Goal: Download file/media

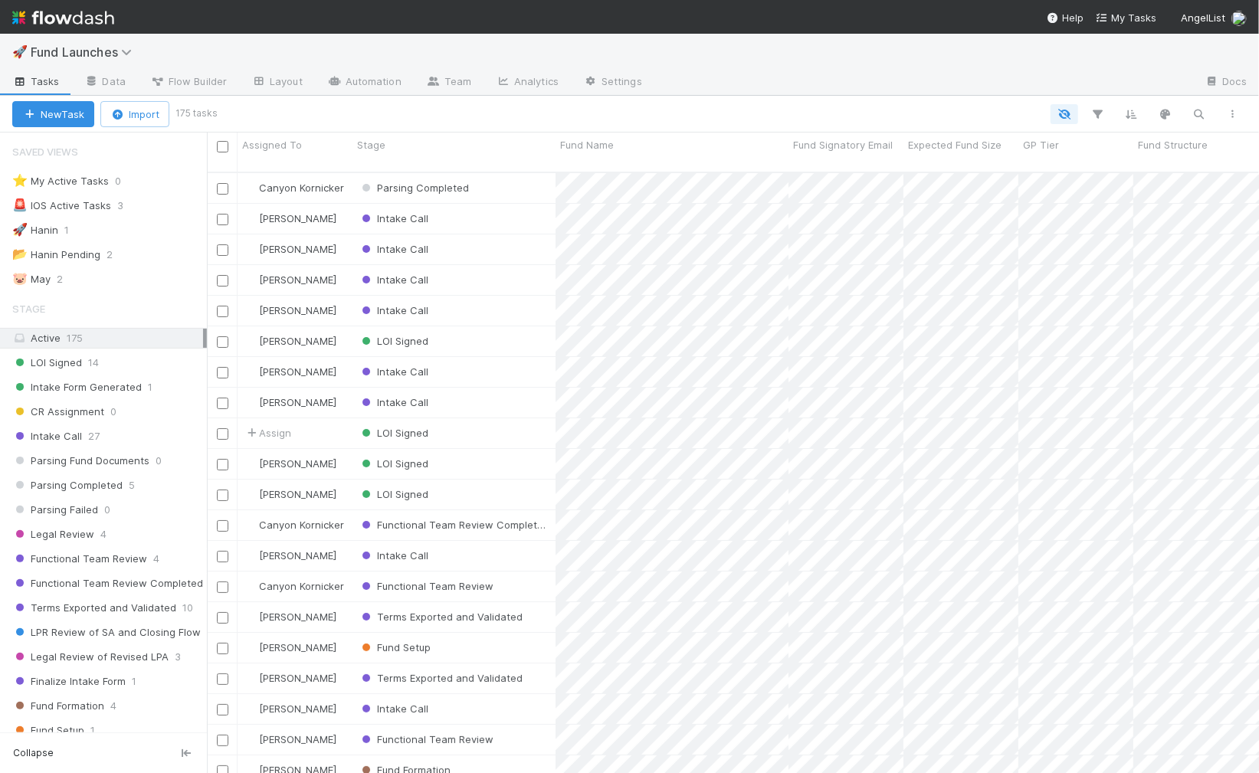
scroll to position [1, 0]
click at [1089, 106] on button "button" at bounding box center [1098, 114] width 28 height 20
click at [900, 162] on button "Add Filter" at bounding box center [863, 160] width 460 height 22
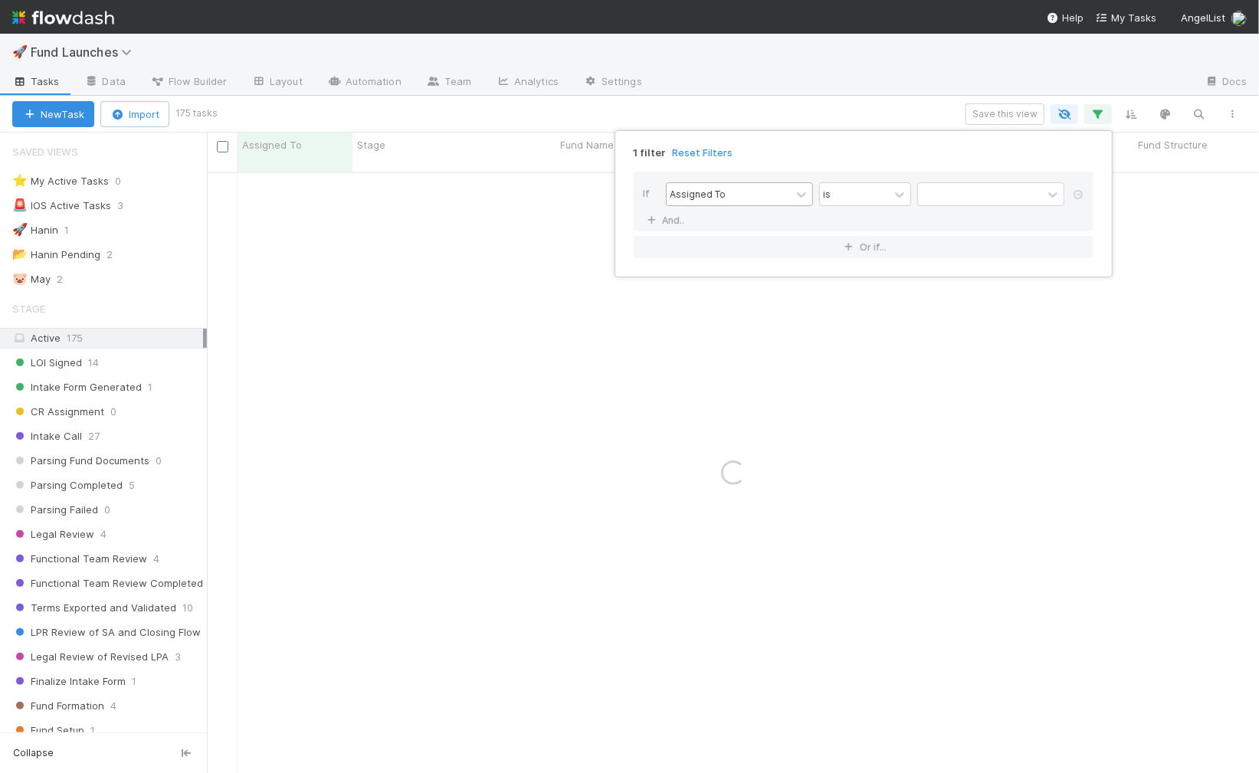
click at [780, 190] on div "Assigned To" at bounding box center [728, 194] width 124 height 22
type input "stage"
click at [751, 225] on div "Stage" at bounding box center [739, 227] width 147 height 26
drag, startPoint x: 955, startPoint y: 178, endPoint x: 954, endPoint y: 187, distance: 8.5
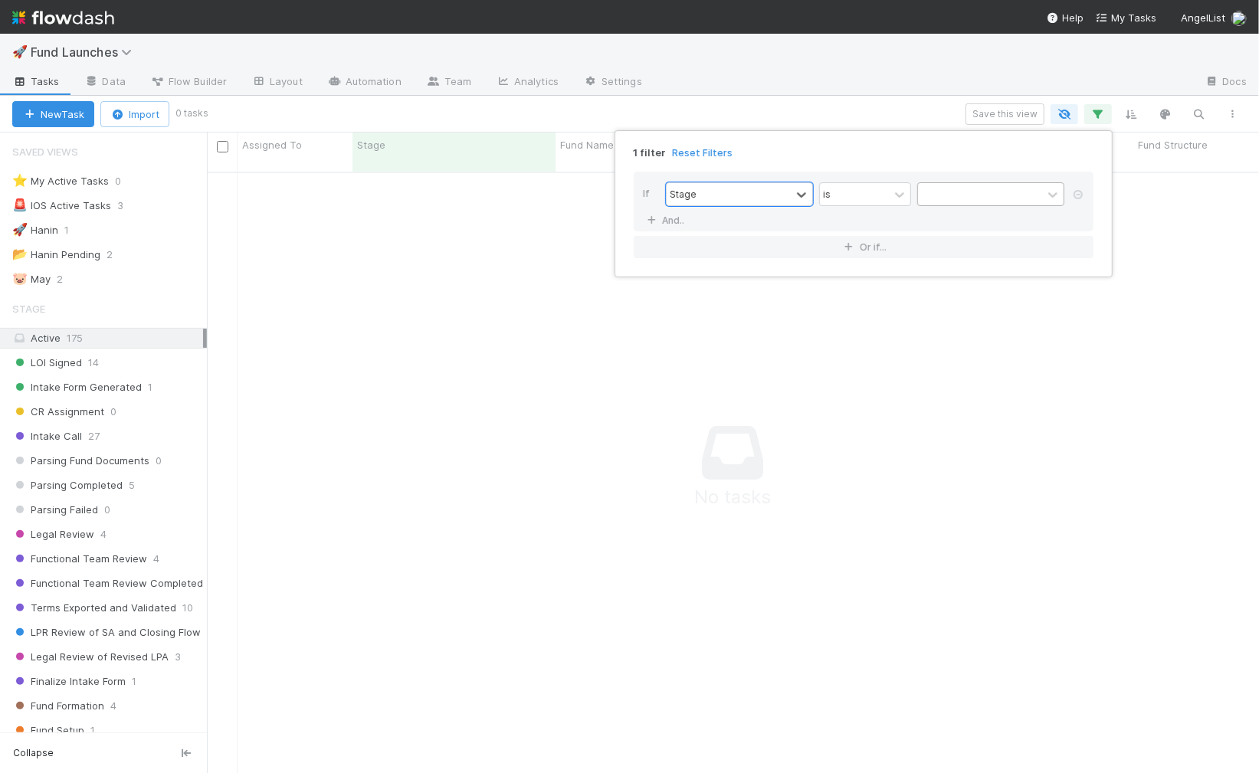
click at [955, 179] on div "If option Stage, selected. 0 results available. Select is focused ,type to refi…" at bounding box center [863, 202] width 460 height 60
click at [954, 192] on div at bounding box center [980, 194] width 124 height 22
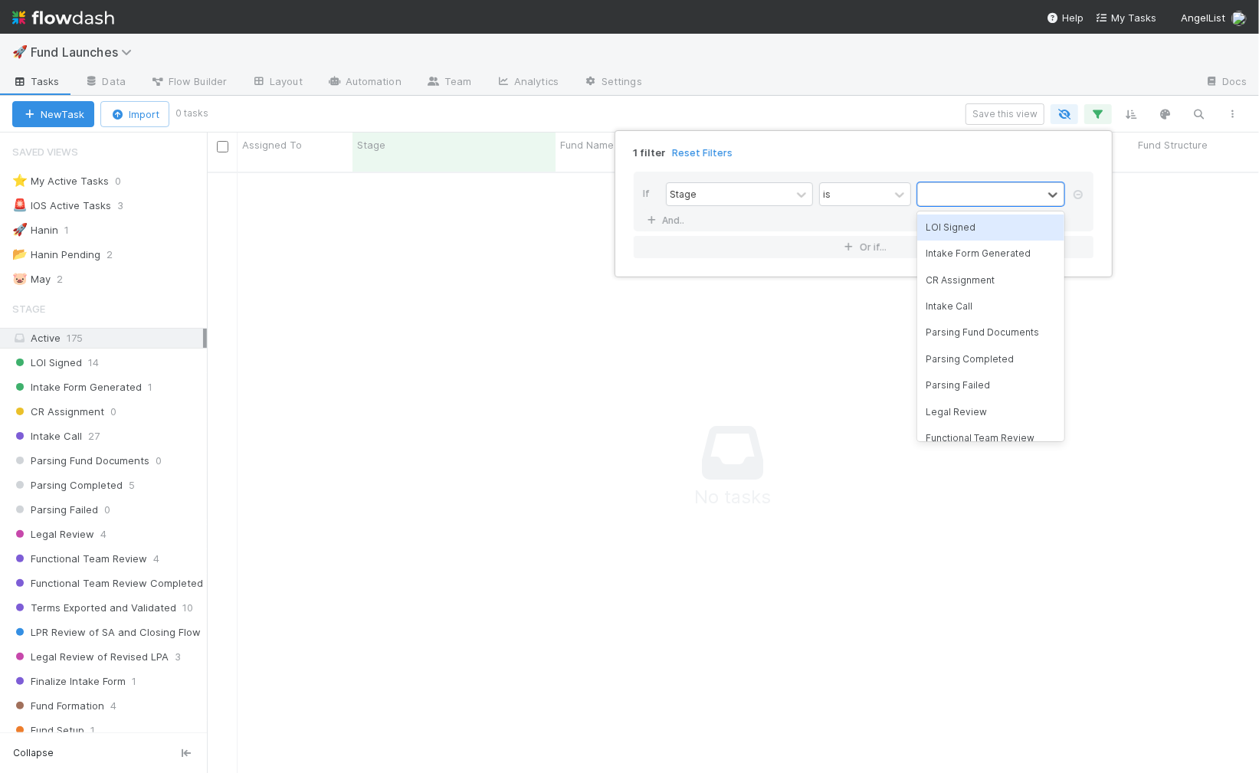
click at [952, 228] on div "LOI Signed" at bounding box center [990, 227] width 147 height 26
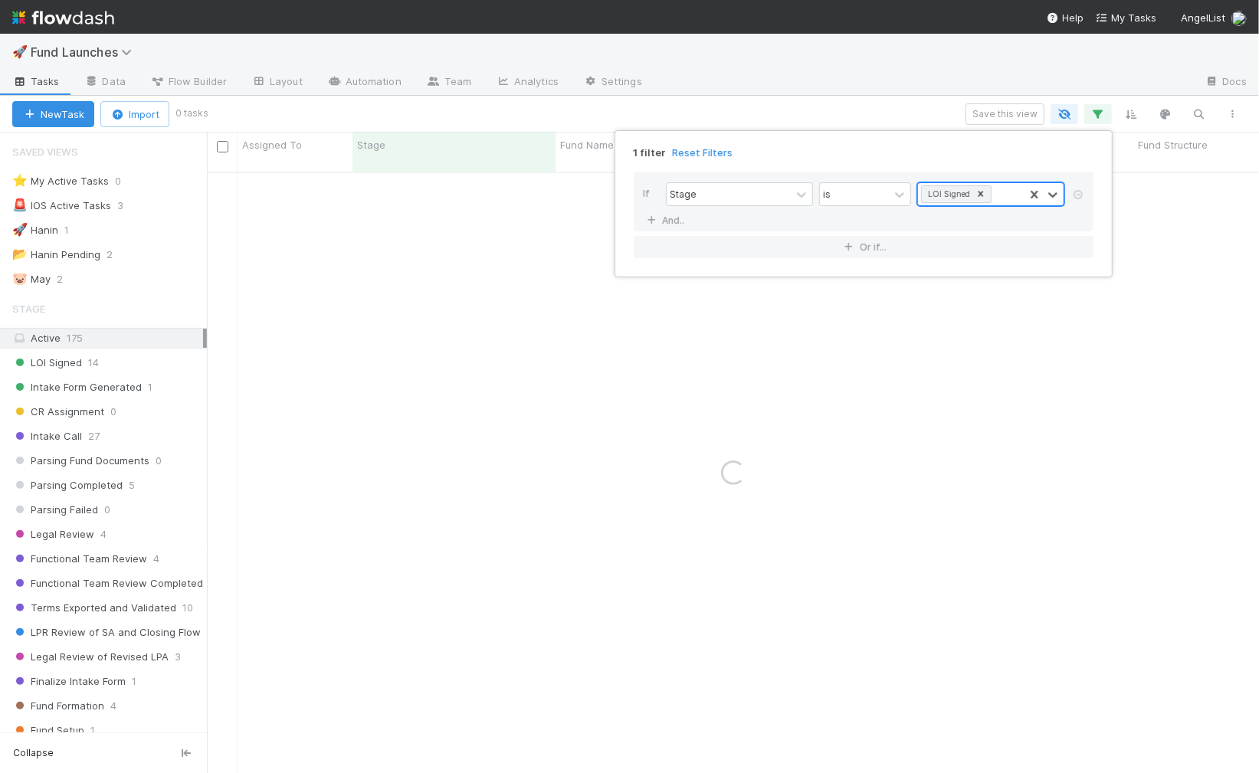
click at [964, 189] on div "LOI Signed" at bounding box center [947, 194] width 49 height 16
click at [977, 226] on div "Intake Form Generated" at bounding box center [990, 227] width 147 height 26
click at [987, 211] on div "Intake Form Generated" at bounding box center [963, 213] width 80 height 16
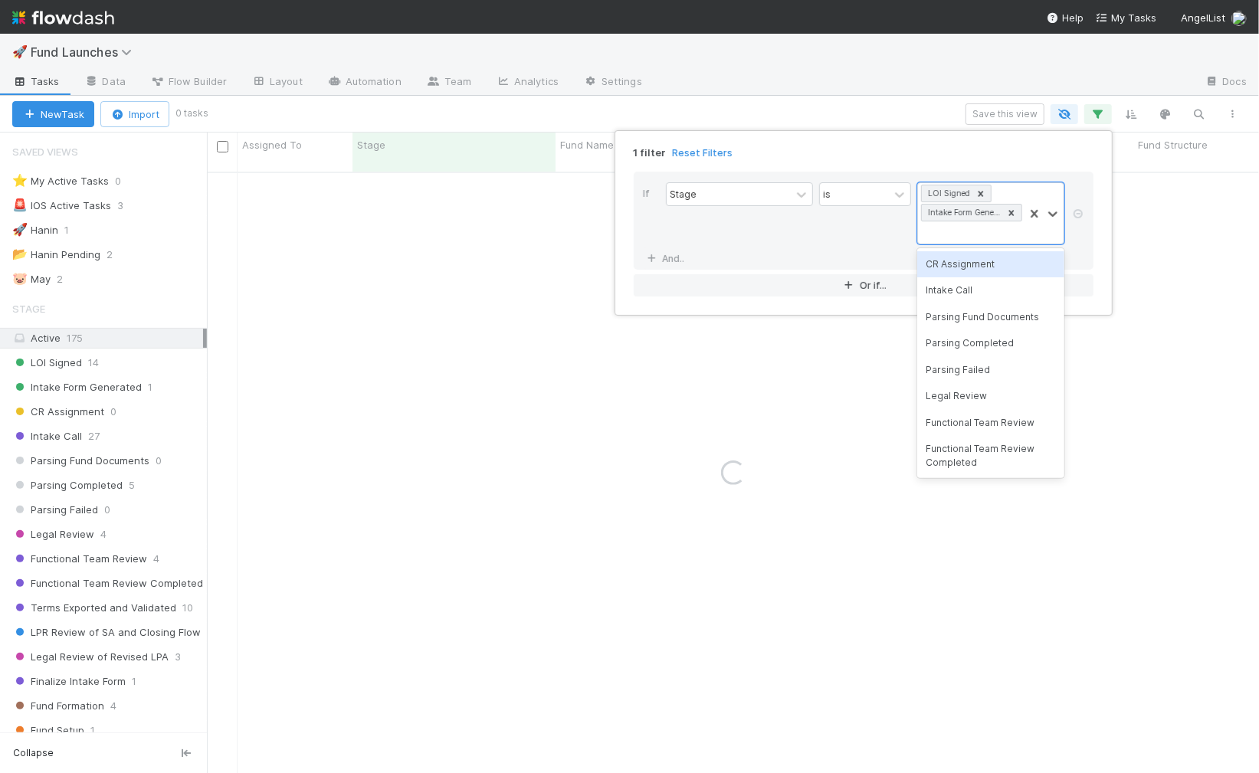
click at [973, 275] on div "CR Assignment" at bounding box center [990, 264] width 147 height 26
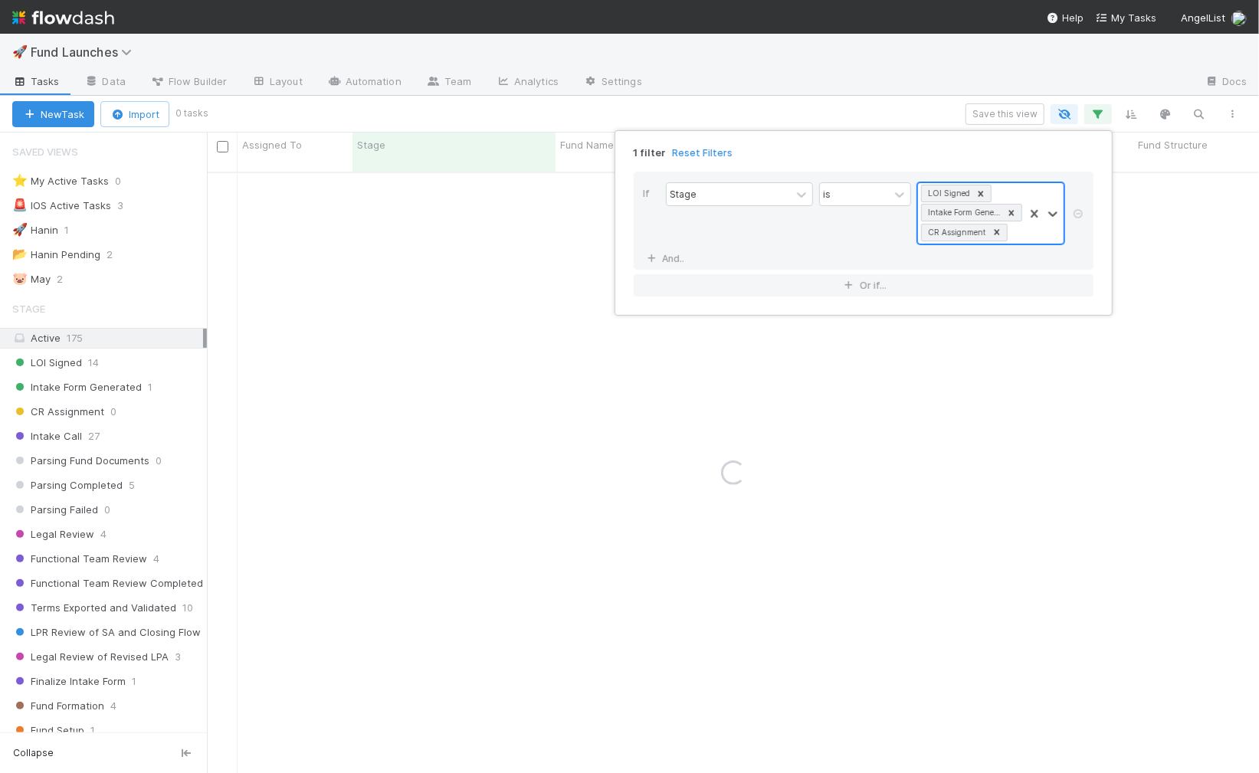
click at [973, 235] on div "CR Assignment" at bounding box center [955, 232] width 65 height 16
click at [967, 263] on div "Intake Call" at bounding box center [990, 264] width 147 height 26
drag, startPoint x: 971, startPoint y: 231, endPoint x: 967, endPoint y: 250, distance: 20.3
click at [971, 231] on div "CR Assignment" at bounding box center [955, 232] width 65 height 16
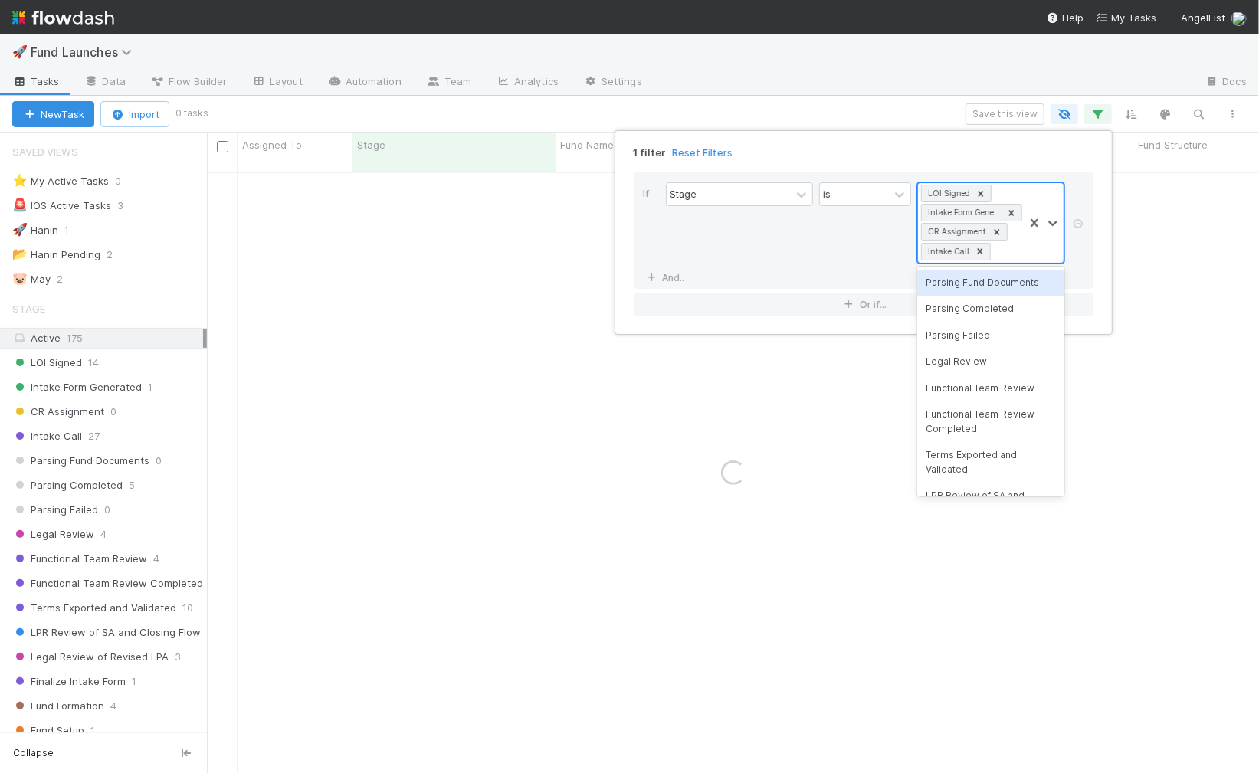
drag, startPoint x: 963, startPoint y: 280, endPoint x: 969, endPoint y: 248, distance: 32.8
click at [965, 279] on div "Parsing Fund Documents" at bounding box center [990, 283] width 147 height 26
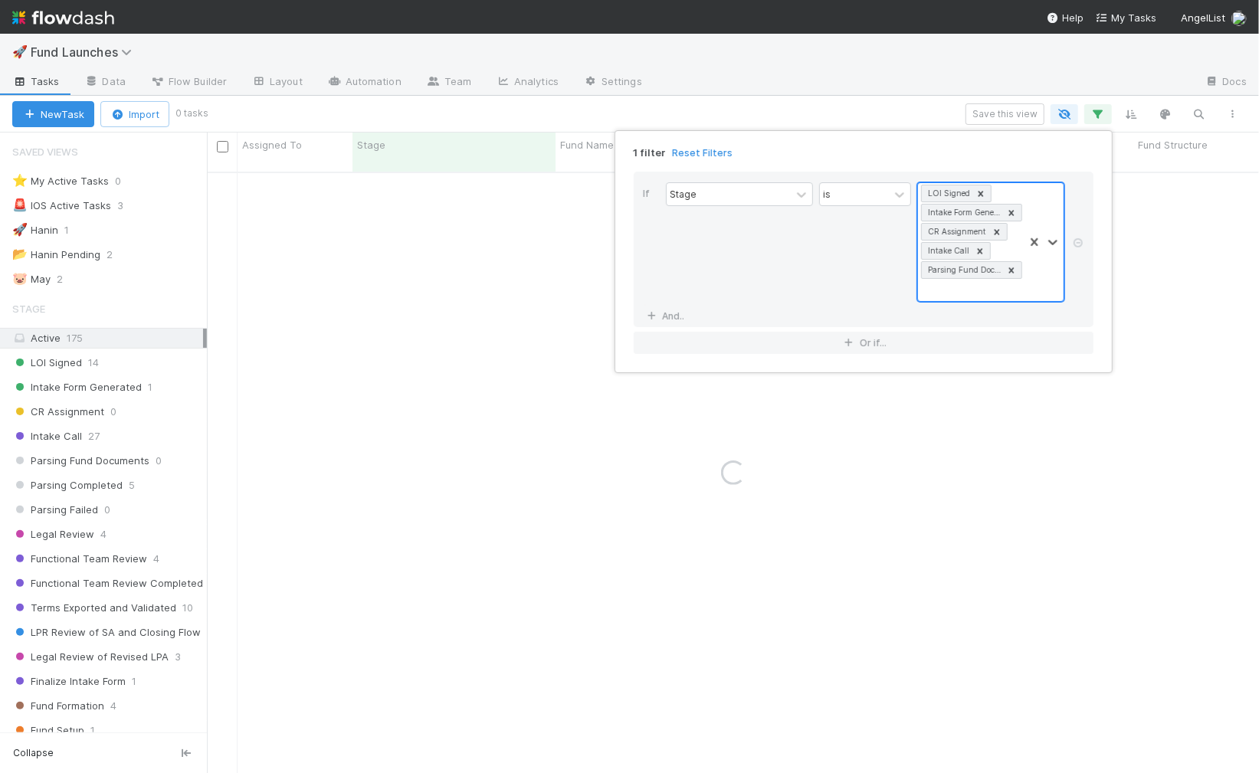
drag, startPoint x: 969, startPoint y: 247, endPoint x: 965, endPoint y: 267, distance: 19.5
click at [971, 247] on div at bounding box center [979, 251] width 17 height 16
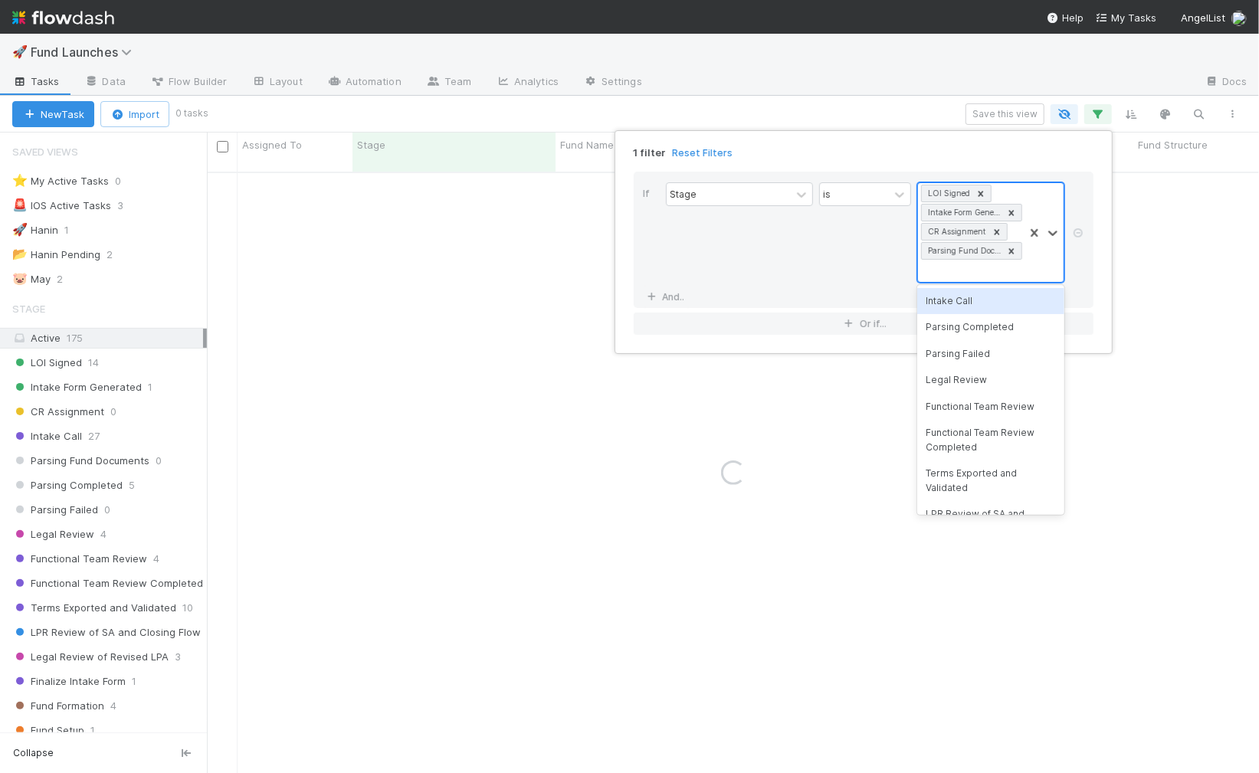
drag, startPoint x: 967, startPoint y: 260, endPoint x: 964, endPoint y: 275, distance: 15.6
click at [967, 260] on div "LOI Signed Intake Form Generated CR Assignment Parsing Fund Documents" at bounding box center [971, 232] width 106 height 99
click at [961, 303] on div "Intake Call" at bounding box center [990, 301] width 147 height 26
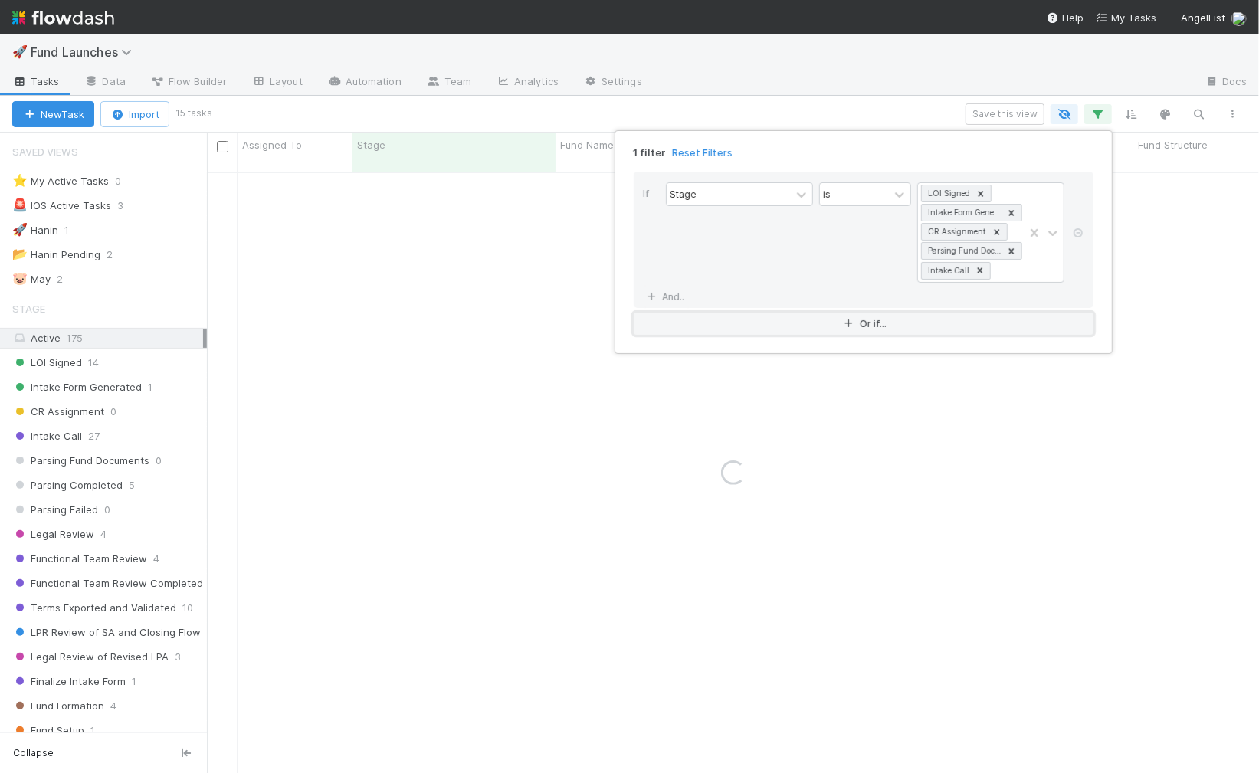
click at [958, 313] on button "Or if..." at bounding box center [863, 324] width 460 height 22
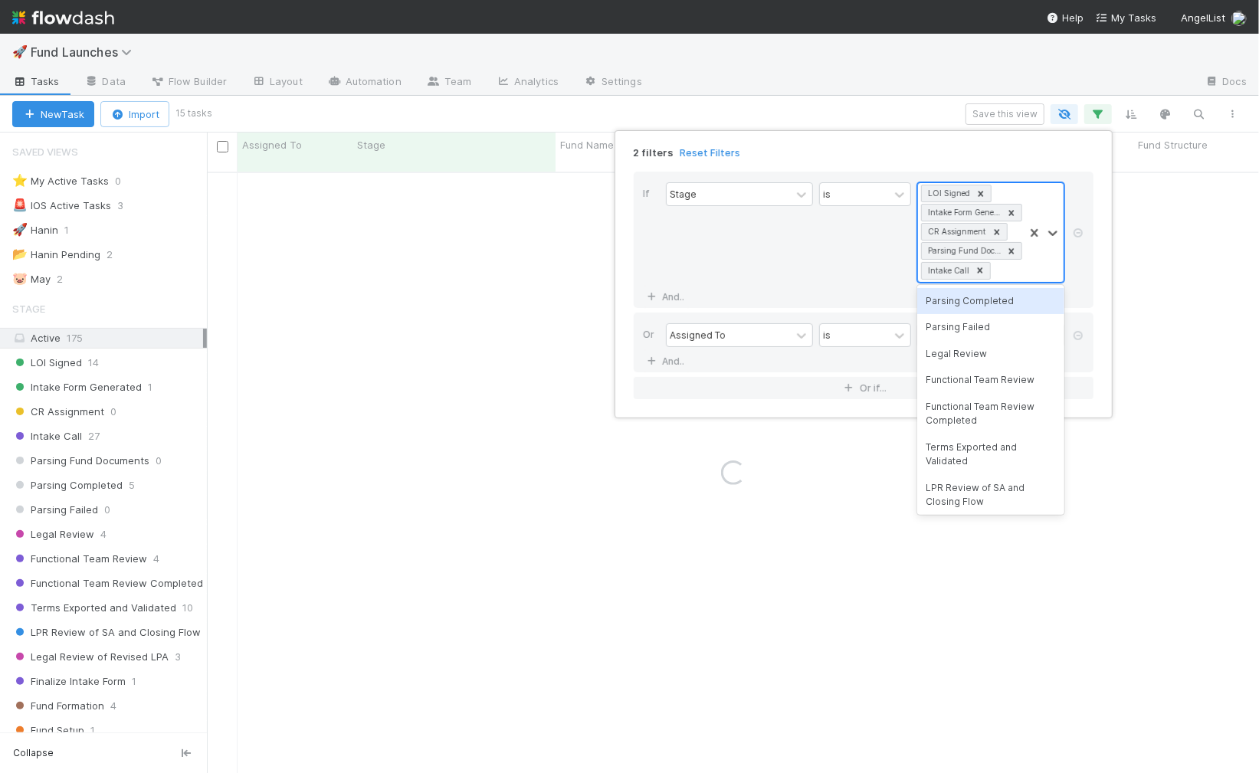
scroll to position [1, 0]
click at [1029, 266] on div at bounding box center [1043, 232] width 40 height 99
click at [1016, 302] on div "Parsing Completed" at bounding box center [990, 301] width 147 height 26
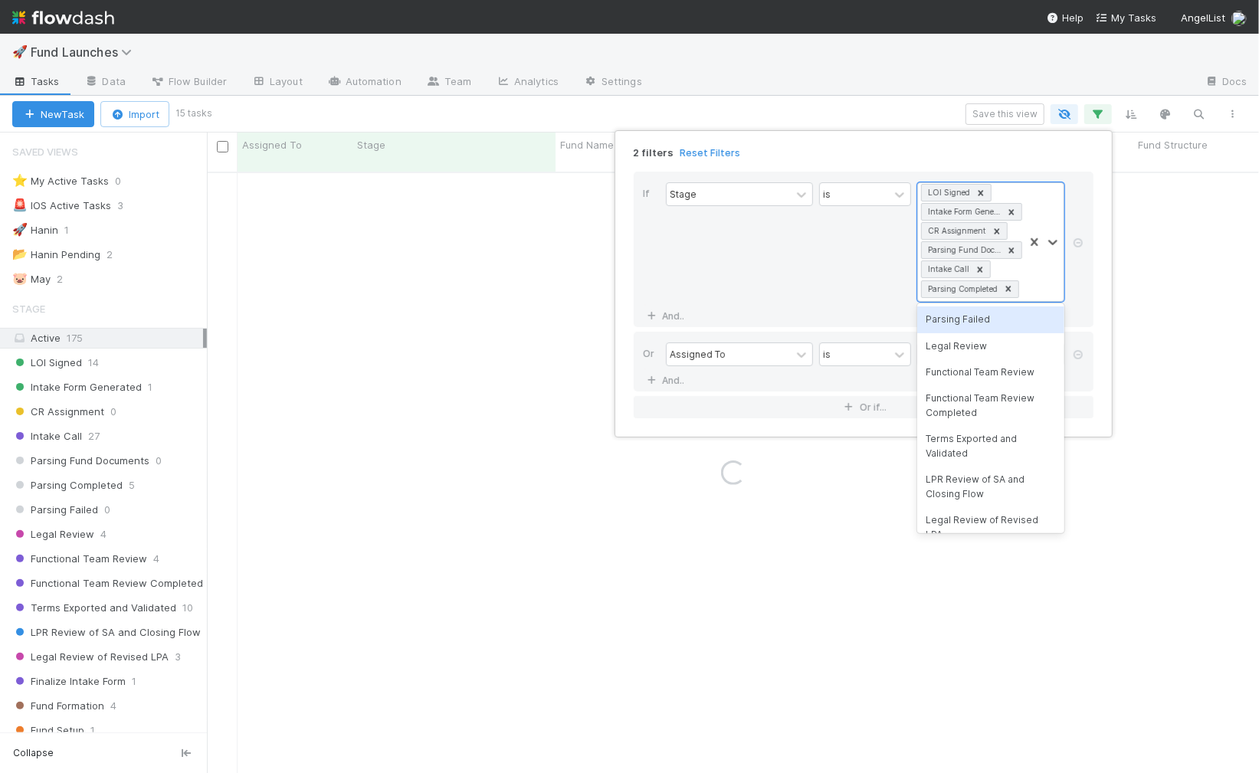
drag, startPoint x: 1039, startPoint y: 283, endPoint x: 1030, endPoint y: 322, distance: 40.1
click at [1038, 283] on div at bounding box center [1043, 242] width 40 height 118
click at [1026, 324] on div "Parsing Failed" at bounding box center [990, 319] width 147 height 26
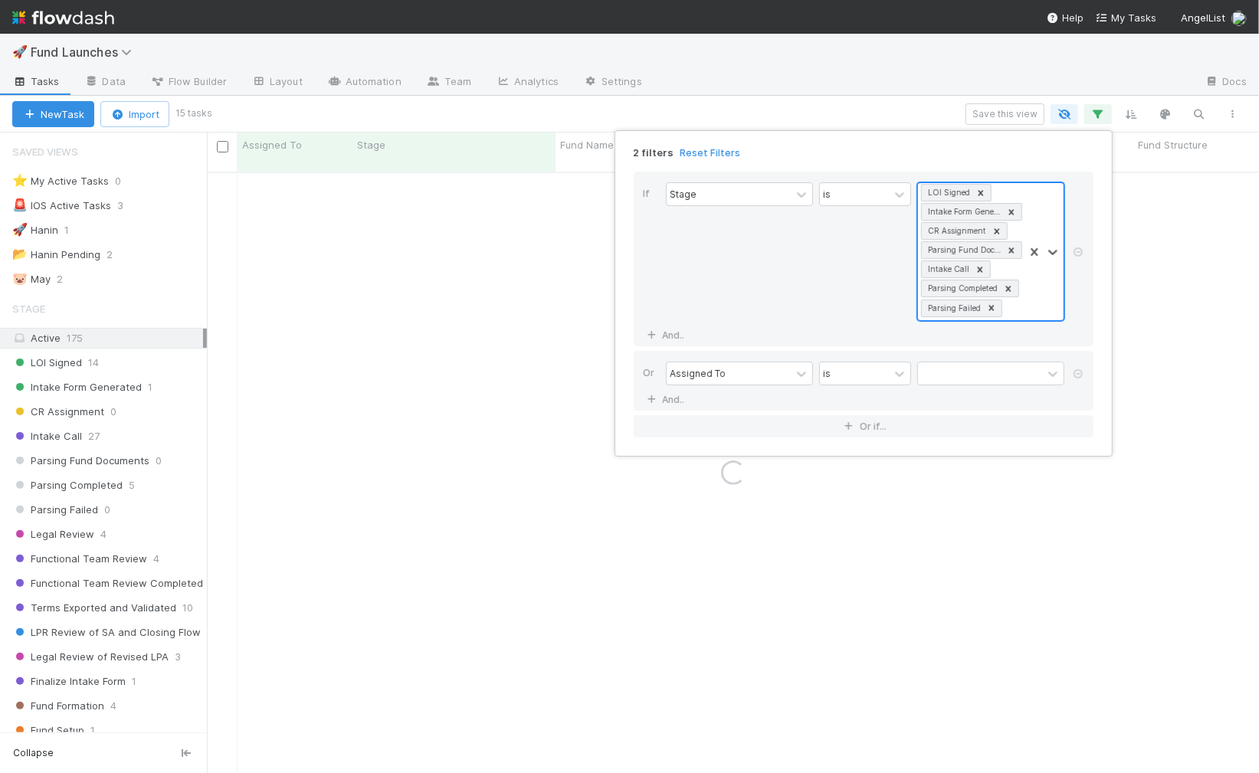
click at [1034, 315] on div at bounding box center [1043, 251] width 40 height 137
click at [1019, 335] on div "Legal Review" at bounding box center [990, 338] width 147 height 26
drag, startPoint x: 1035, startPoint y: 318, endPoint x: 1030, endPoint y: 337, distance: 19.9
click at [1035, 318] on div at bounding box center [1043, 261] width 40 height 156
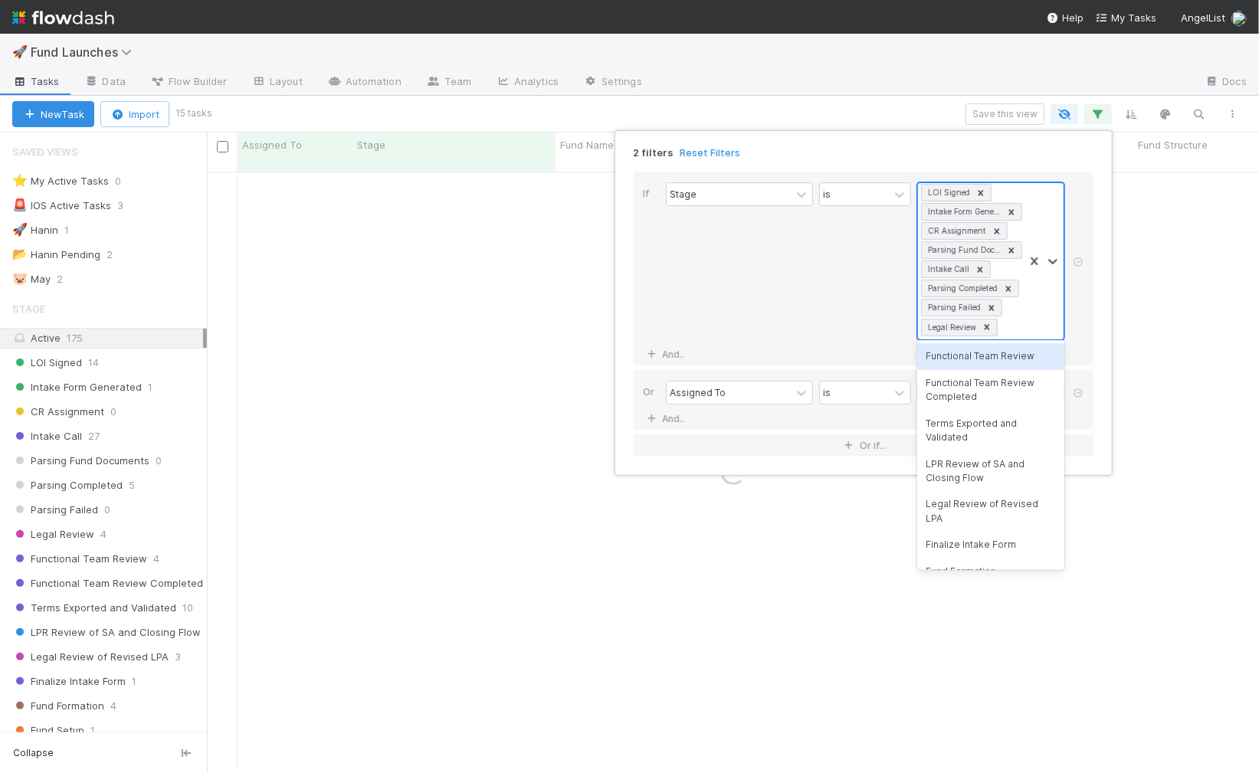
click at [1026, 352] on div "Functional Team Review" at bounding box center [990, 356] width 147 height 26
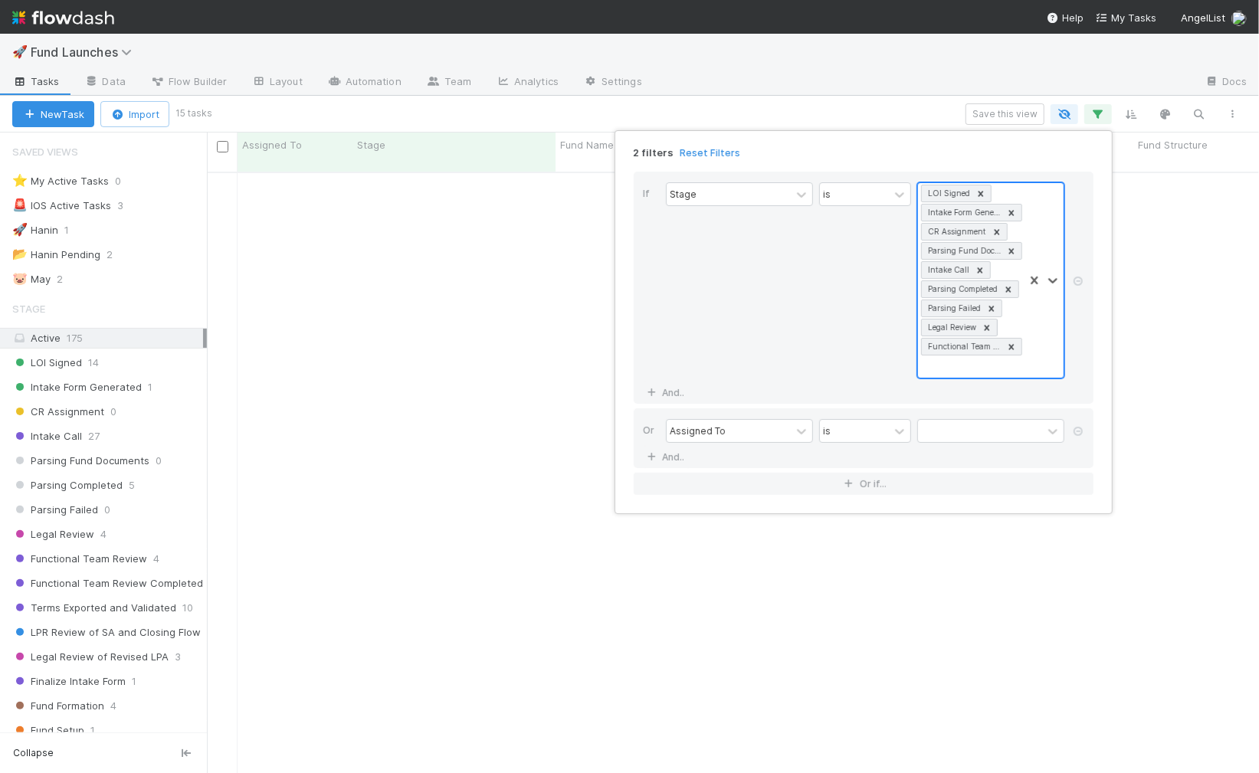
click at [1037, 336] on div at bounding box center [1043, 280] width 40 height 195
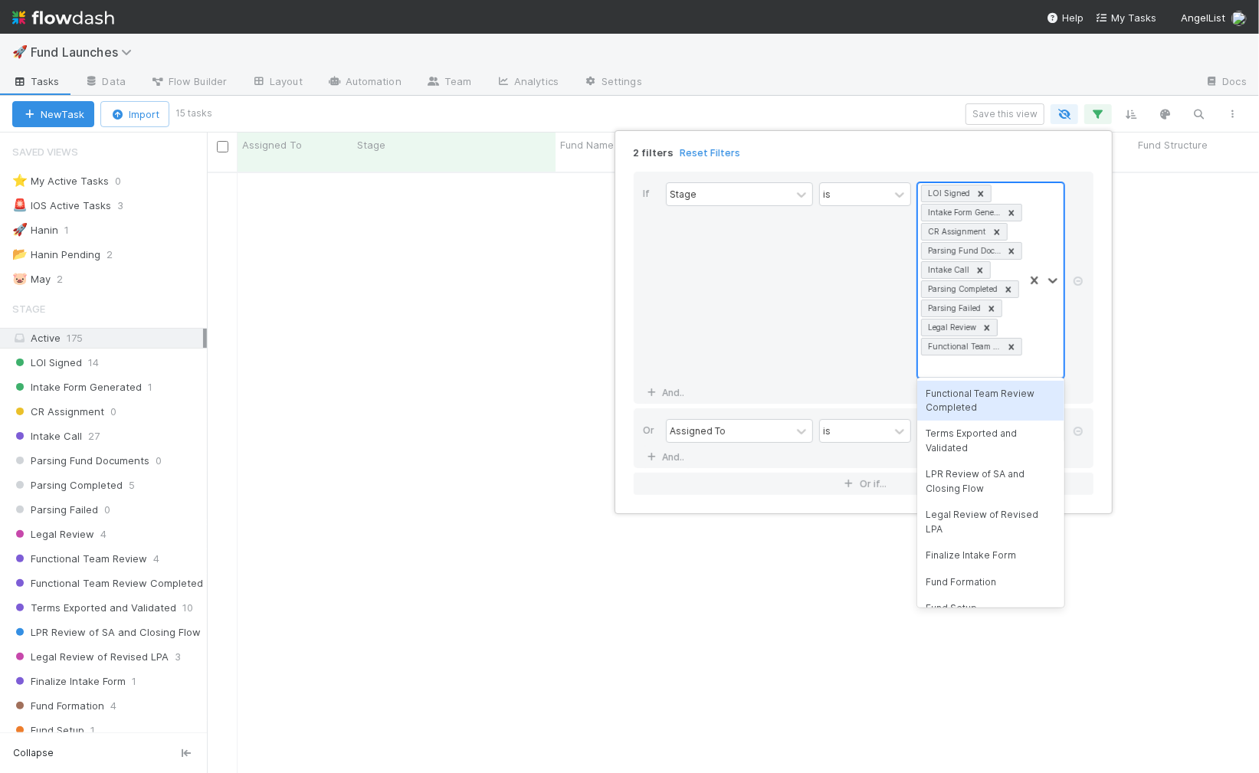
drag, startPoint x: 1022, startPoint y: 396, endPoint x: 1033, endPoint y: 389, distance: 13.4
click at [1021, 396] on div "Functional Team Review Completed" at bounding box center [990, 401] width 147 height 41
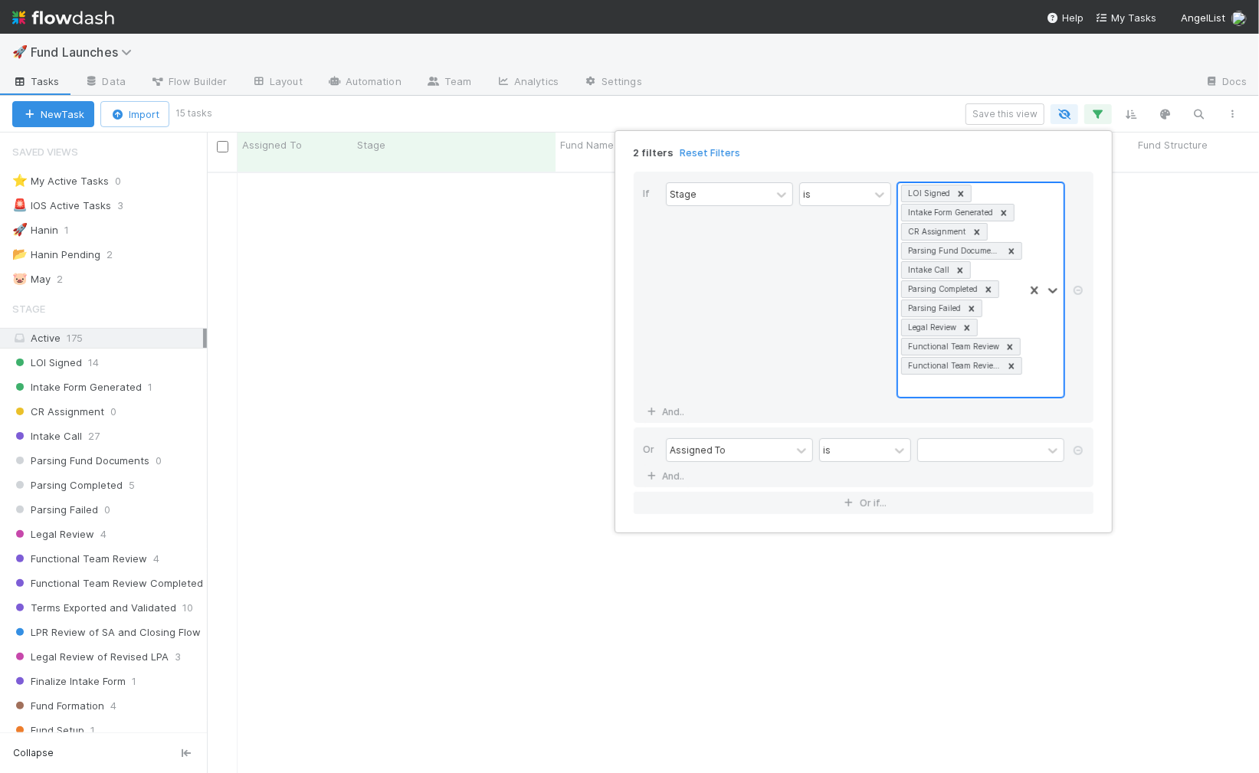
scroll to position [1, 0]
drag, startPoint x: 1042, startPoint y: 379, endPoint x: 1036, endPoint y: 392, distance: 14.4
click at [1042, 379] on div at bounding box center [1043, 290] width 40 height 214
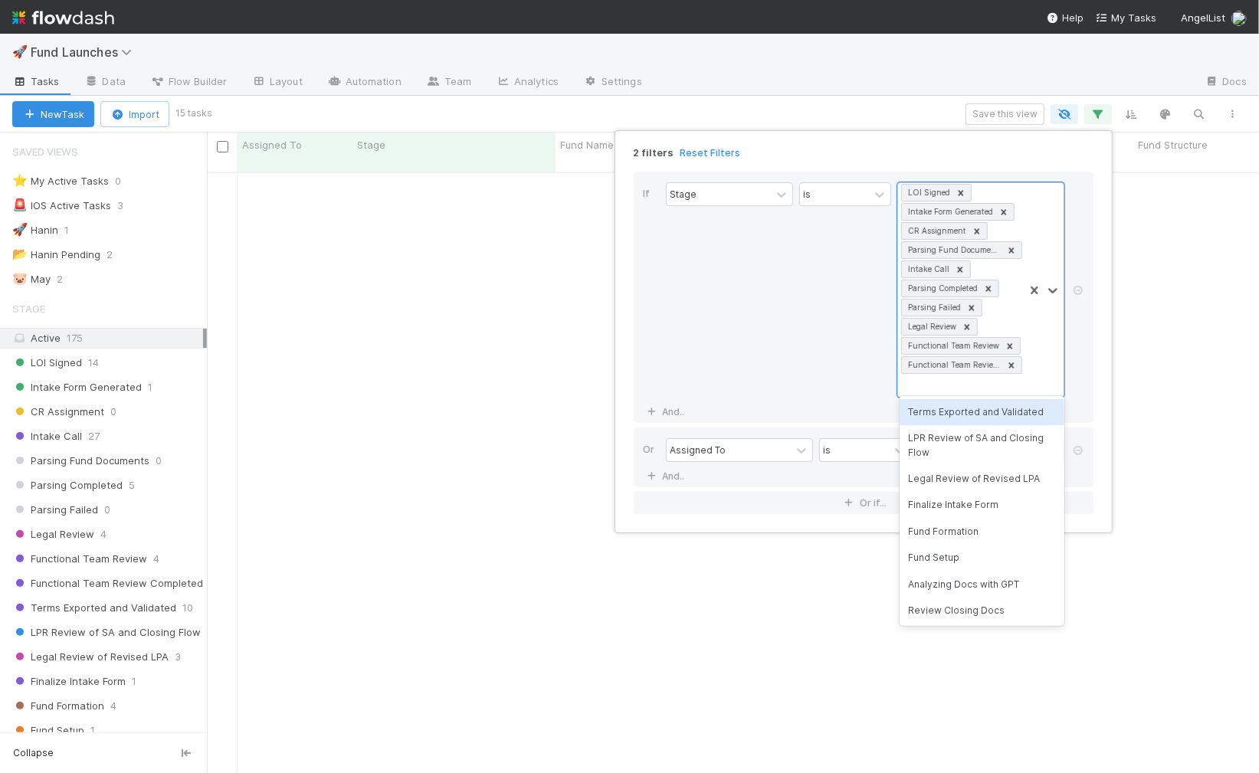
drag, startPoint x: 1025, startPoint y: 418, endPoint x: 1032, endPoint y: 410, distance: 10.9
click at [1025, 418] on div "Terms Exported and Validated" at bounding box center [981, 412] width 165 height 26
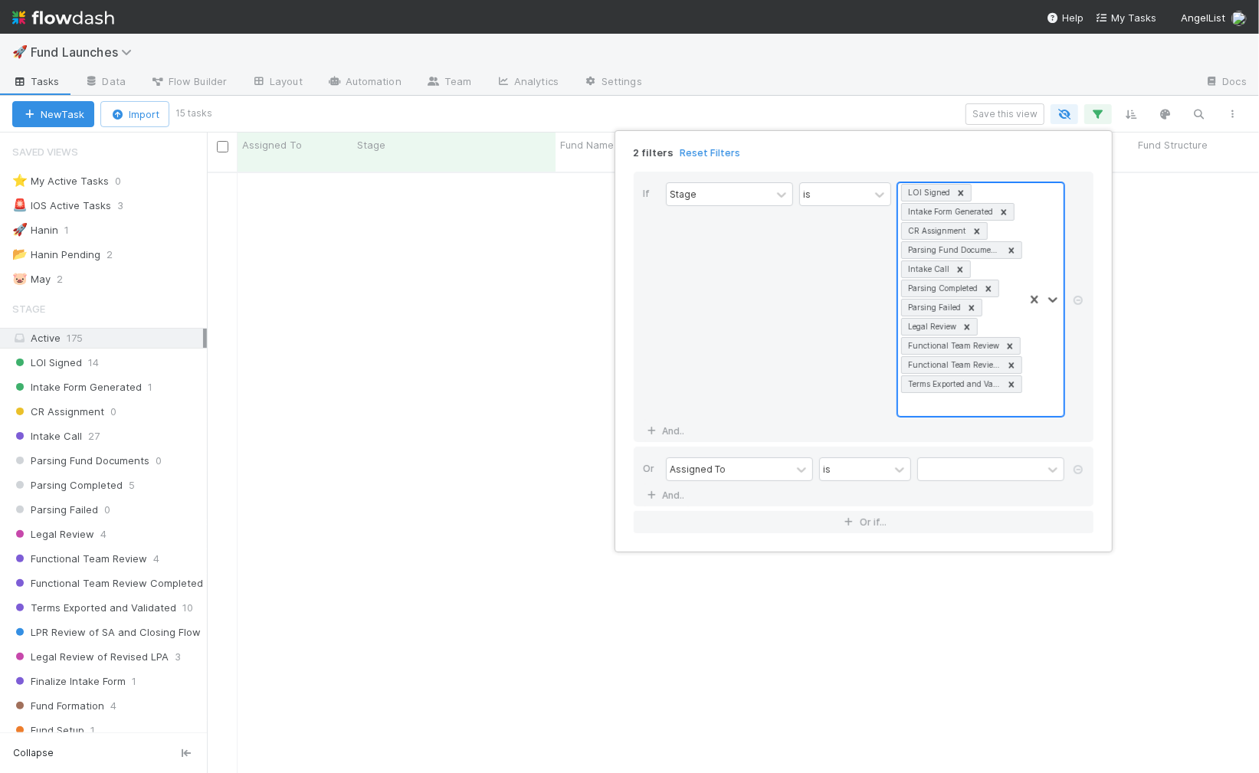
click at [1036, 404] on div at bounding box center [1043, 299] width 40 height 233
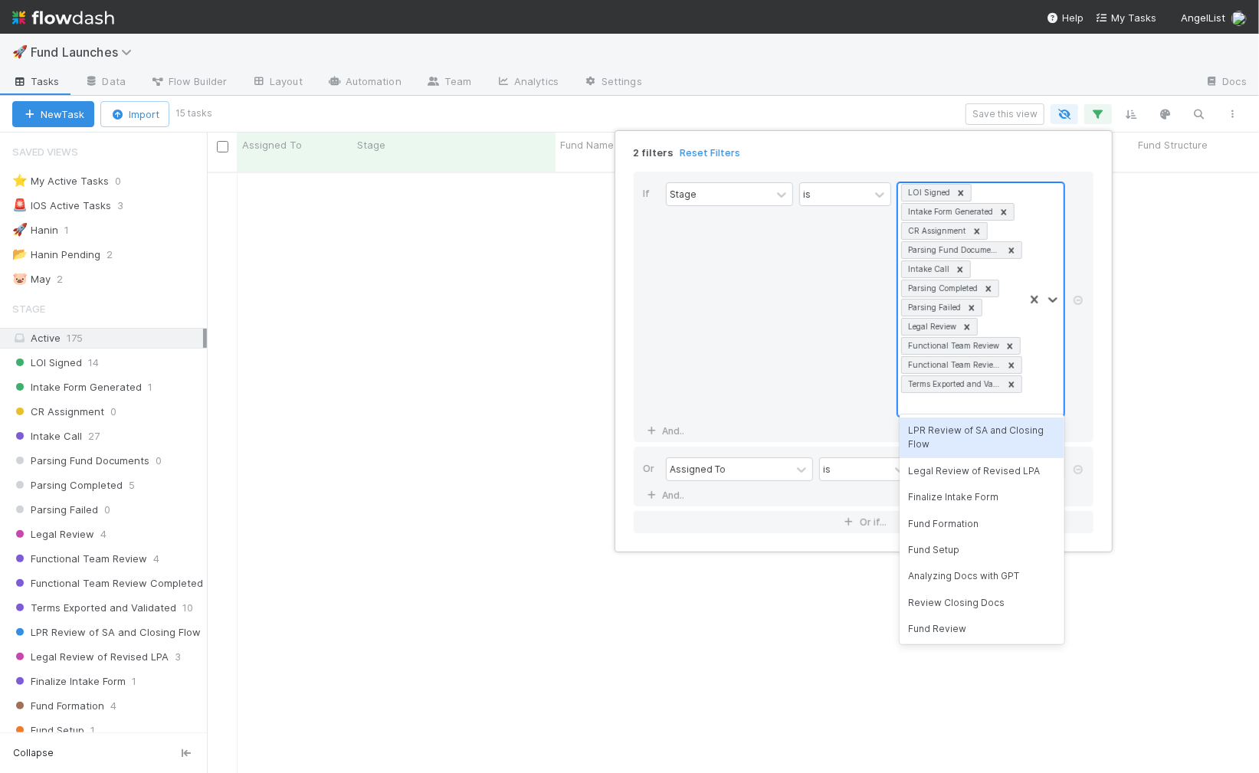
click at [1026, 439] on div "LPR Review of SA and Closing Flow" at bounding box center [981, 437] width 165 height 41
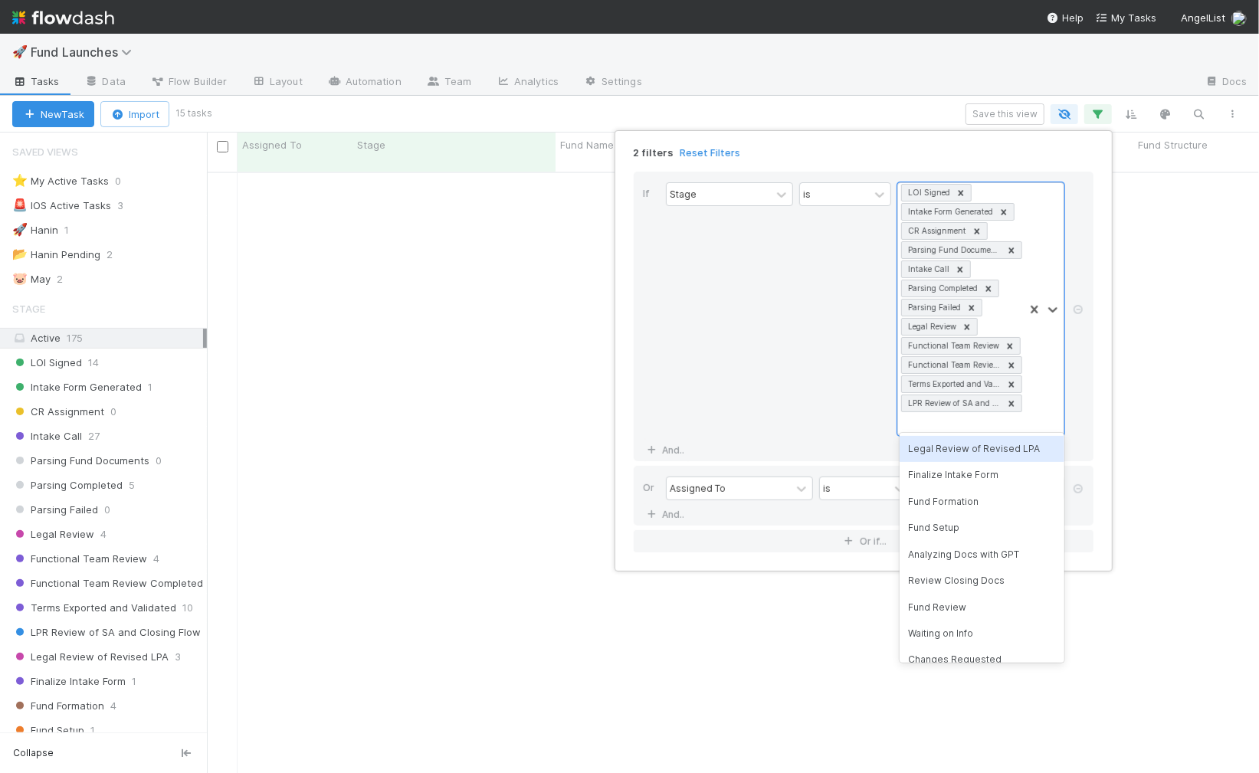
drag, startPoint x: 1046, startPoint y: 416, endPoint x: 1039, endPoint y: 434, distance: 19.9
click at [1046, 416] on div at bounding box center [1043, 309] width 40 height 252
click at [1038, 442] on div "Legal Review of Revised LPA" at bounding box center [981, 449] width 165 height 26
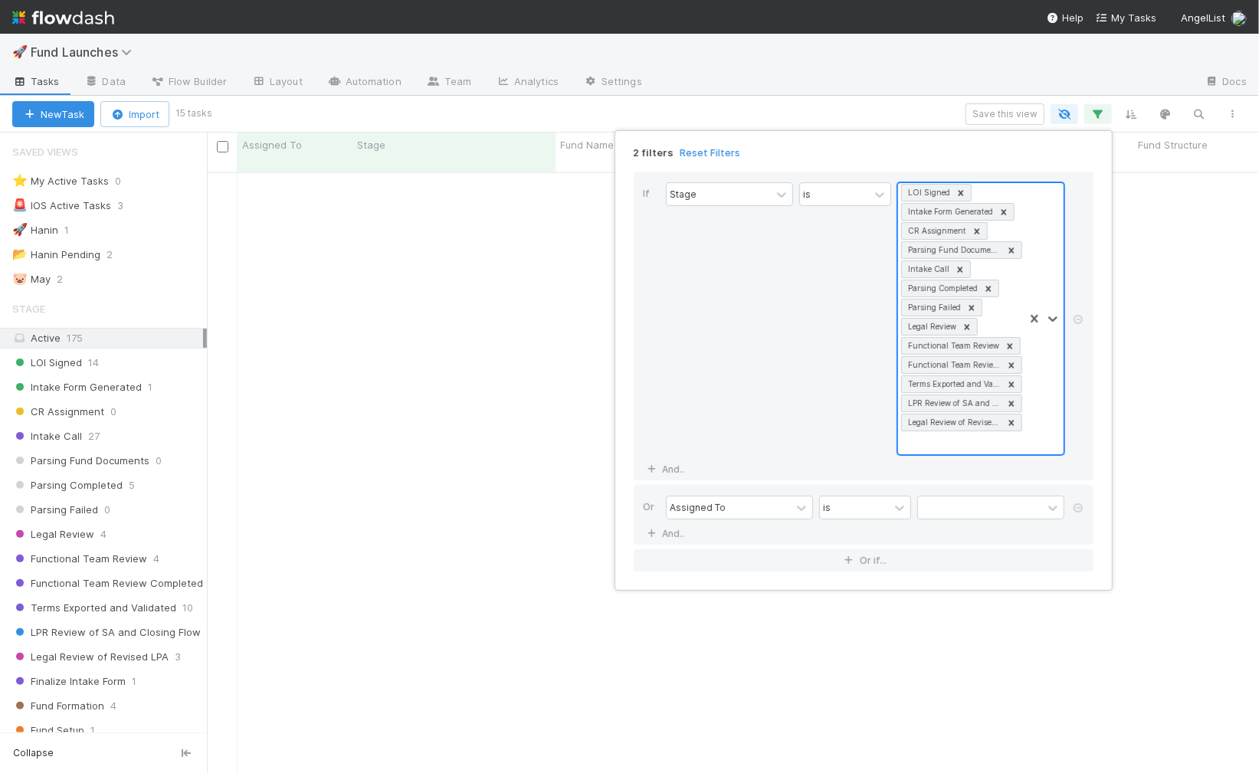
click at [1043, 435] on div at bounding box center [1043, 318] width 40 height 271
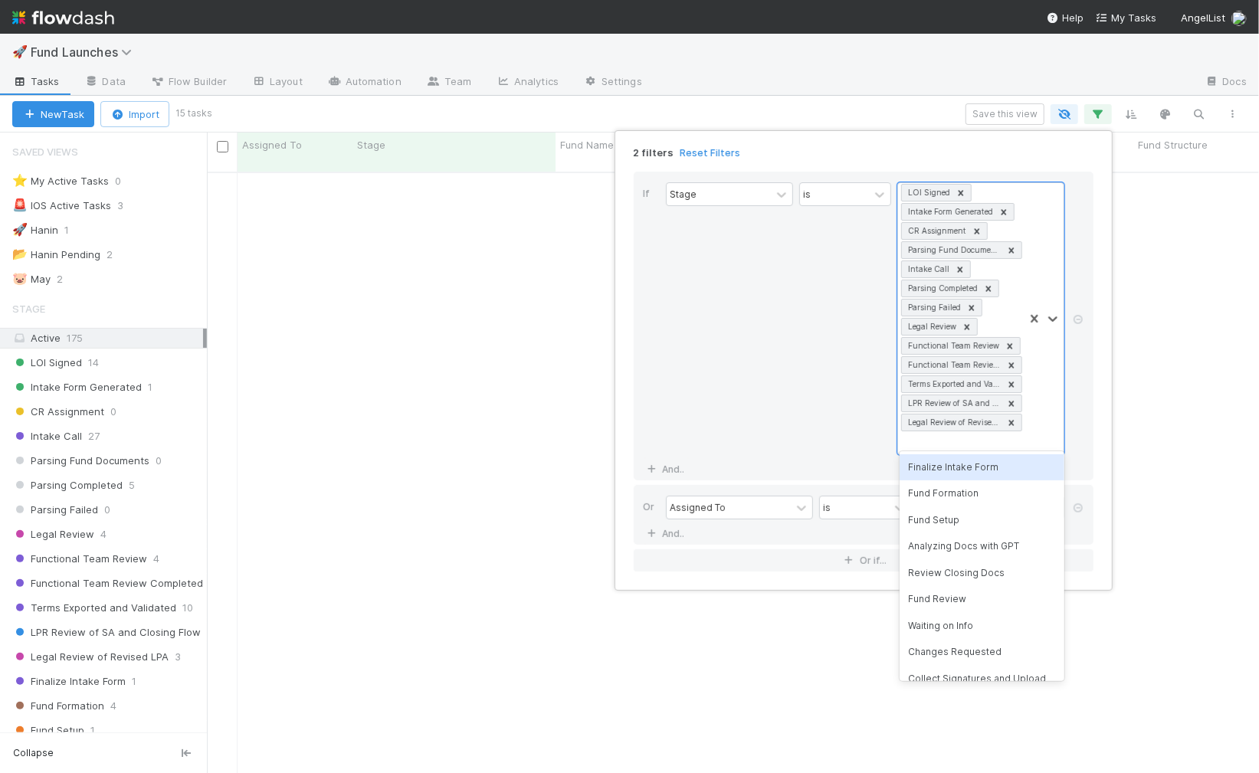
click at [1041, 453] on div "Finalize Intake Form Fund Formation Fund Setup Analyzing Docs with GPT Review C…" at bounding box center [981, 566] width 165 height 230
click at [1039, 457] on div "Finalize Intake Form" at bounding box center [981, 467] width 165 height 26
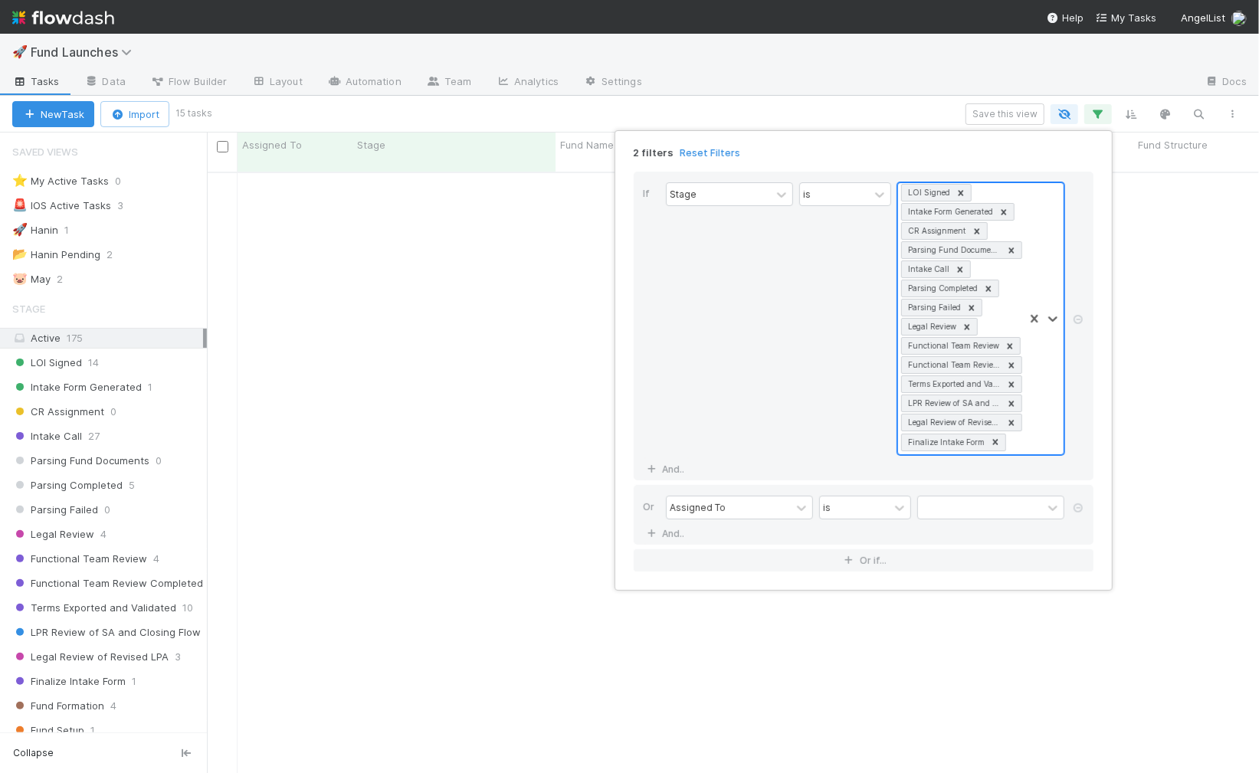
click at [1046, 435] on div at bounding box center [1043, 318] width 40 height 271
click at [1038, 462] on div "Fund Formation" at bounding box center [981, 467] width 165 height 26
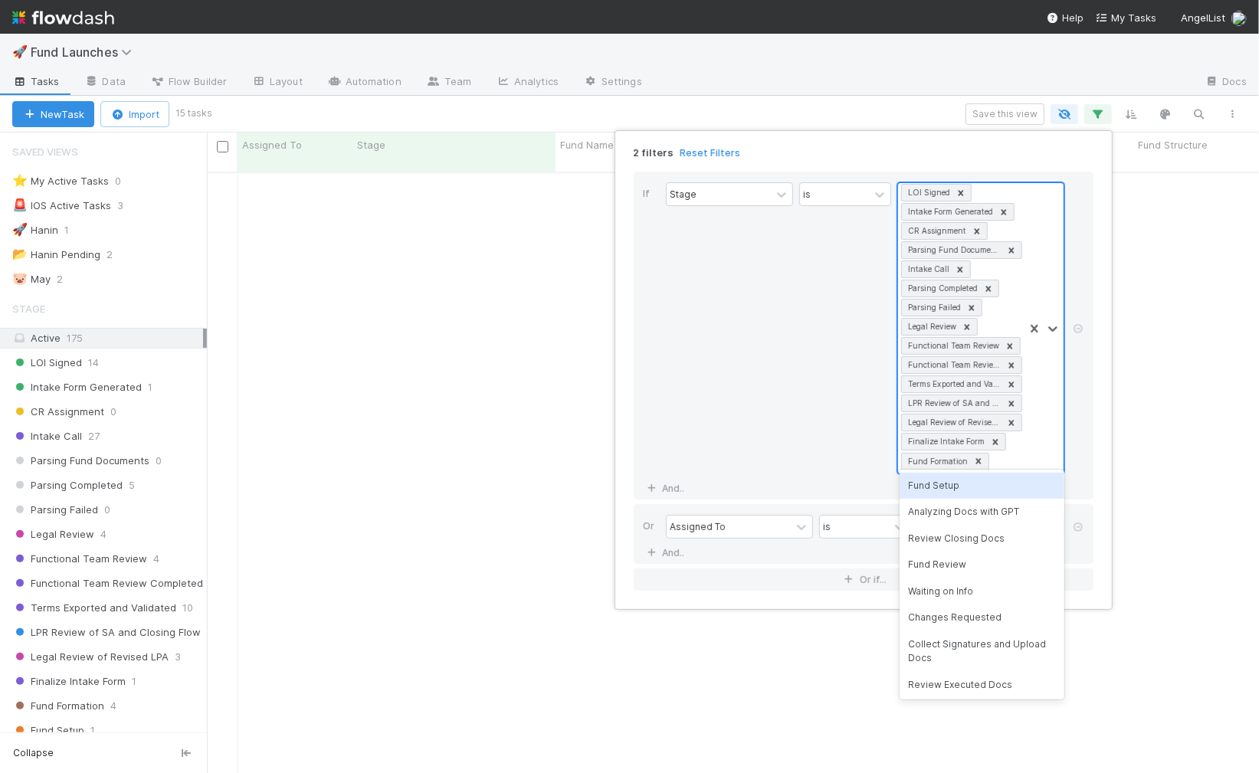
click at [1039, 458] on div at bounding box center [1043, 328] width 40 height 290
drag, startPoint x: 1035, startPoint y: 480, endPoint x: 1043, endPoint y: 465, distance: 16.8
click at [1035, 480] on div "Fund Setup" at bounding box center [981, 486] width 165 height 26
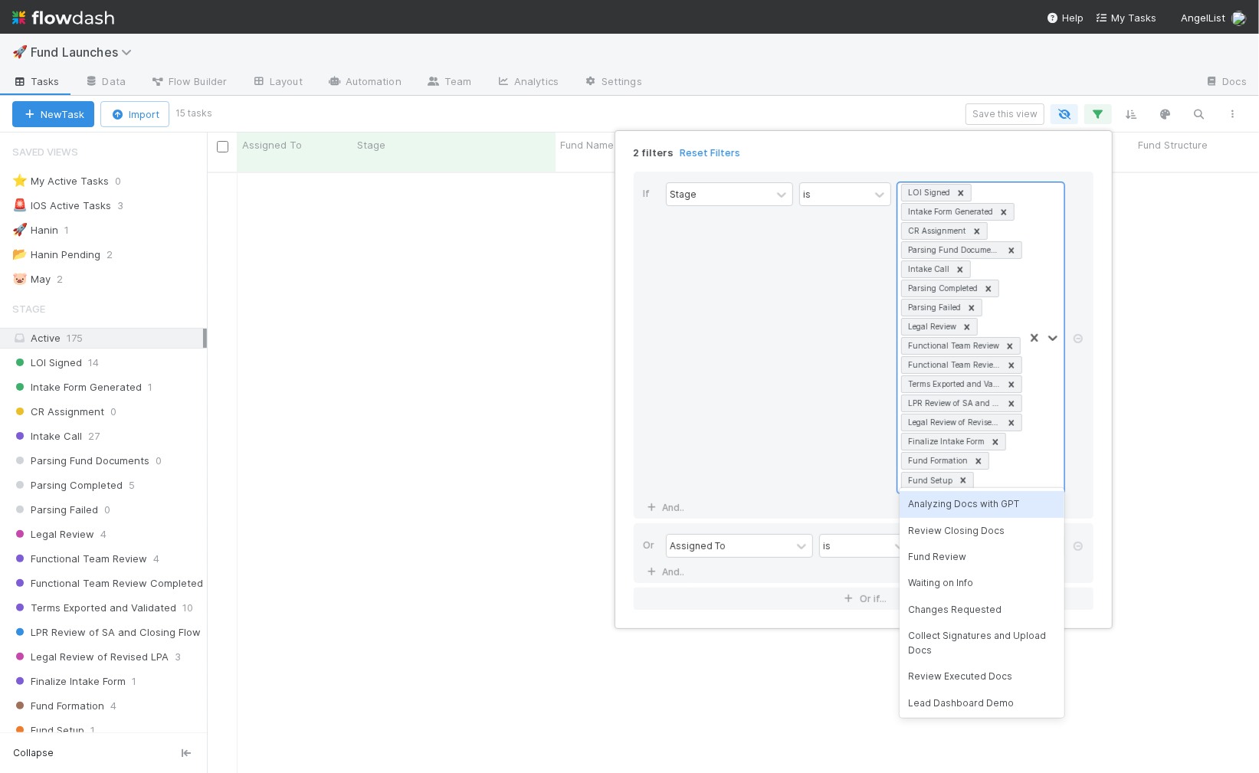
drag, startPoint x: 1043, startPoint y: 464, endPoint x: 1044, endPoint y: 492, distance: 27.6
click at [1043, 465] on div at bounding box center [1043, 337] width 40 height 309
click at [1044, 496] on div "Analyzing Docs with GPT" at bounding box center [981, 504] width 165 height 26
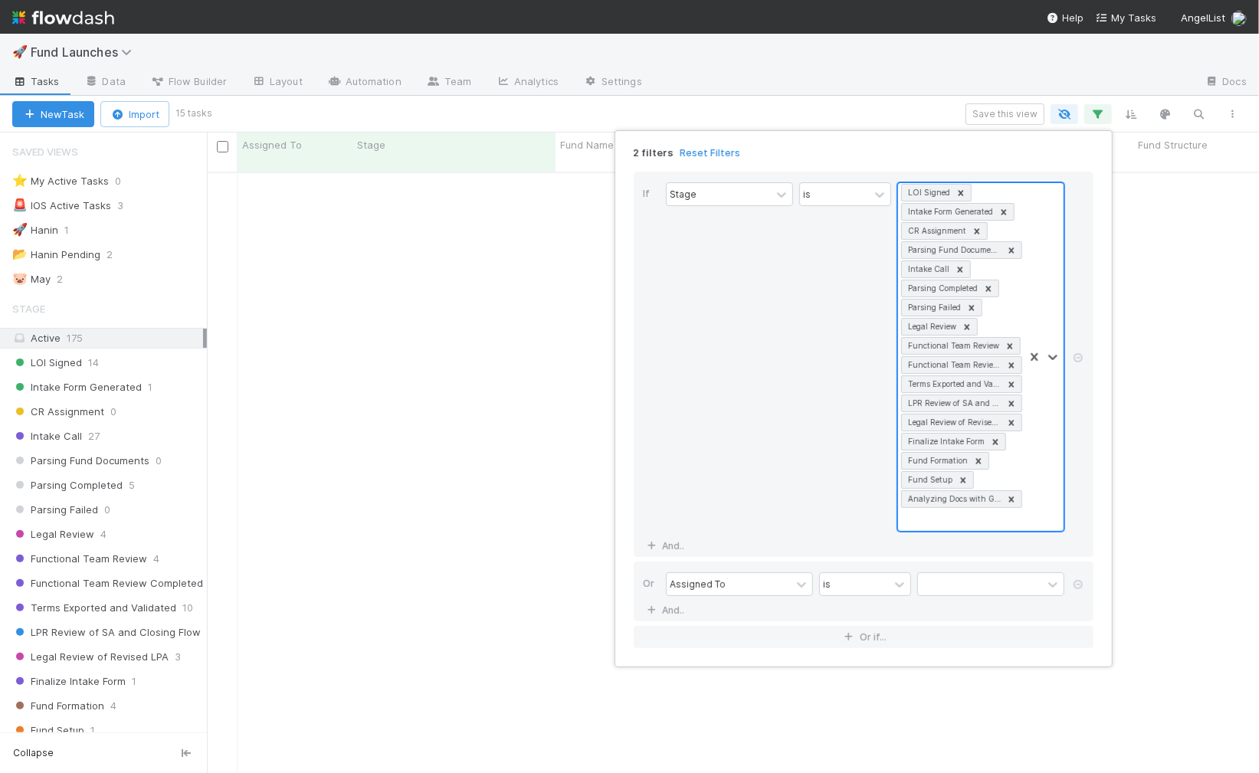
scroll to position [0, 0]
drag, startPoint x: 1046, startPoint y: 492, endPoint x: 1049, endPoint y: 504, distance: 12.5
click at [1047, 493] on div at bounding box center [1043, 357] width 40 height 348
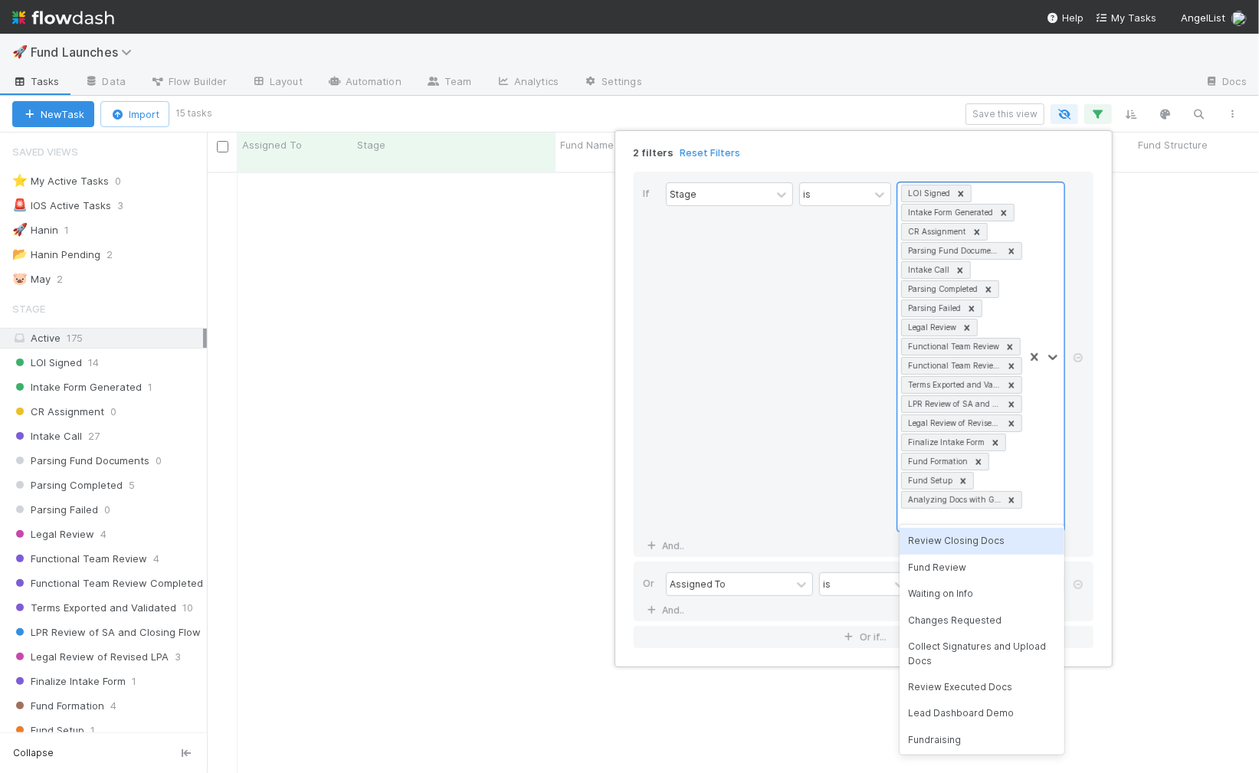
click at [1046, 529] on div "Review Closing Docs" at bounding box center [981, 541] width 165 height 26
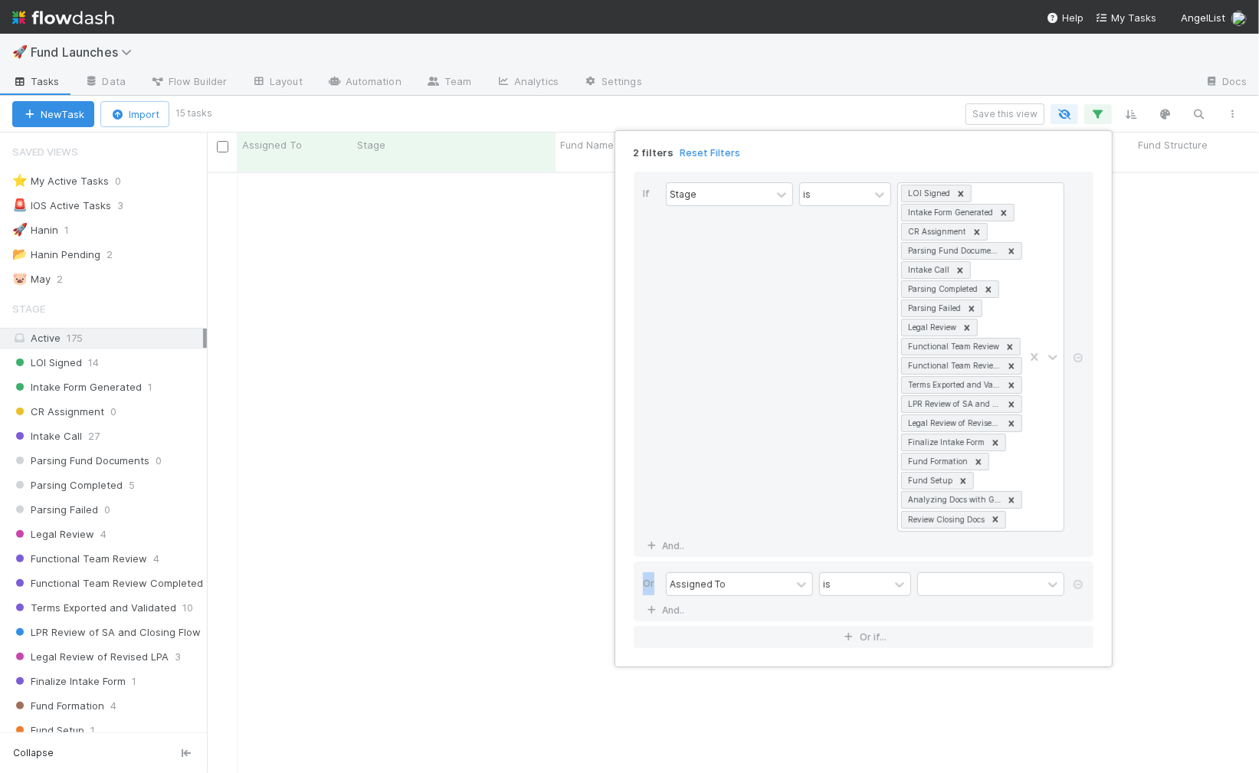
click at [1047, 529] on div "If Stage is LOI Signed Intake Form Generated CR Assignment Parsing Fund Documen…" at bounding box center [863, 364] width 460 height 385
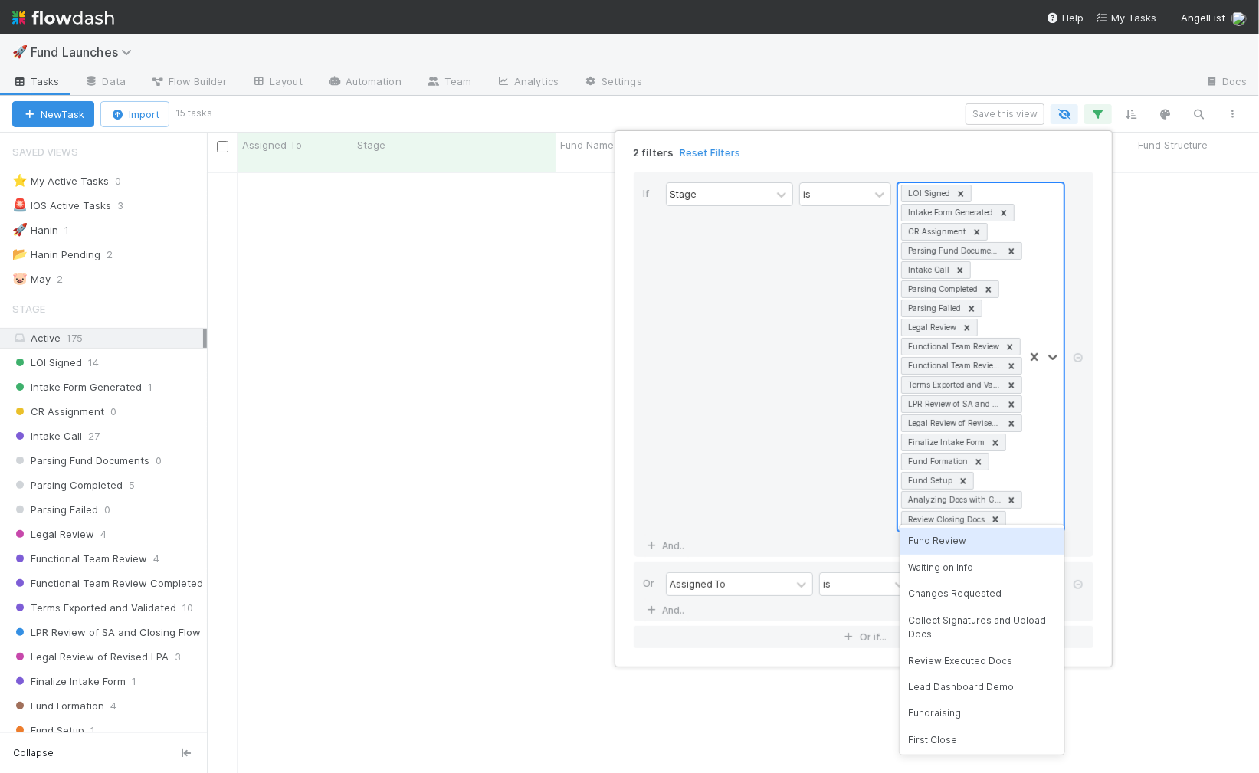
click at [1050, 504] on div at bounding box center [1043, 357] width 40 height 348
click at [1020, 547] on div "Fund Review" at bounding box center [981, 541] width 165 height 26
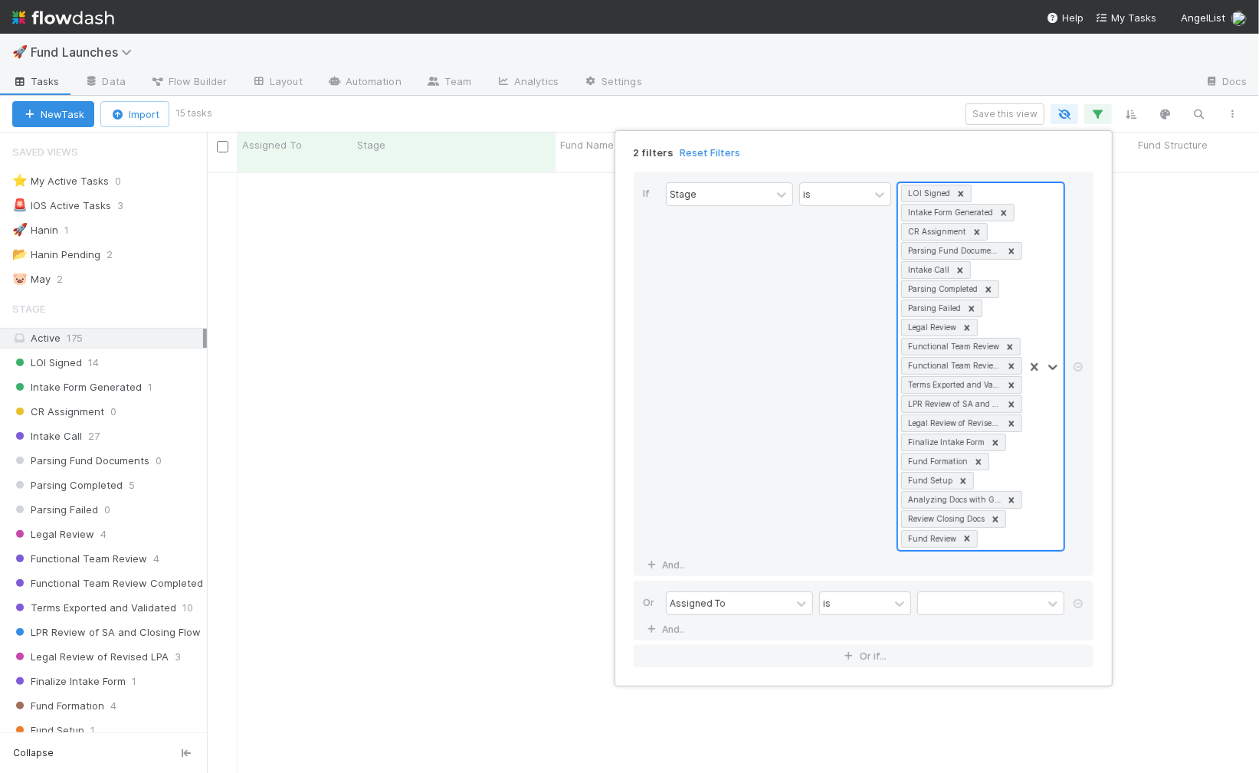
click at [1036, 529] on div at bounding box center [1043, 366] width 40 height 367
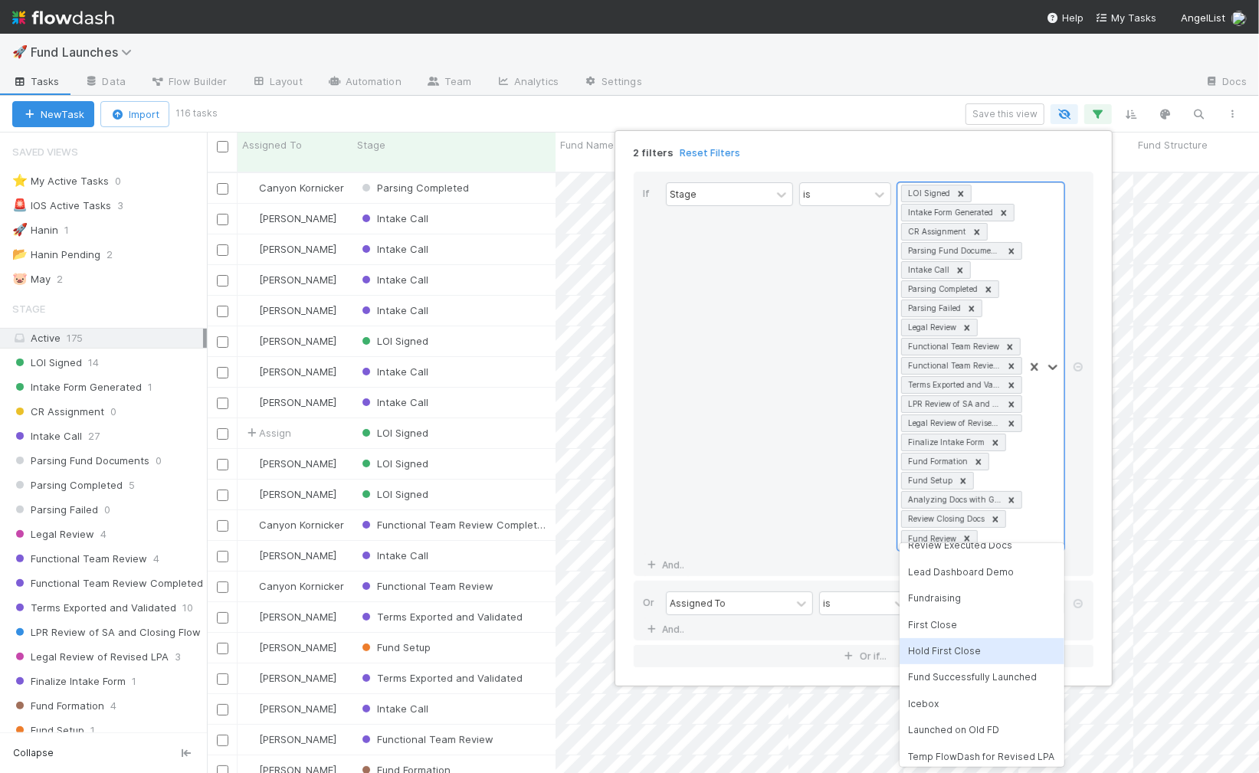
scroll to position [101, 0]
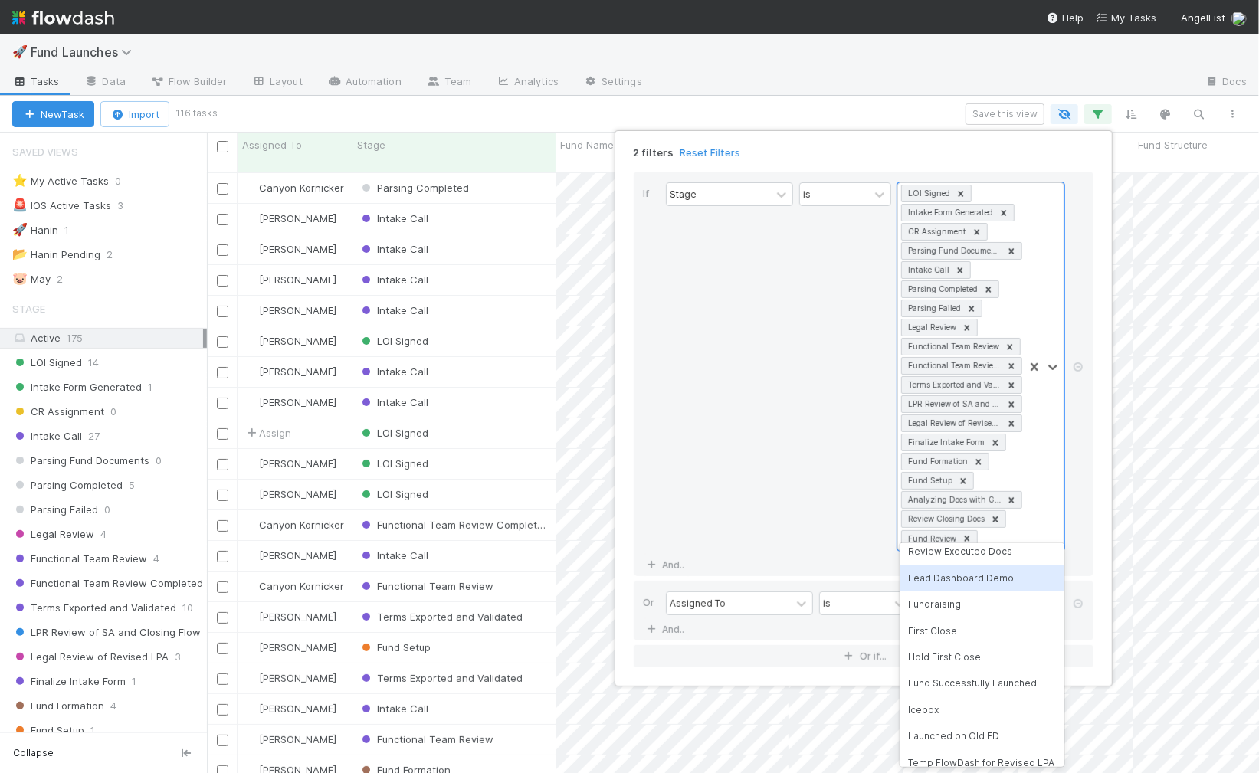
click at [888, 77] on div "2 filters Reset Filters If Stage is option Fund Review, selected. option Lead D…" at bounding box center [629, 386] width 1259 height 773
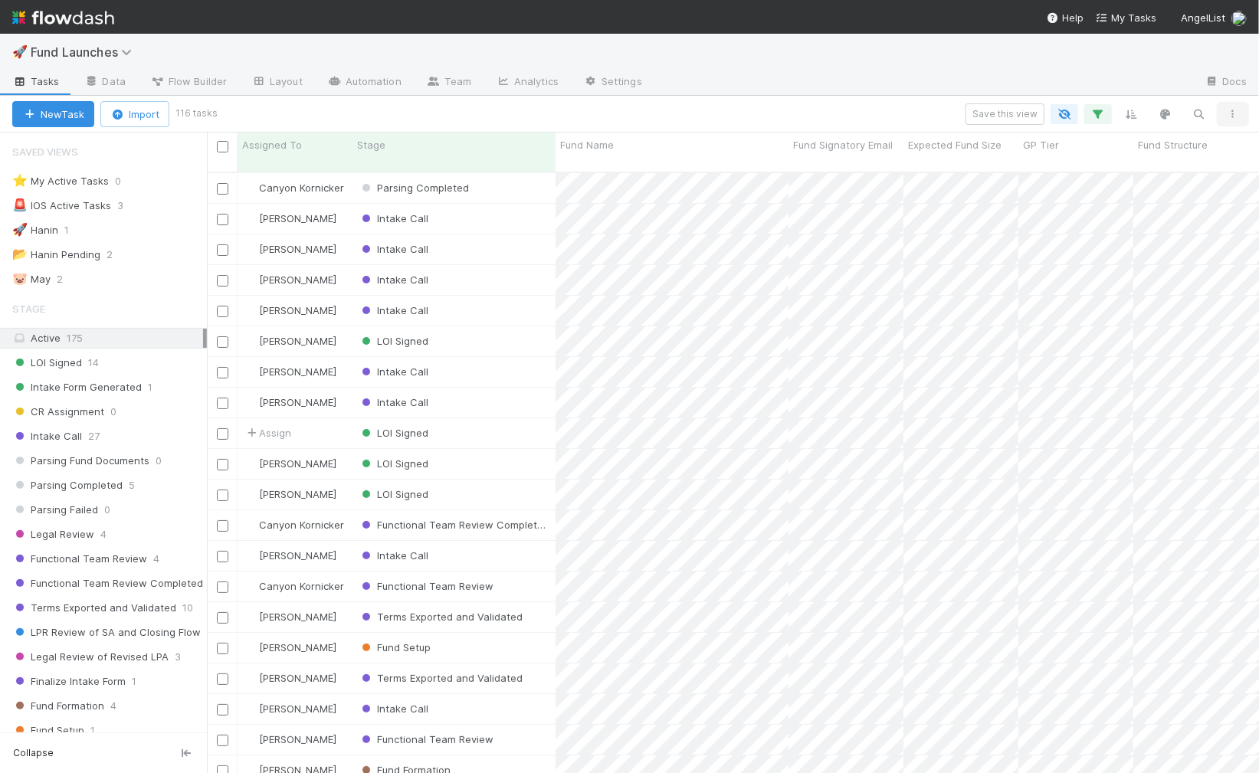
click at [1238, 111] on icon "button" at bounding box center [1232, 114] width 15 height 9
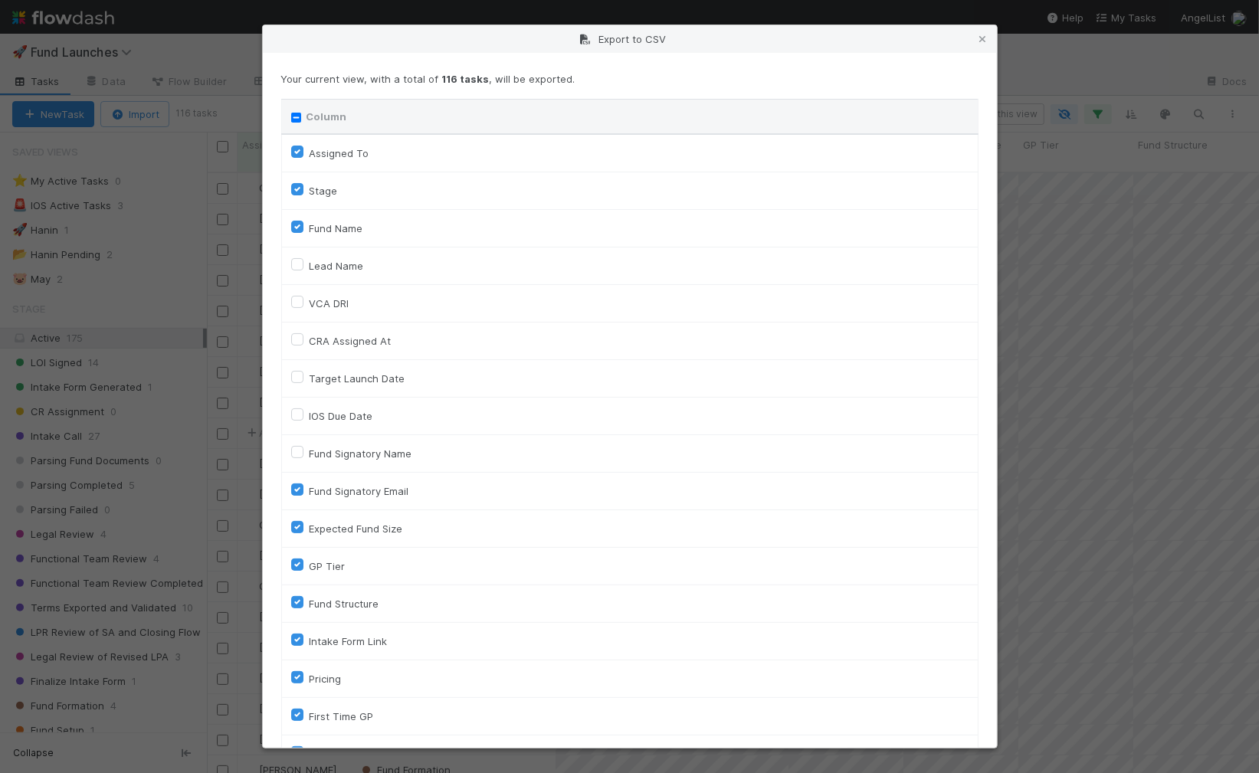
click at [297, 113] on input "Column" at bounding box center [296, 118] width 10 height 10
checkbox input "true"
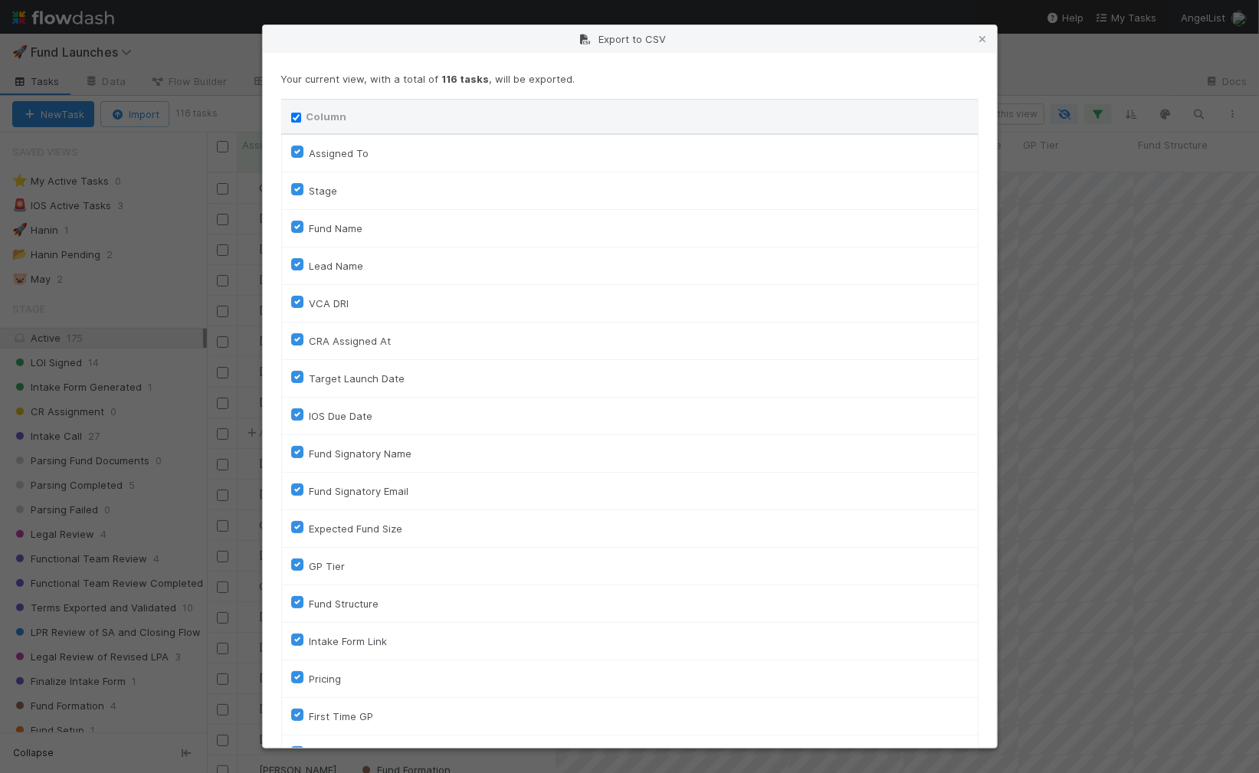
checkbox input "true"
drag, startPoint x: 296, startPoint y: 116, endPoint x: 298, endPoint y: 146, distance: 29.9
click at [297, 116] on input "Column" at bounding box center [296, 118] width 10 height 10
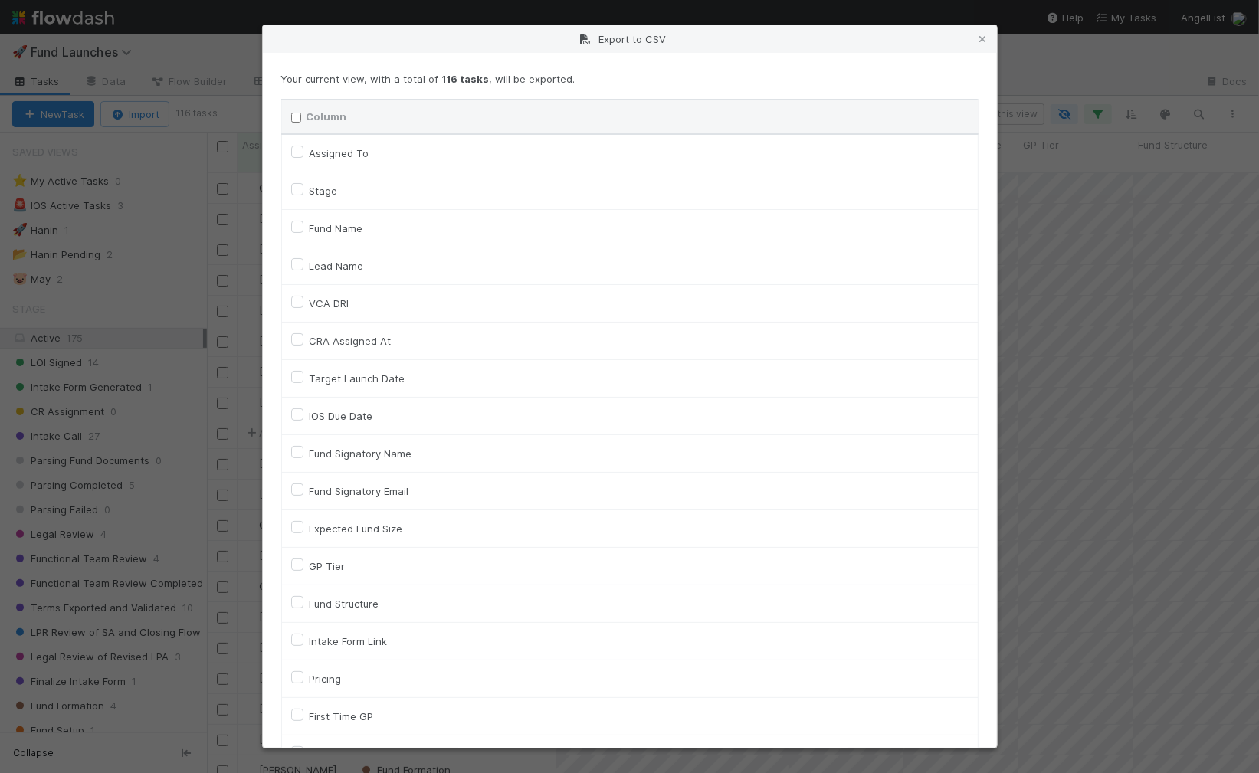
checkbox input "false"
checkbox To "false"
checkbox input "false"
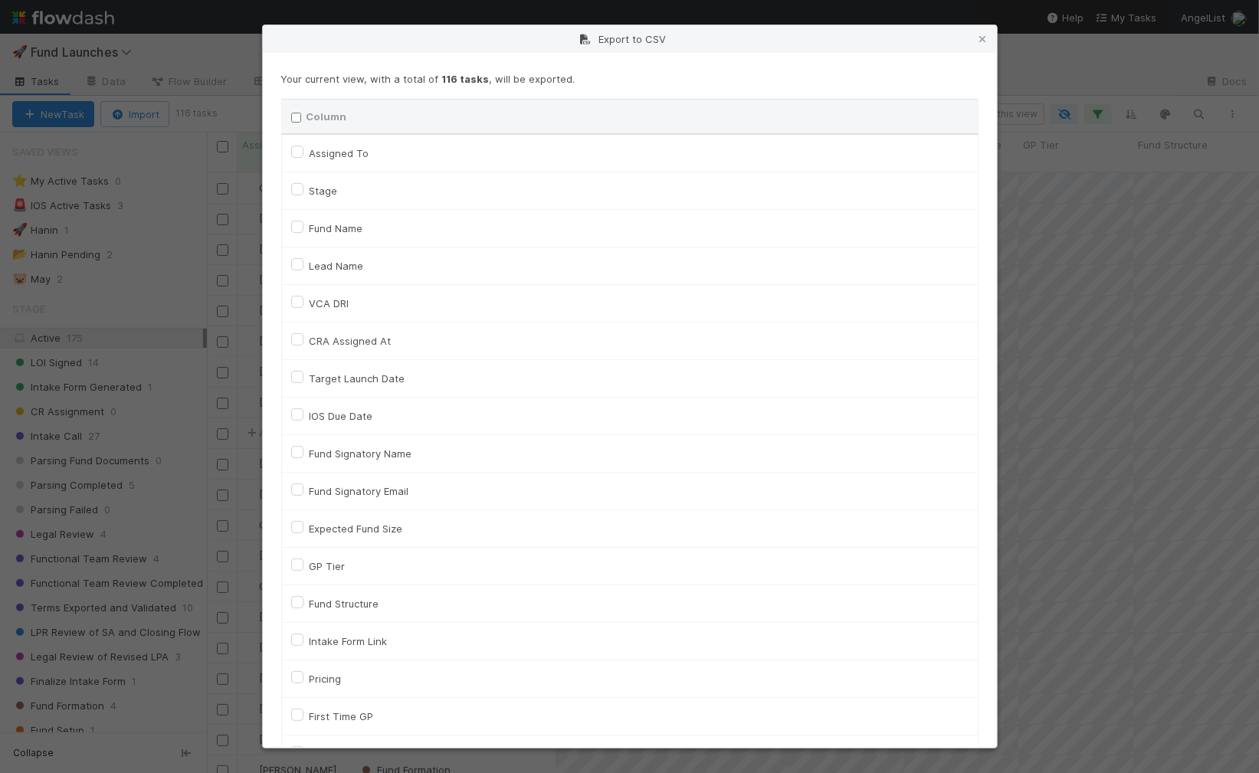
checkbox input "false"
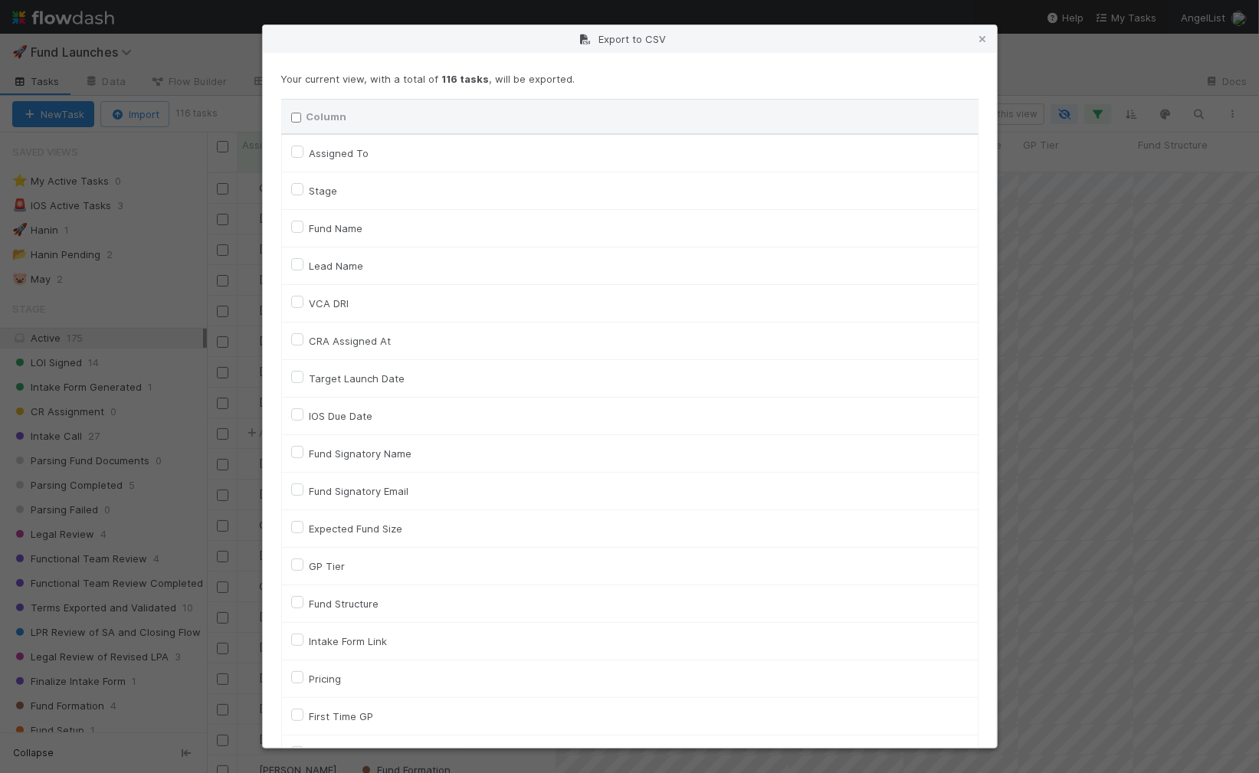
checkbox input "false"
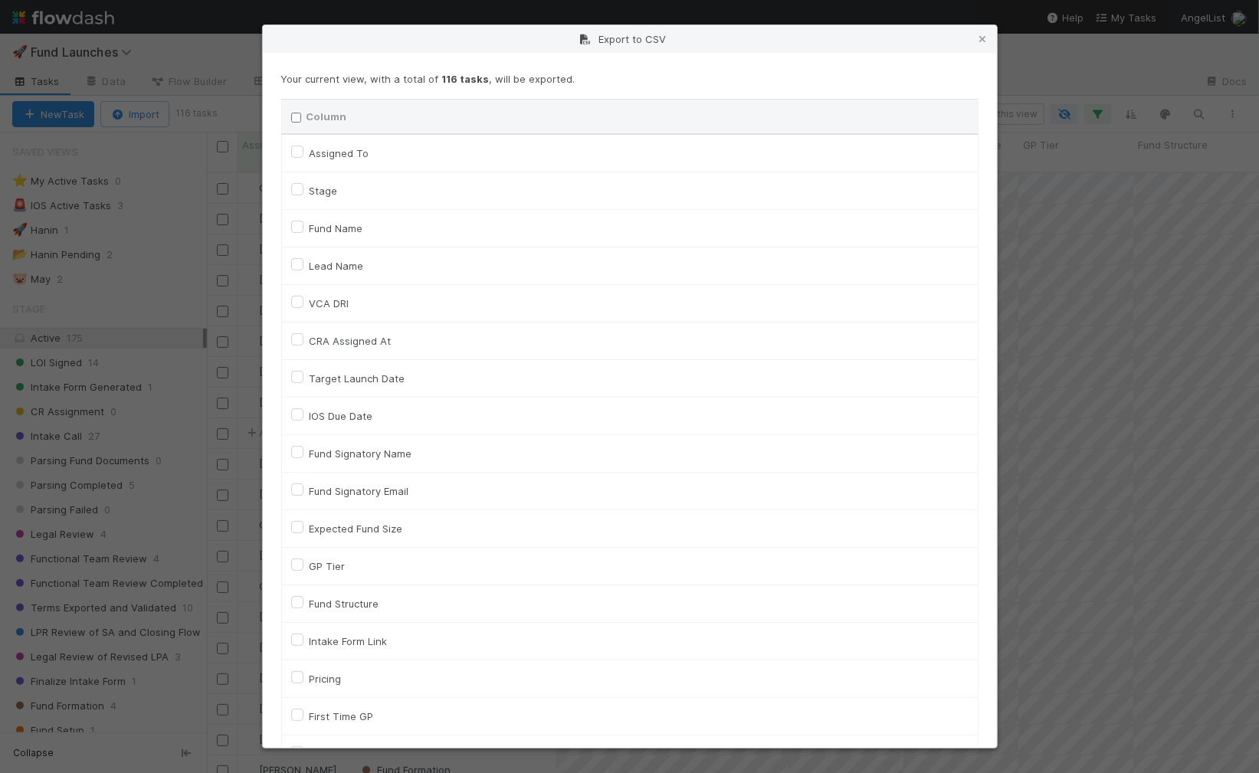
checkbox input "false"
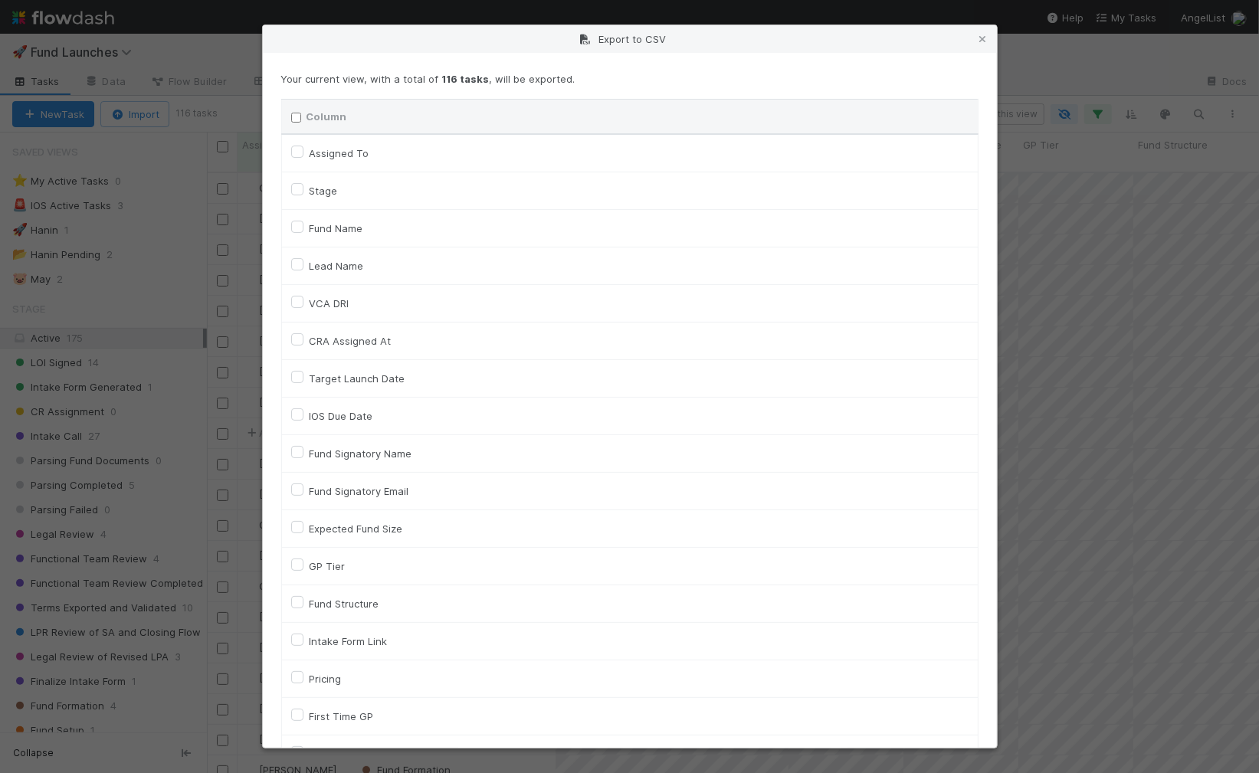
checkbox input "false"
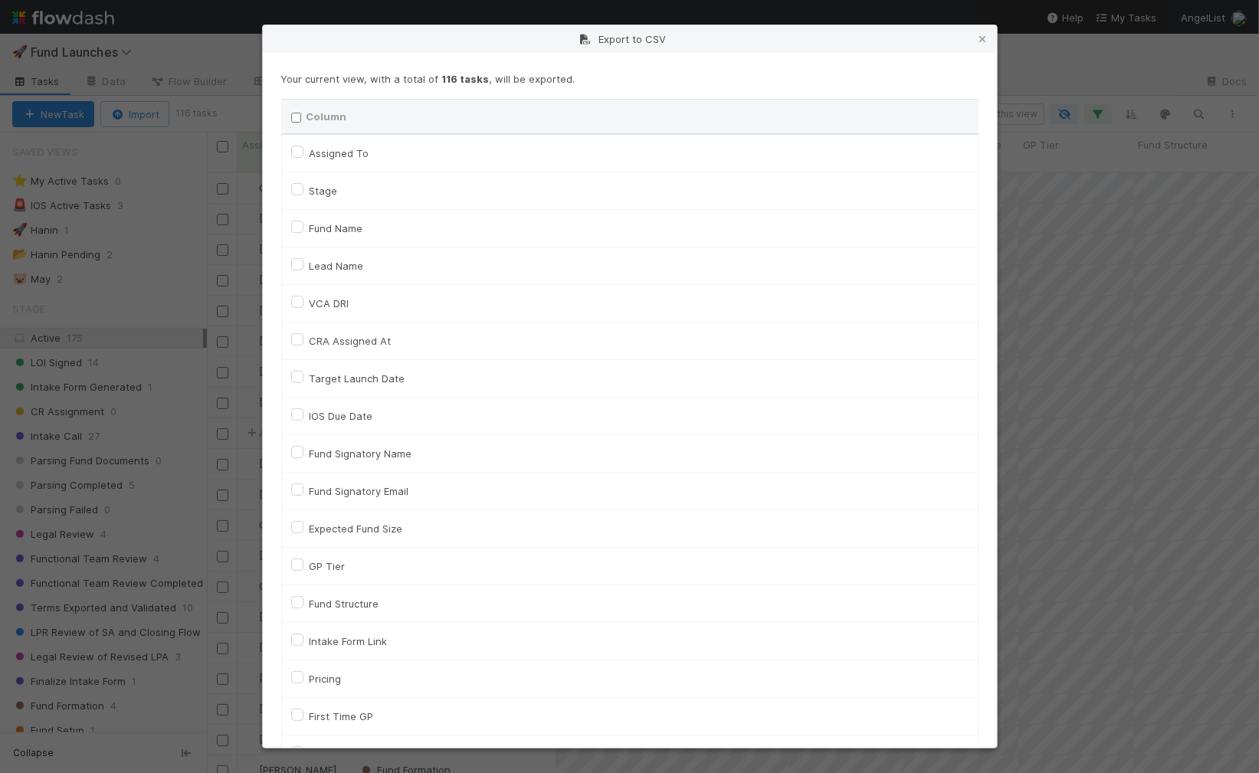
checkbox input "false"
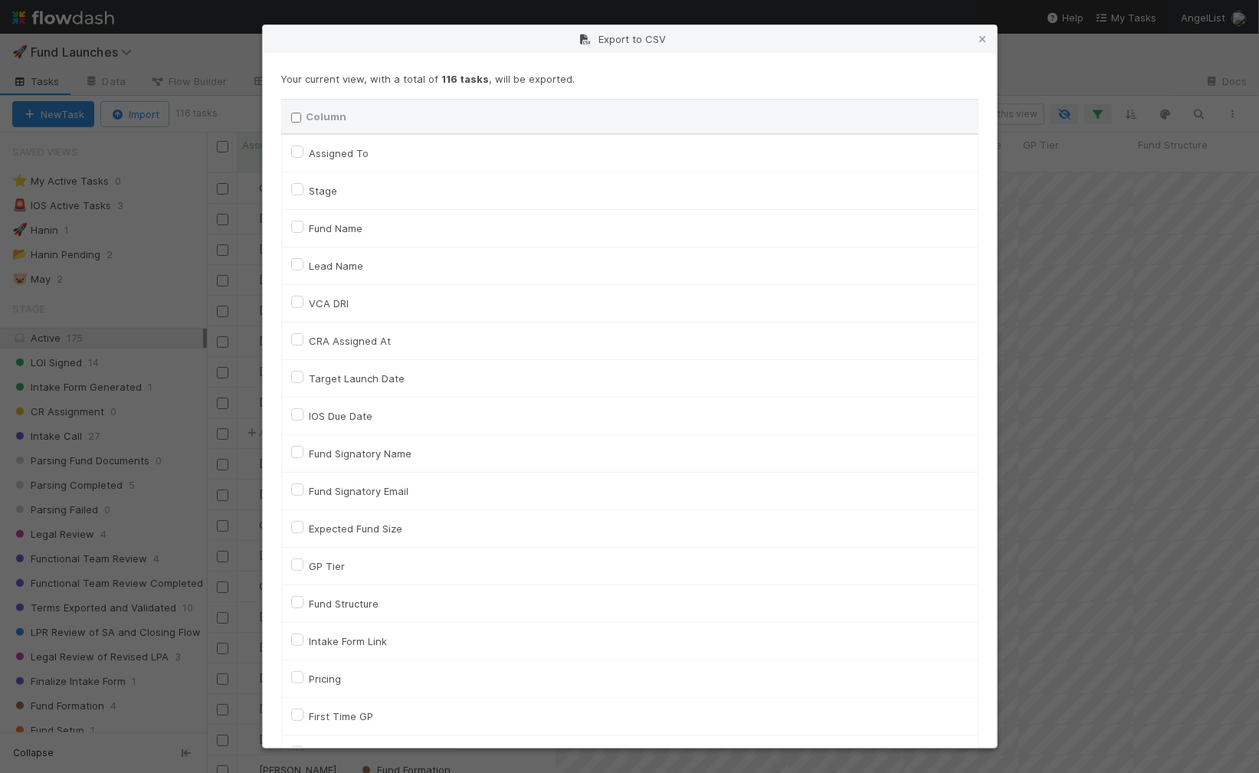
checkbox input "false"
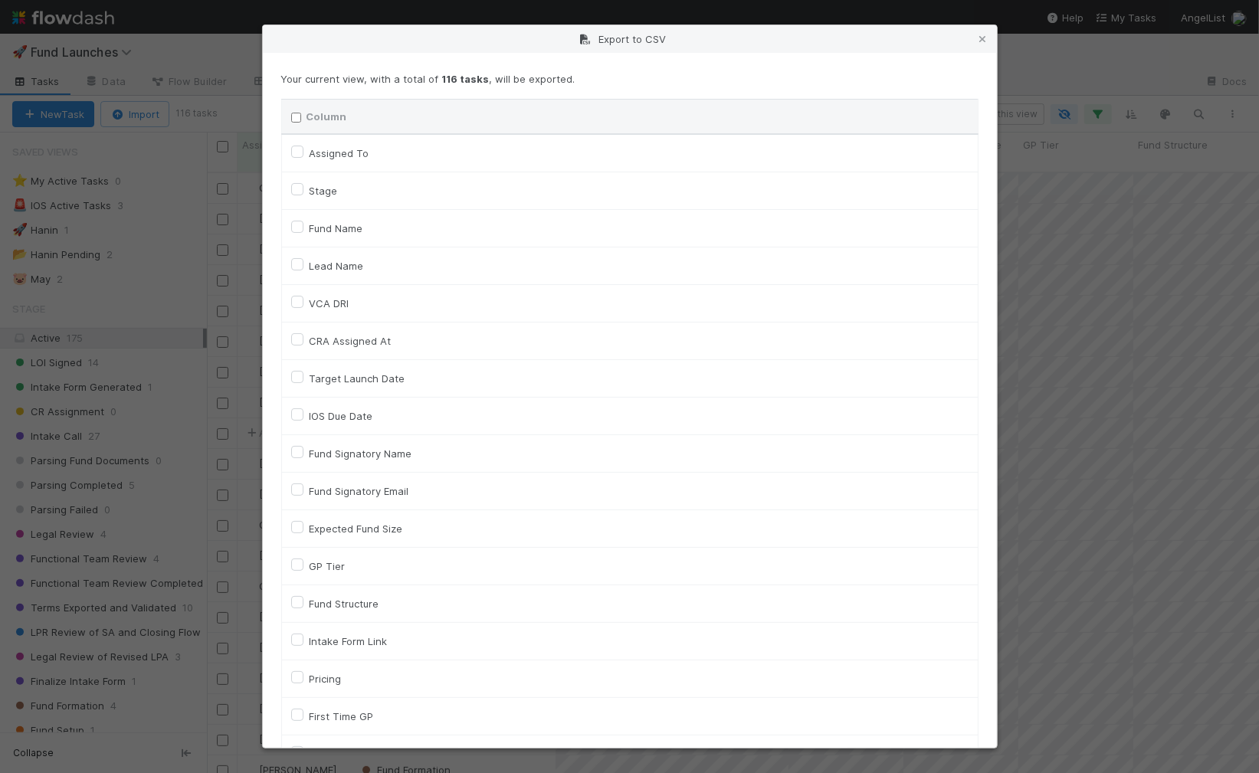
checkbox input "false"
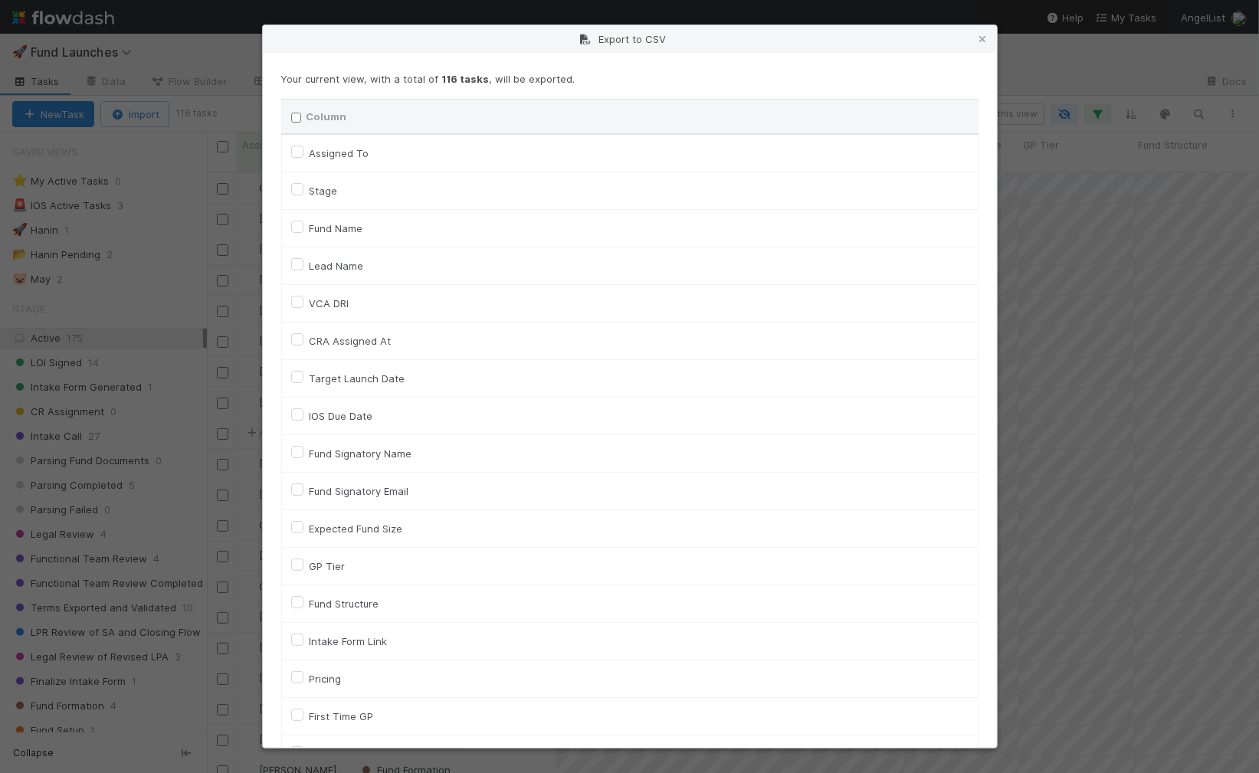
checkbox input "false"
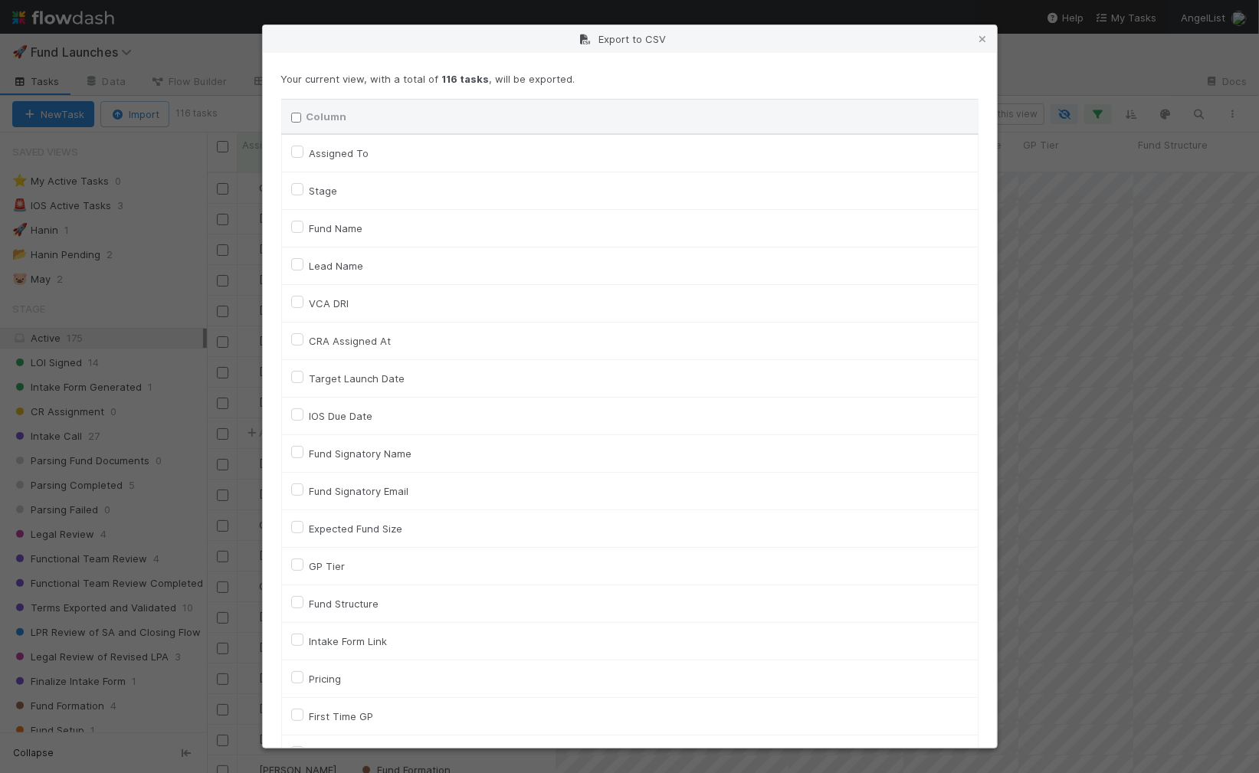
checkbox input "false"
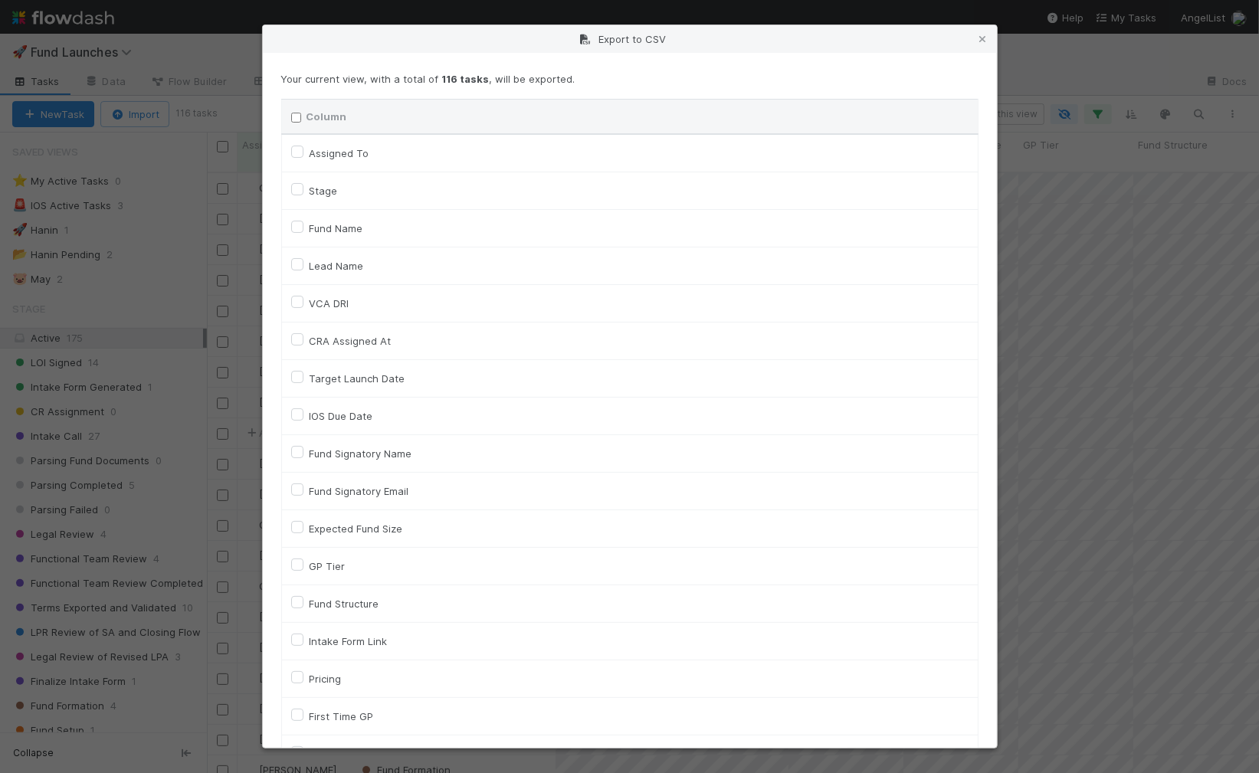
checkbox input "false"
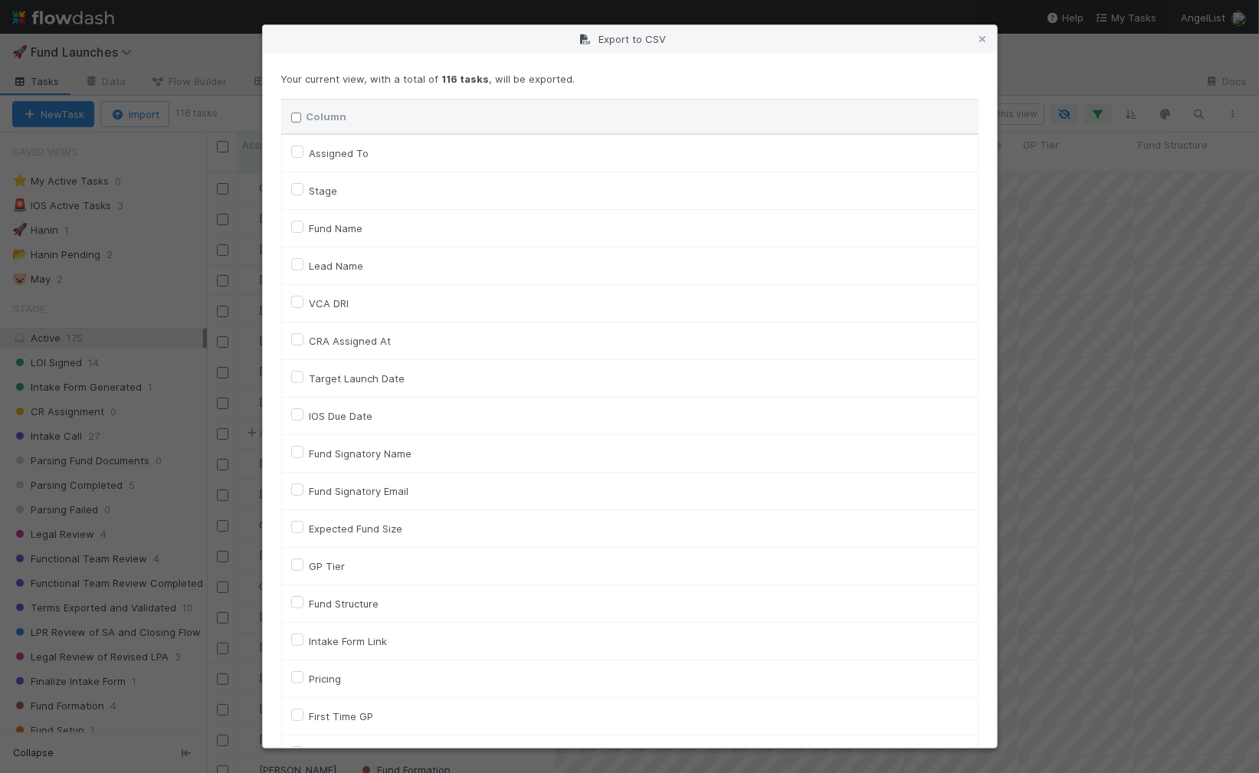
checkbox input "false"
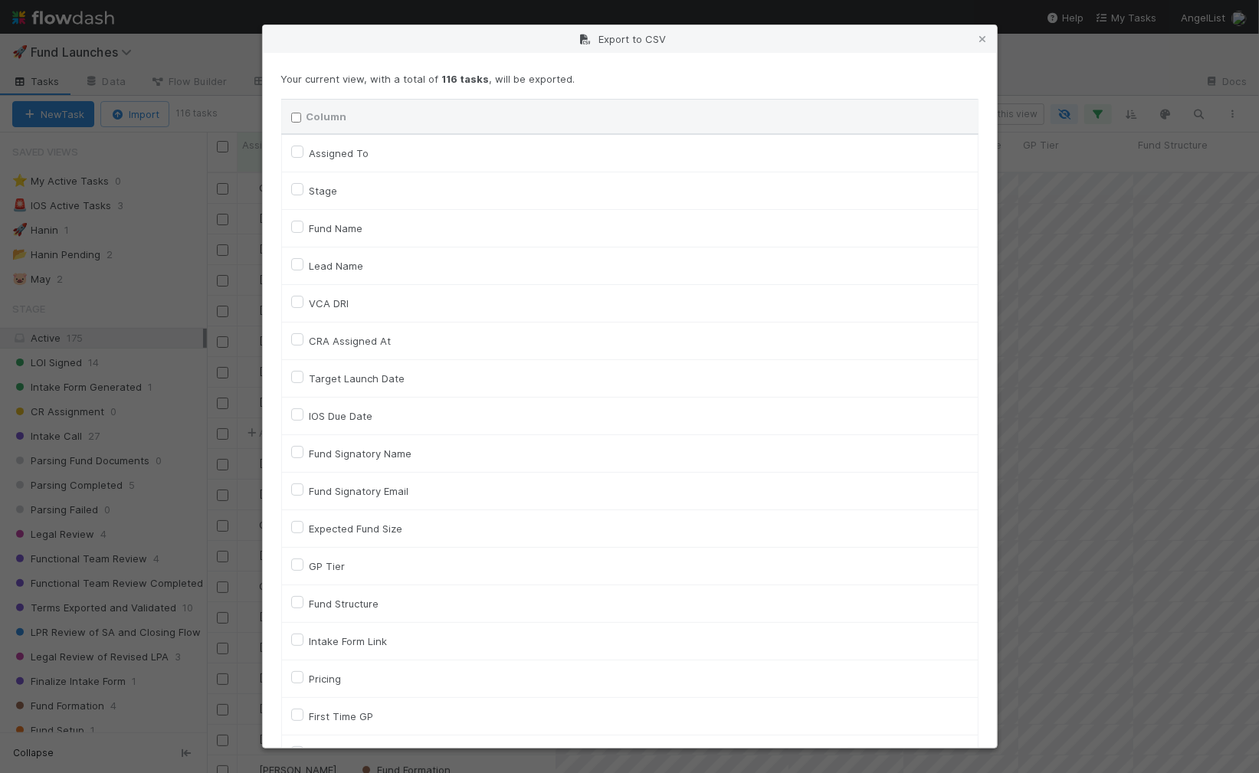
checkbox input "false"
checkbox On "false"
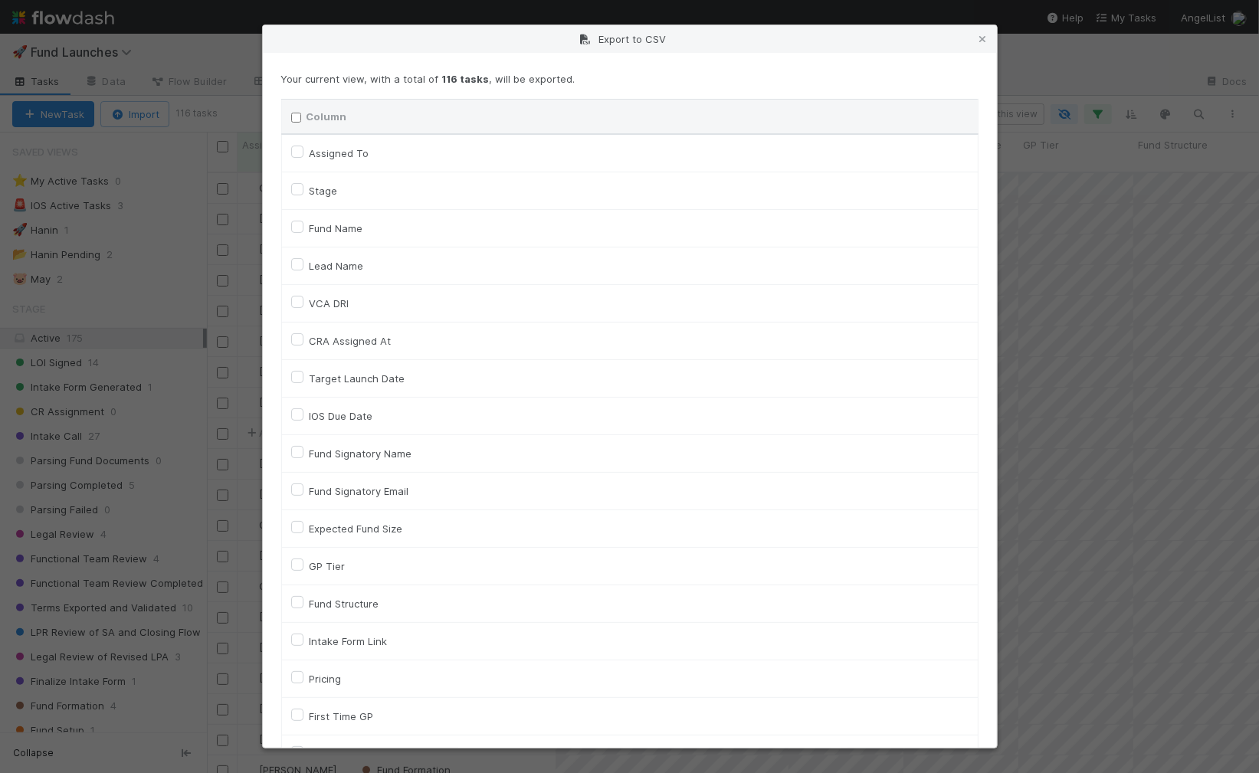
checkbox input "false"
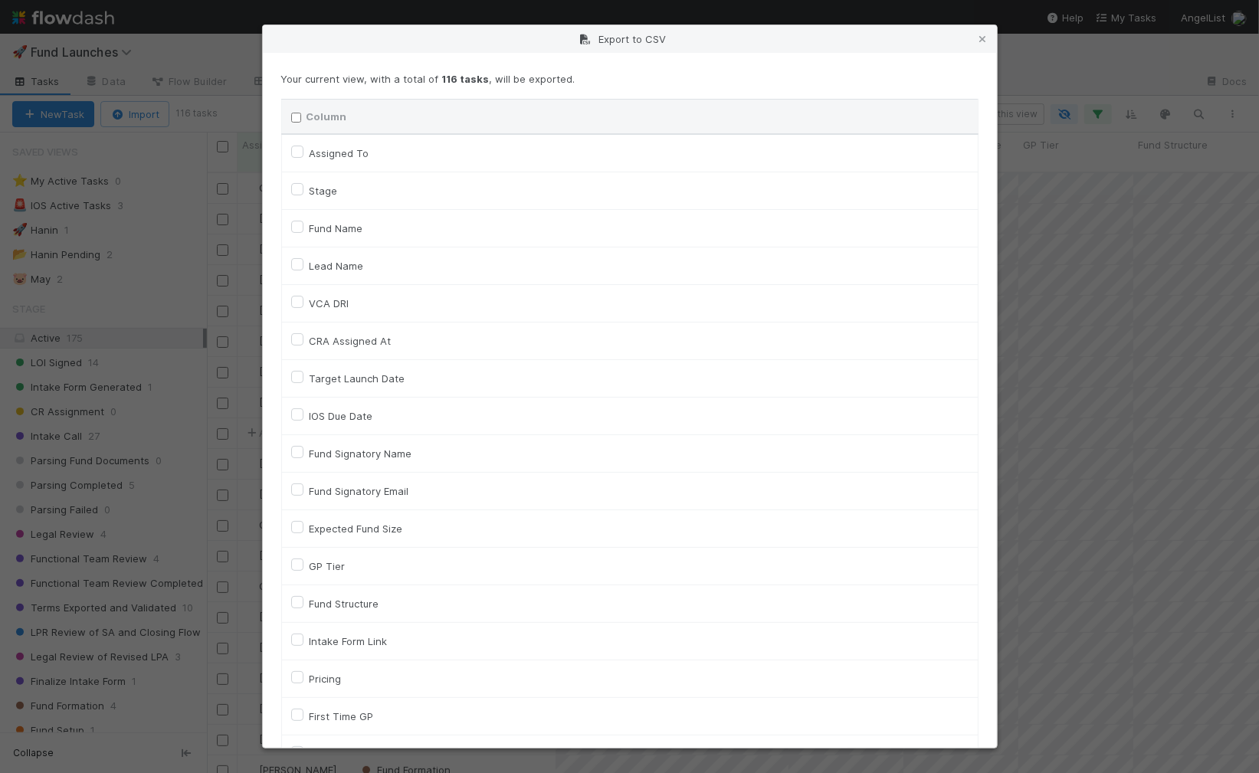
checkbox input "false"
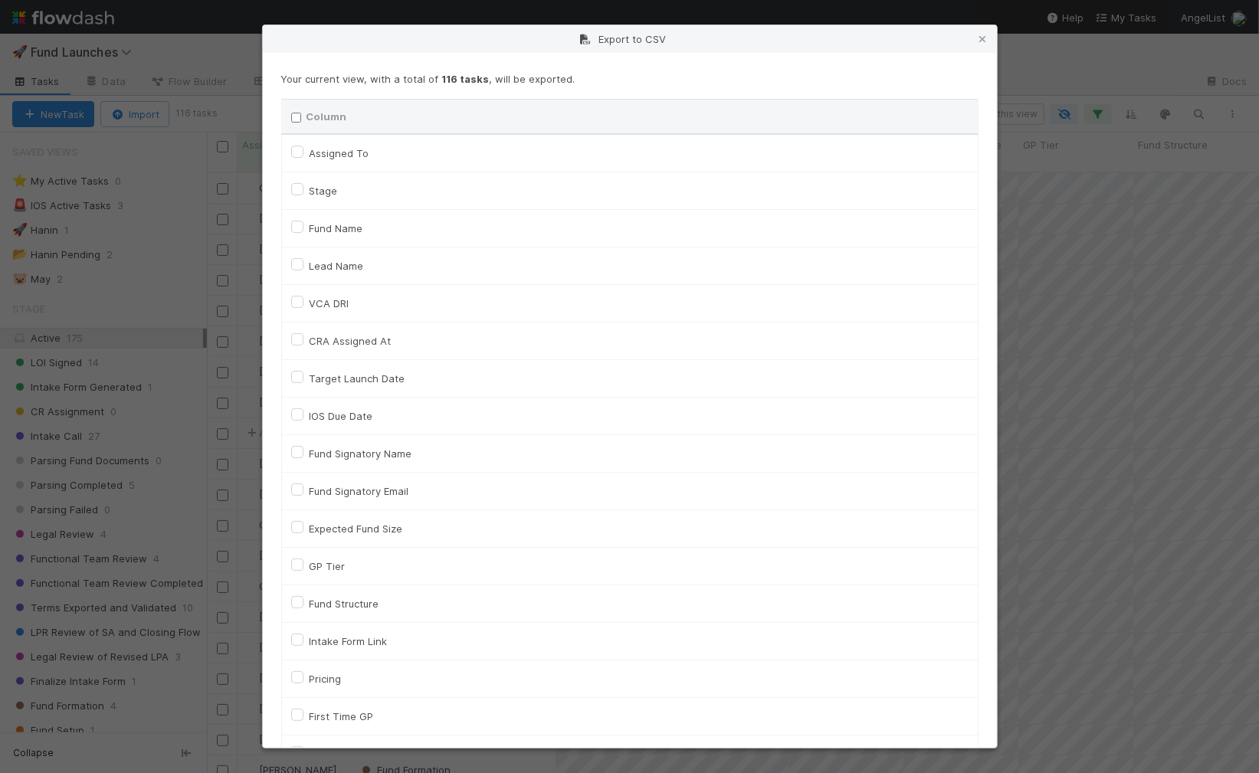
checkbox input "false"
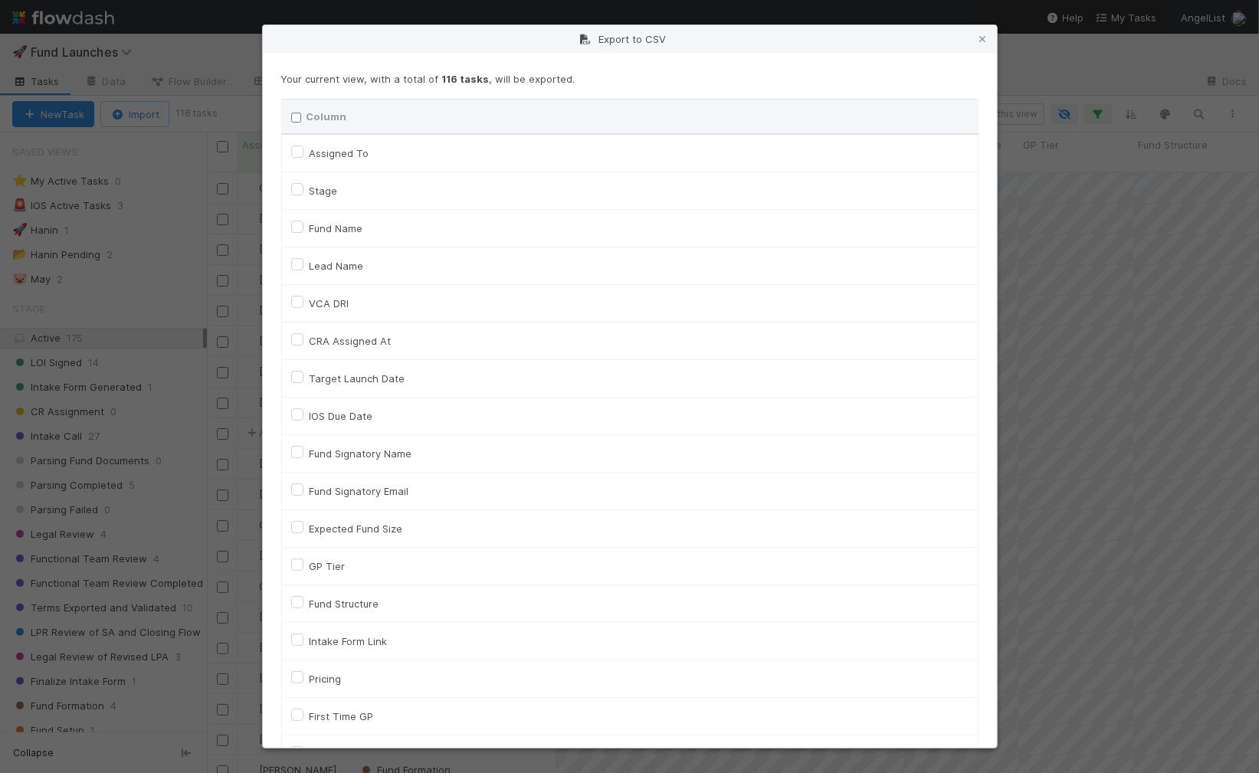
checkbox input "false"
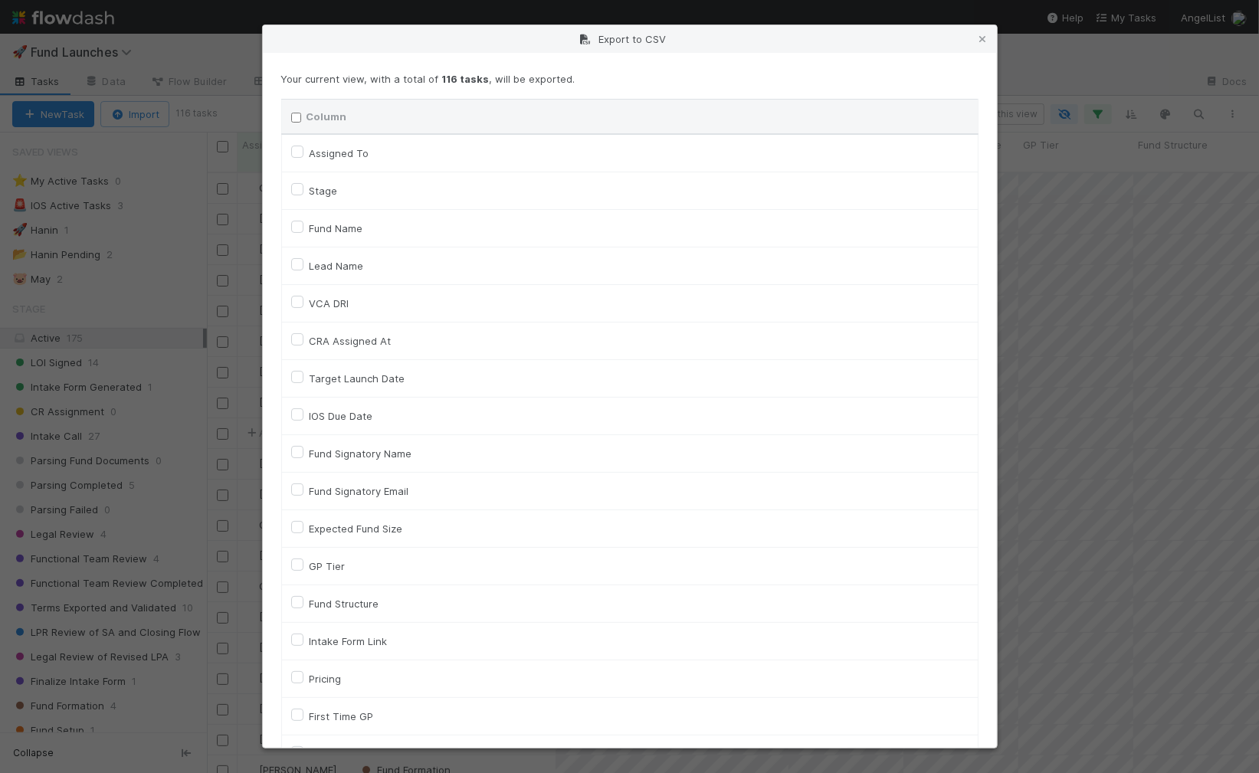
checkbox input "false"
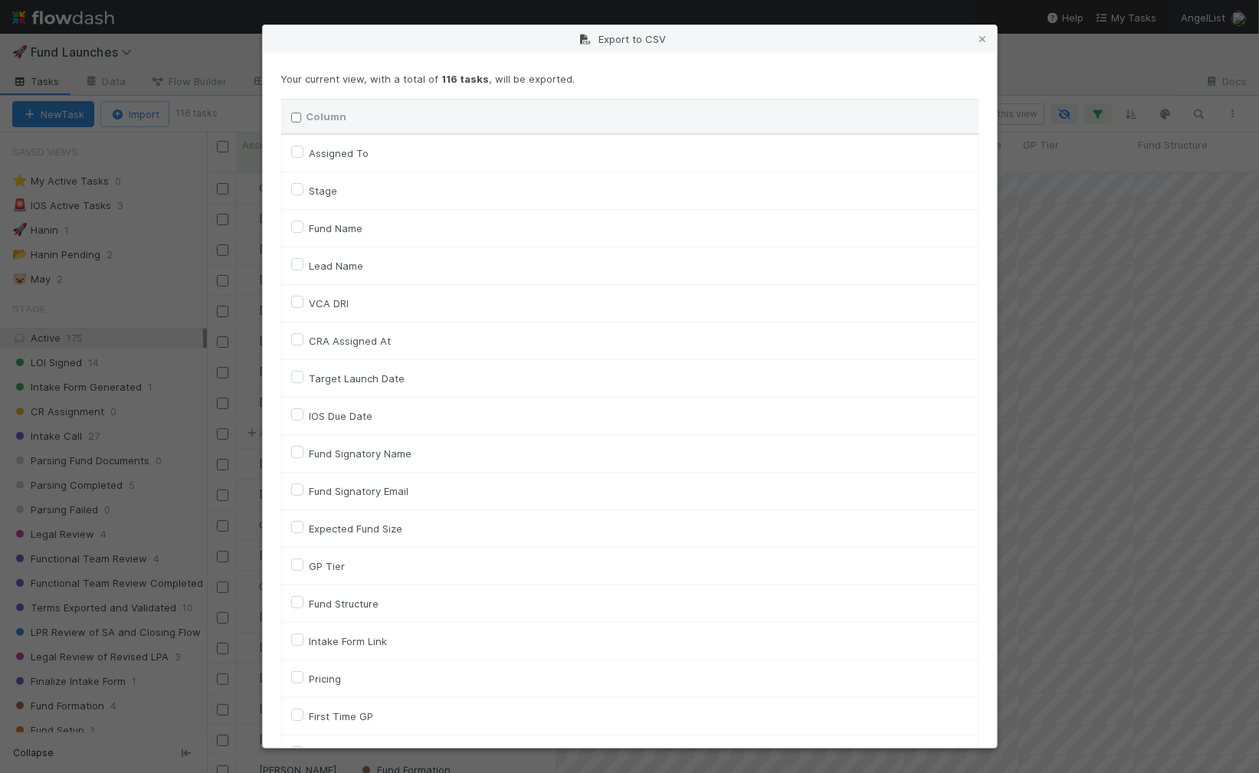
checkbox input "false"
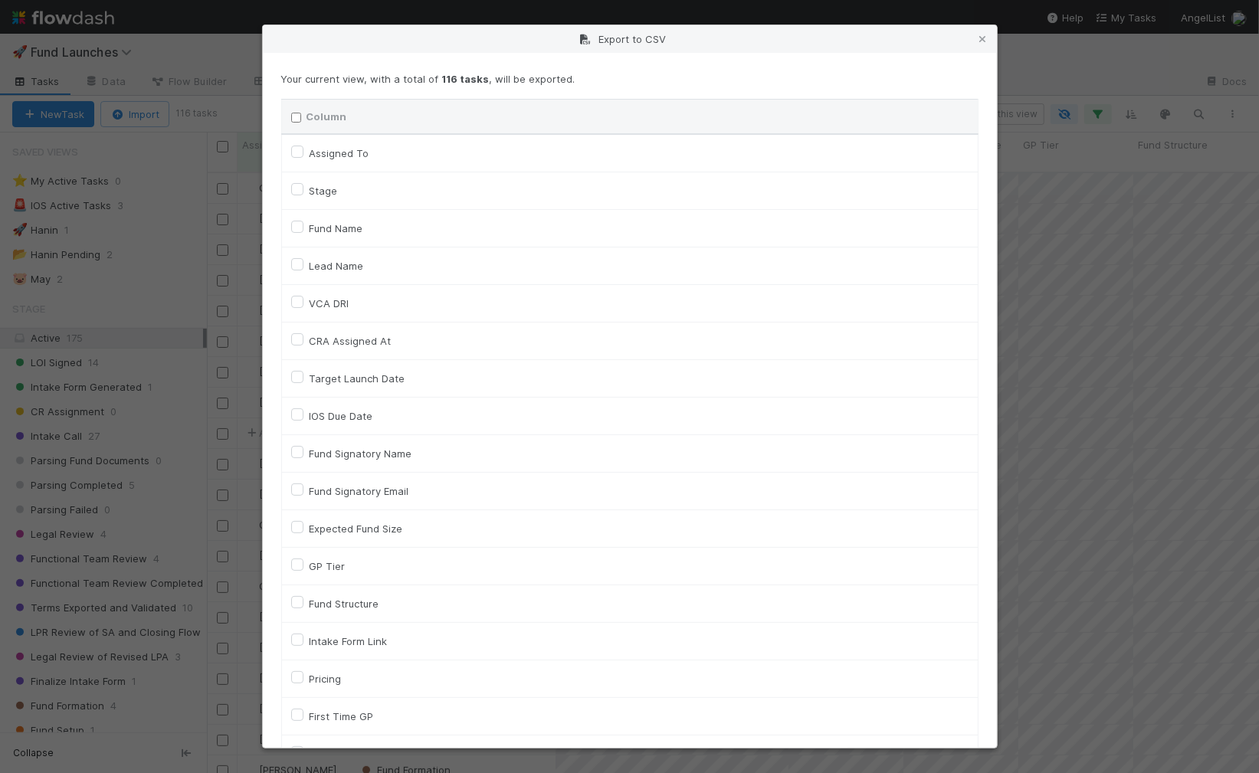
checkbox input "false"
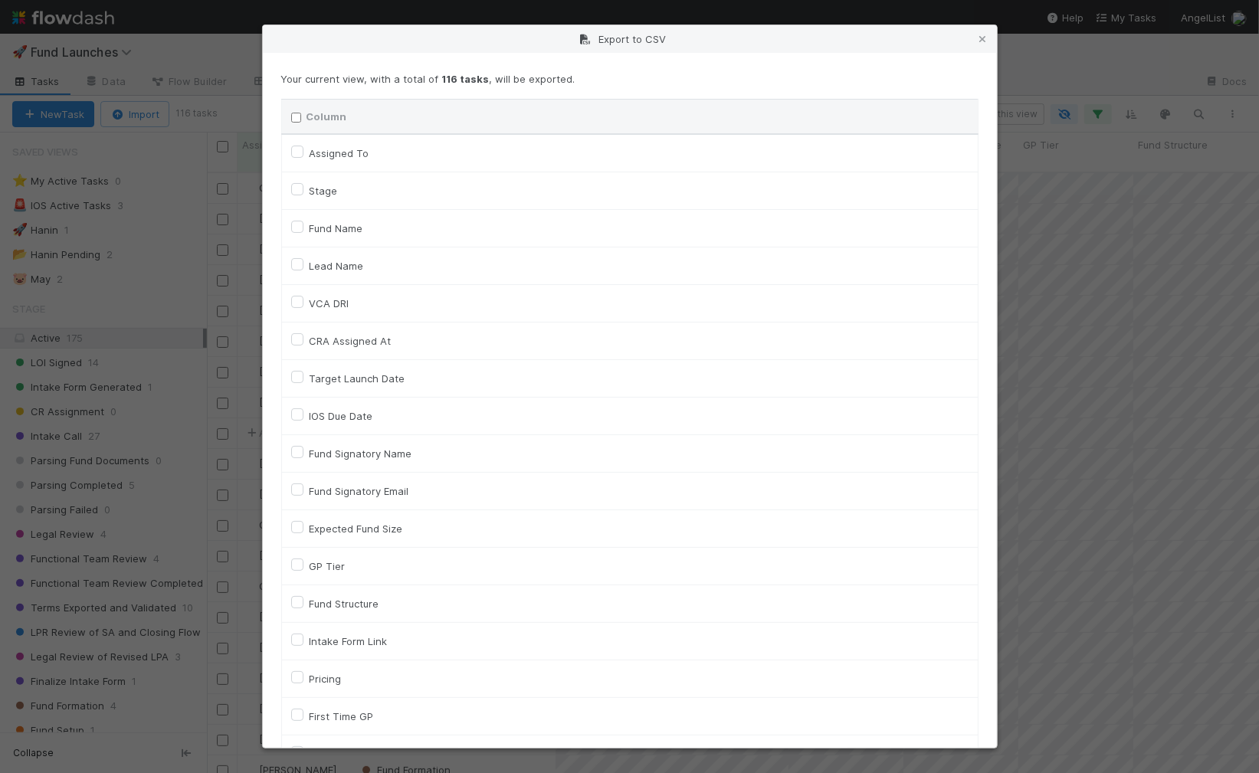
checkbox input "false"
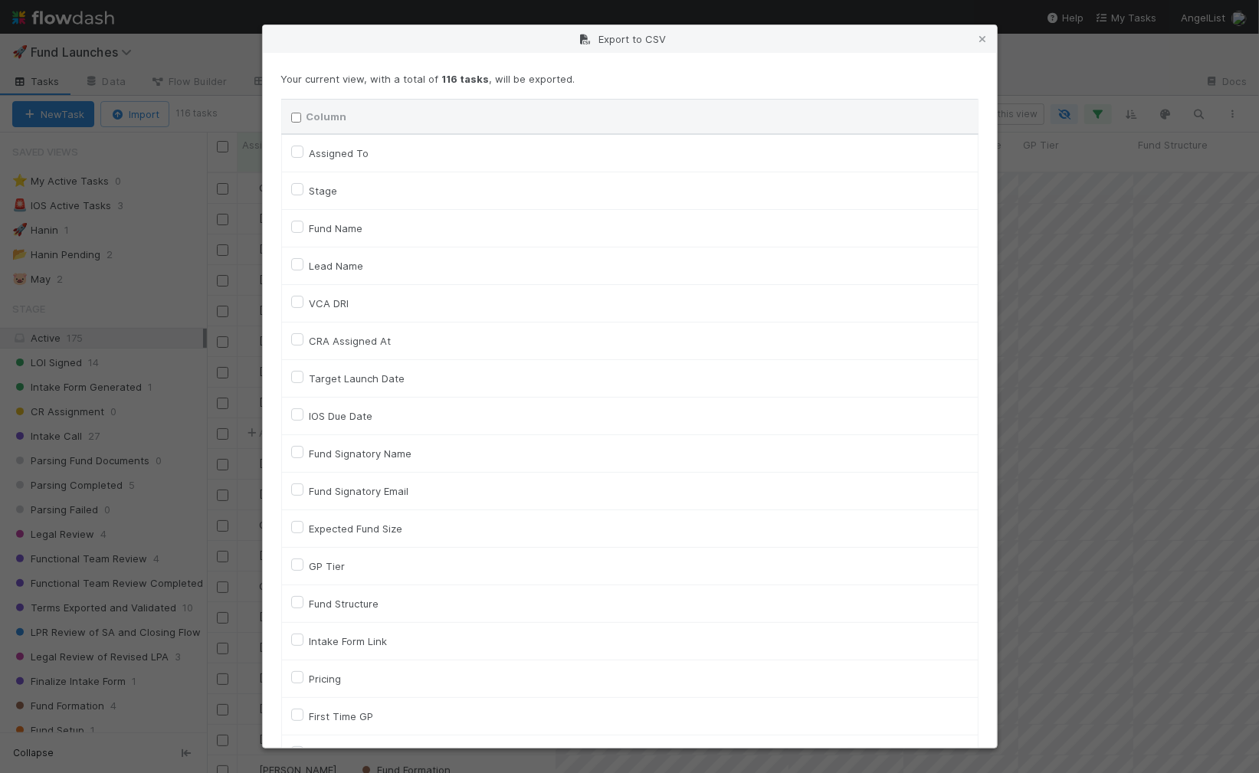
checkbox input "false"
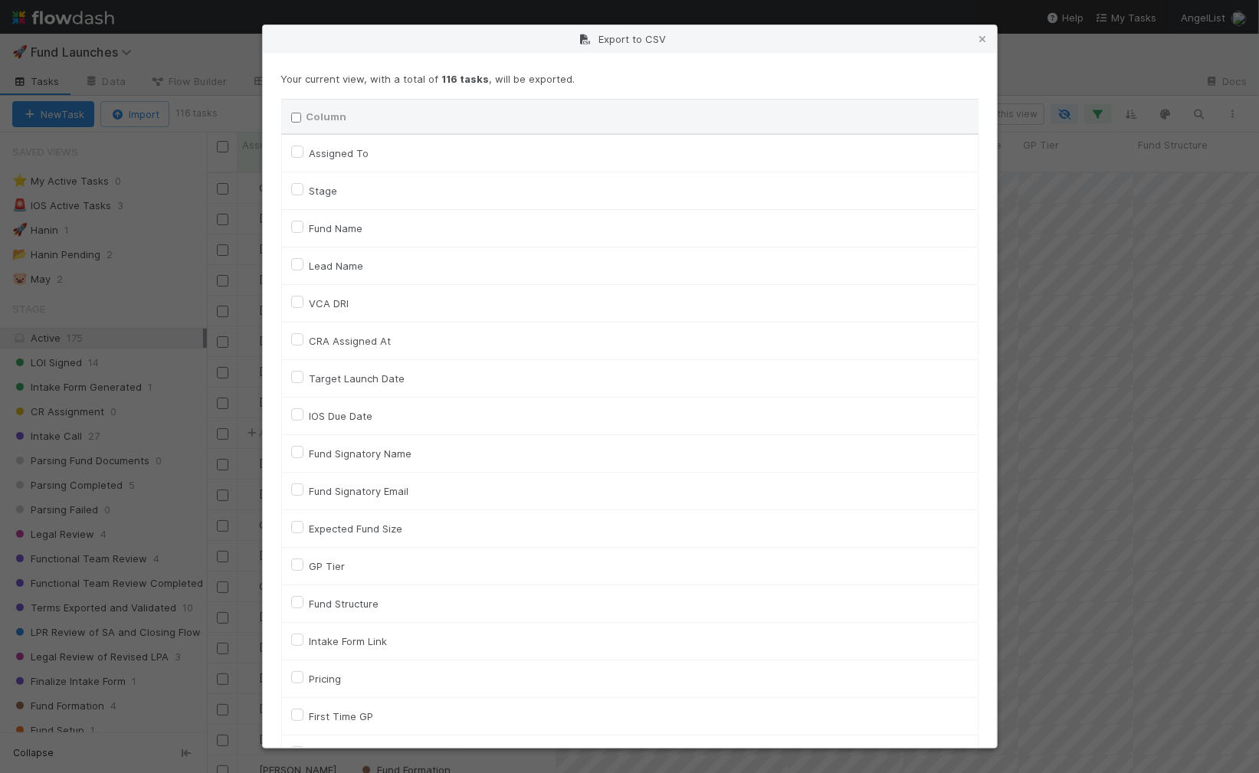
checkbox input "false"
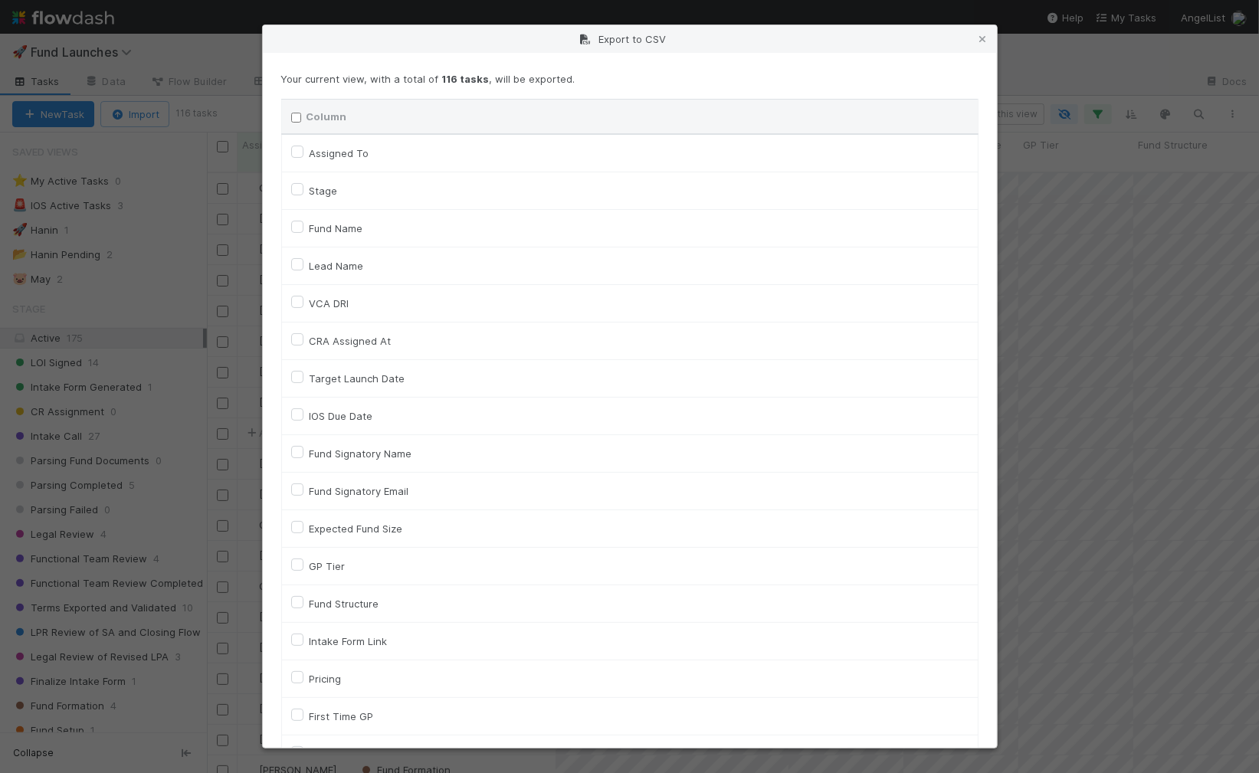
checkbox input "false"
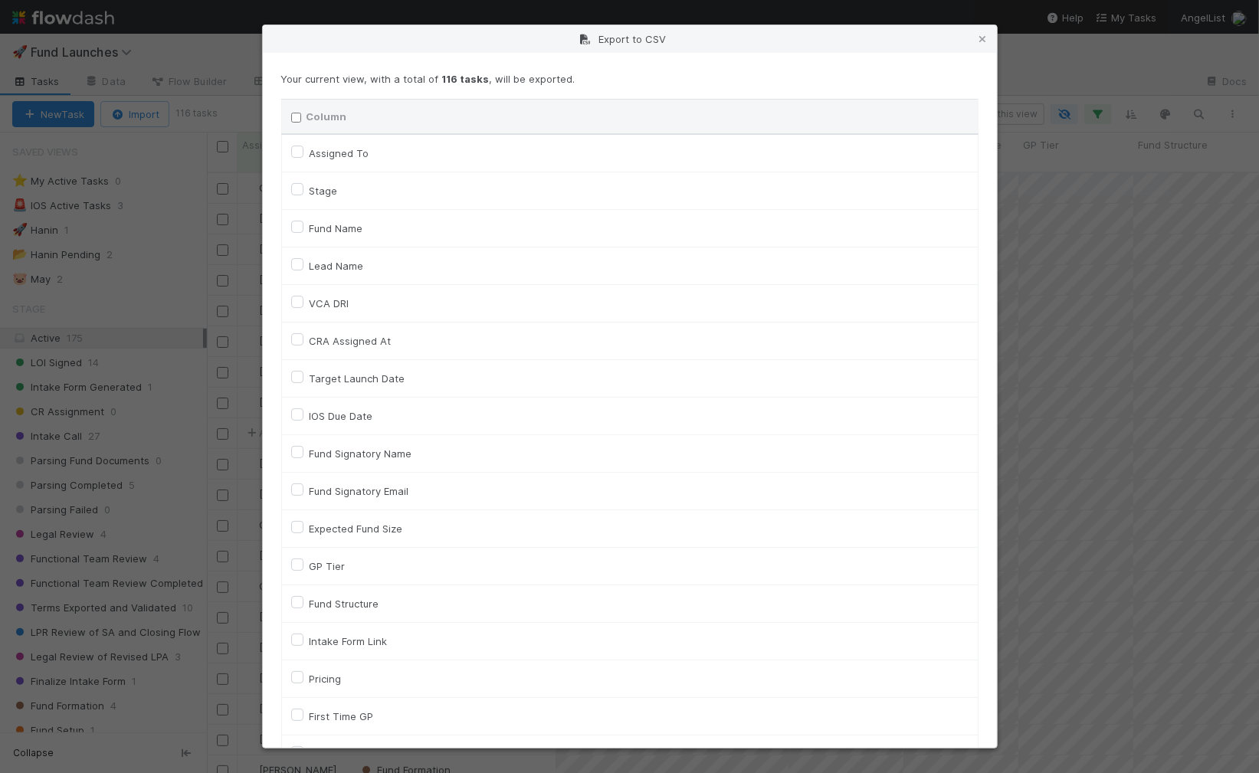
checkbox input "false"
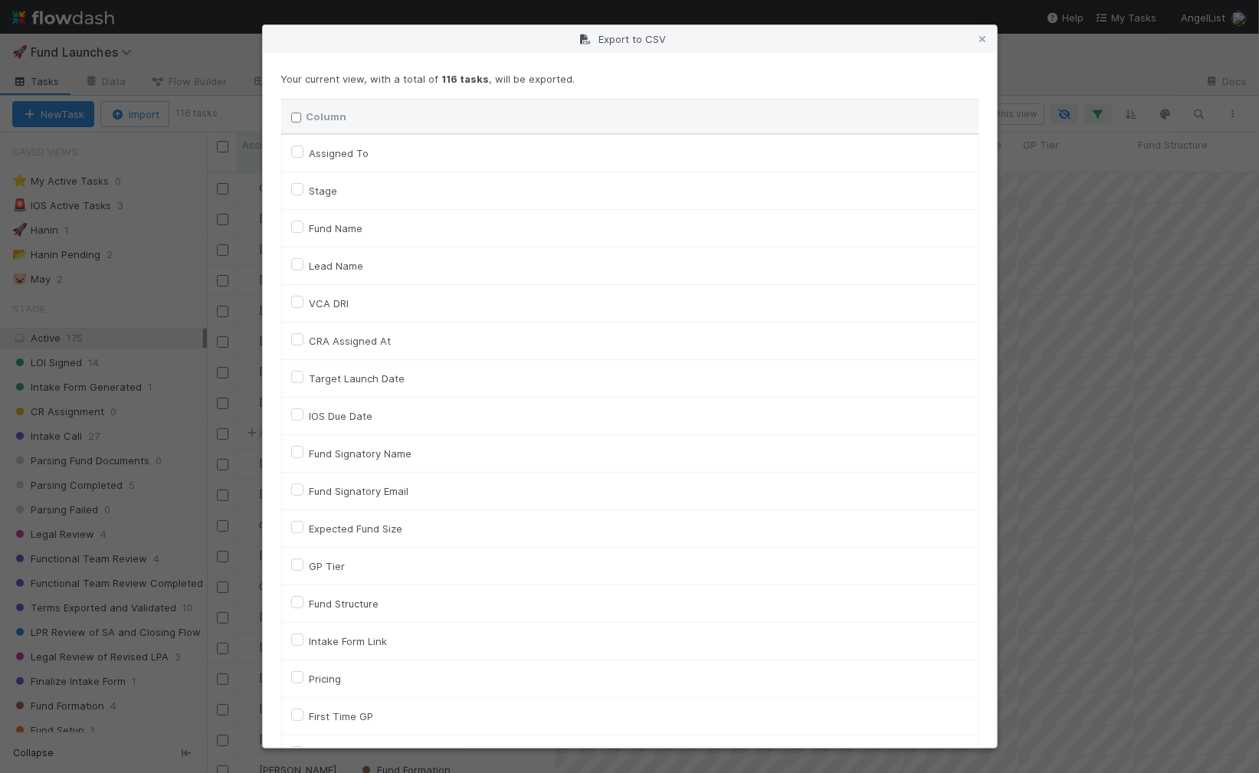
checkbox input "false"
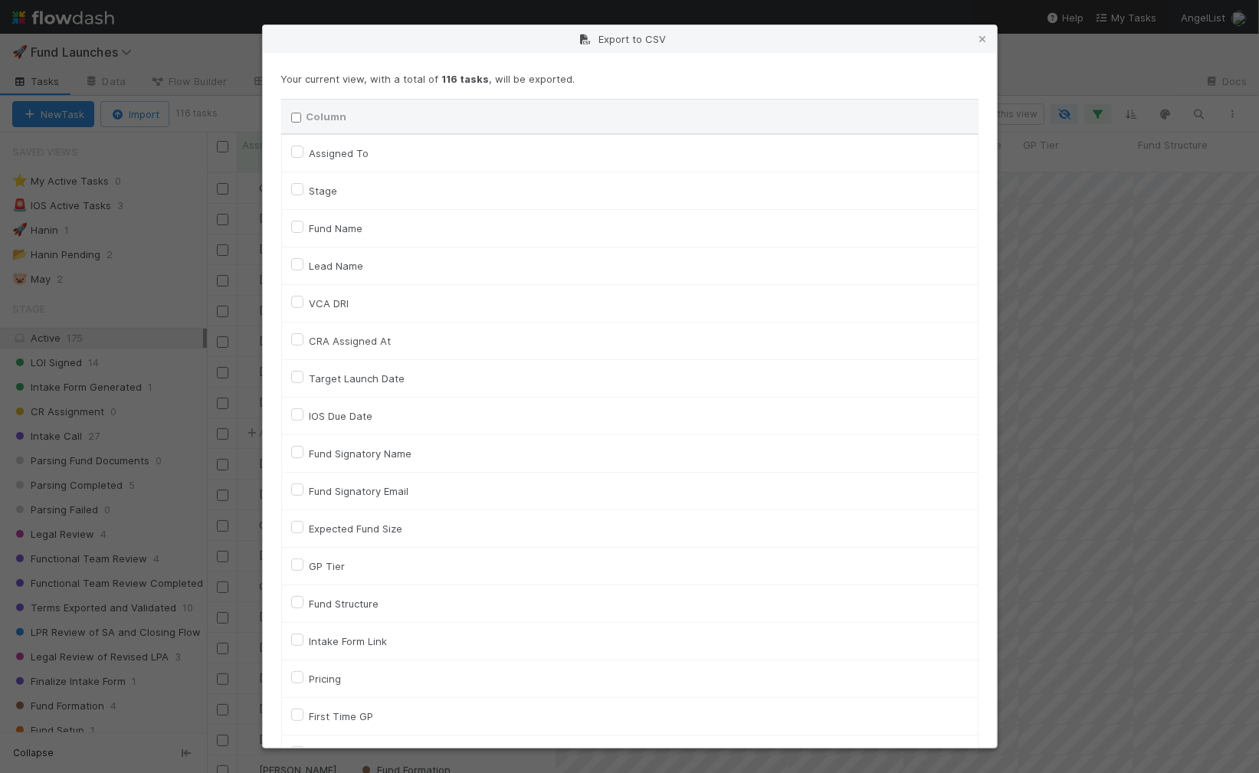
checkbox input "false"
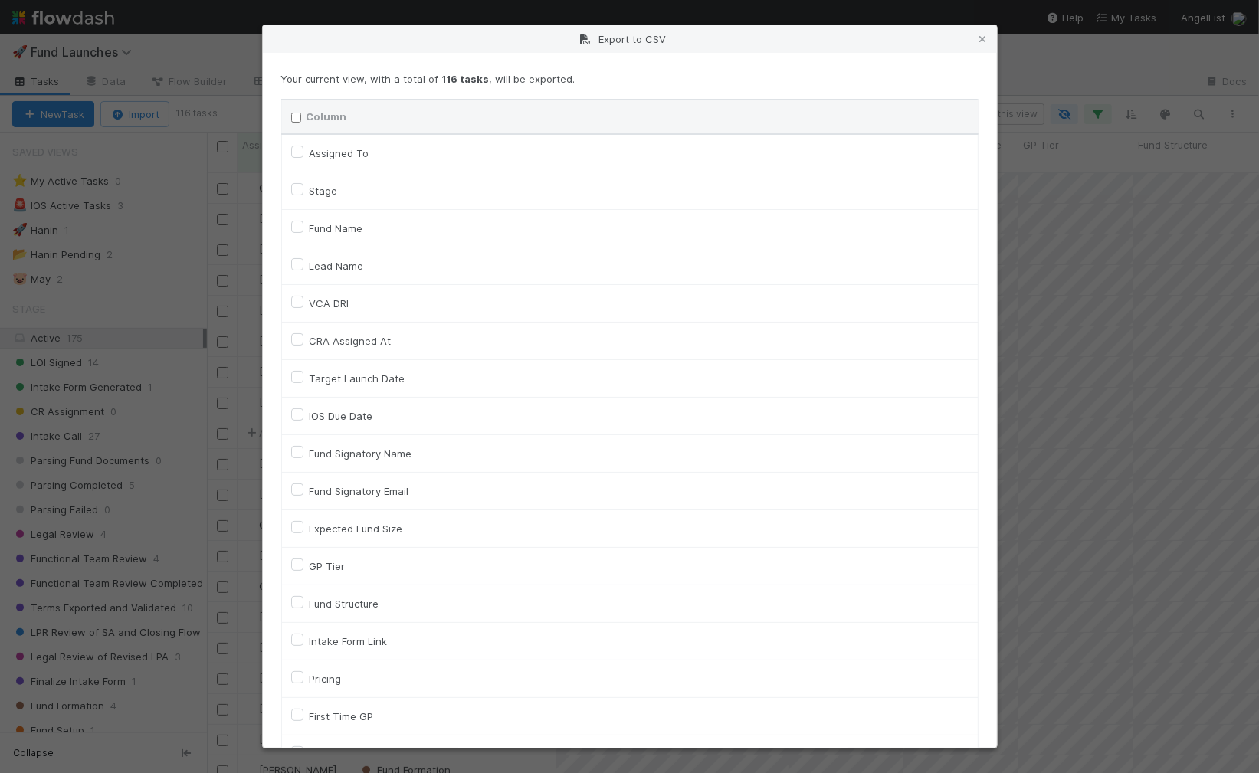
checkbox input "false"
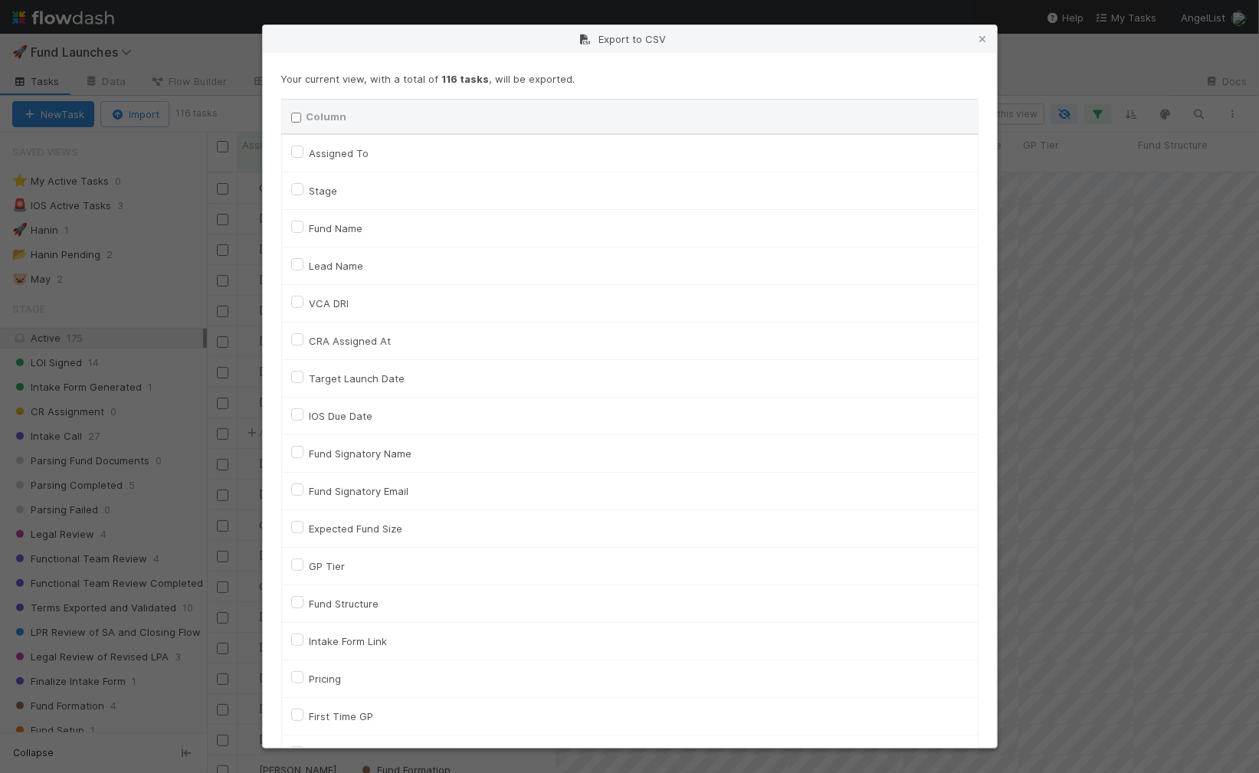
checkbox input "false"
checkbox URL "false"
click at [309, 146] on label "Assigned To" at bounding box center [339, 153] width 60 height 18
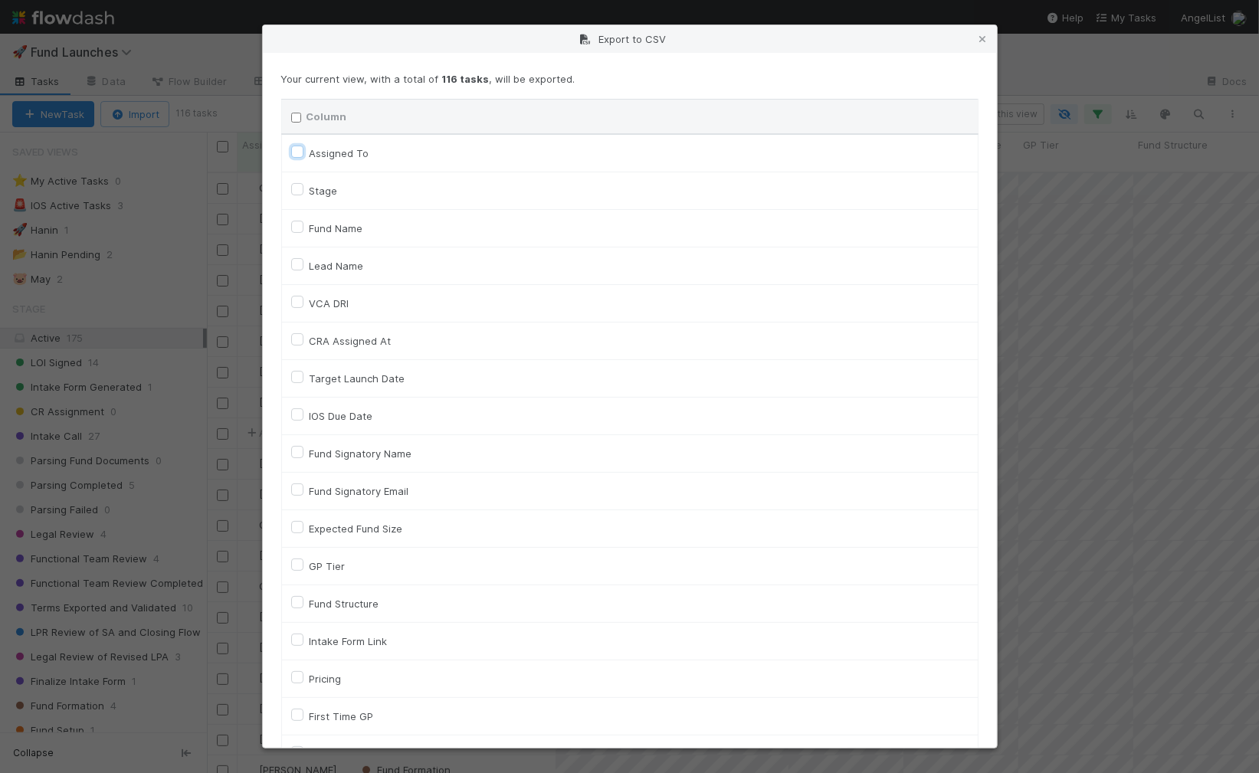
click at [299, 146] on To "Assigned To" at bounding box center [297, 151] width 12 height 14
checkbox To "true"
click at [321, 300] on label "VCA DRI" at bounding box center [329, 303] width 40 height 18
click at [303, 300] on input "VCA DRI" at bounding box center [297, 301] width 12 height 14
checkbox input "true"
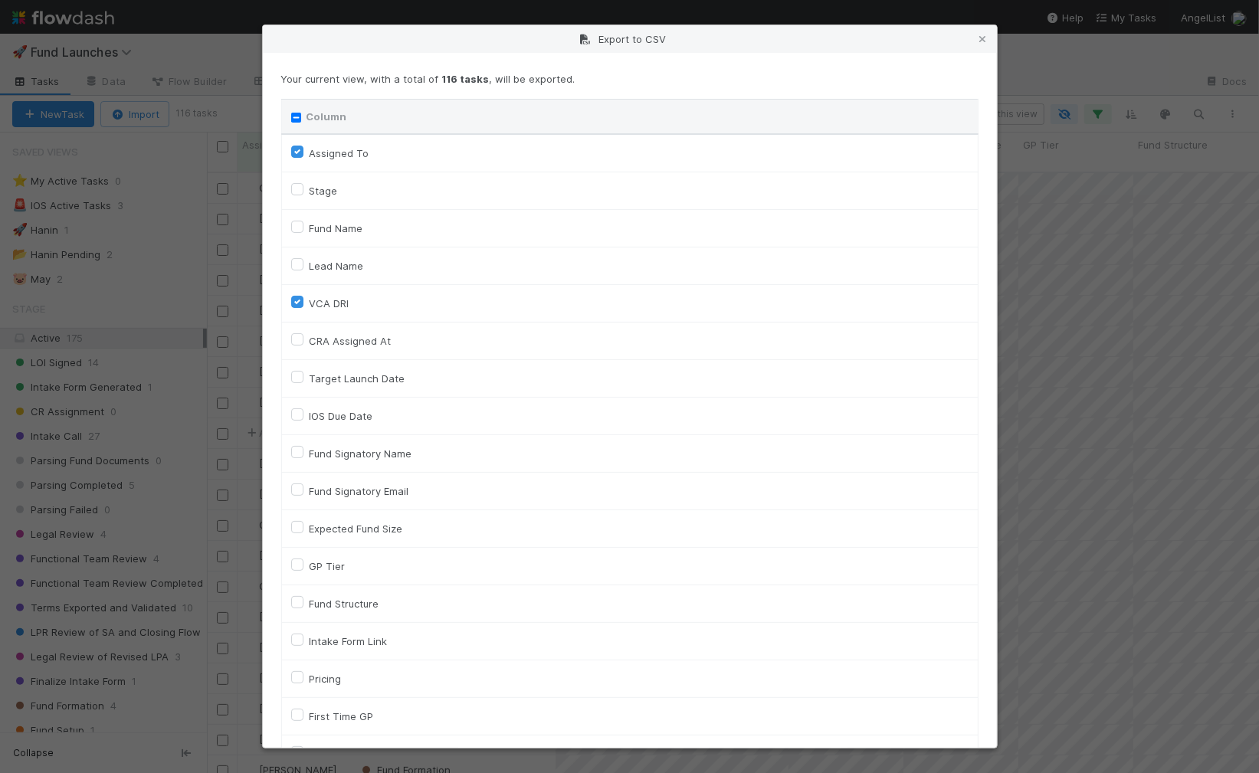
drag, startPoint x: 320, startPoint y: 192, endPoint x: 339, endPoint y: 234, distance: 45.6
click at [320, 192] on label "Stage" at bounding box center [323, 191] width 28 height 18
click at [303, 192] on input "Stage" at bounding box center [297, 189] width 12 height 14
checkbox input "true"
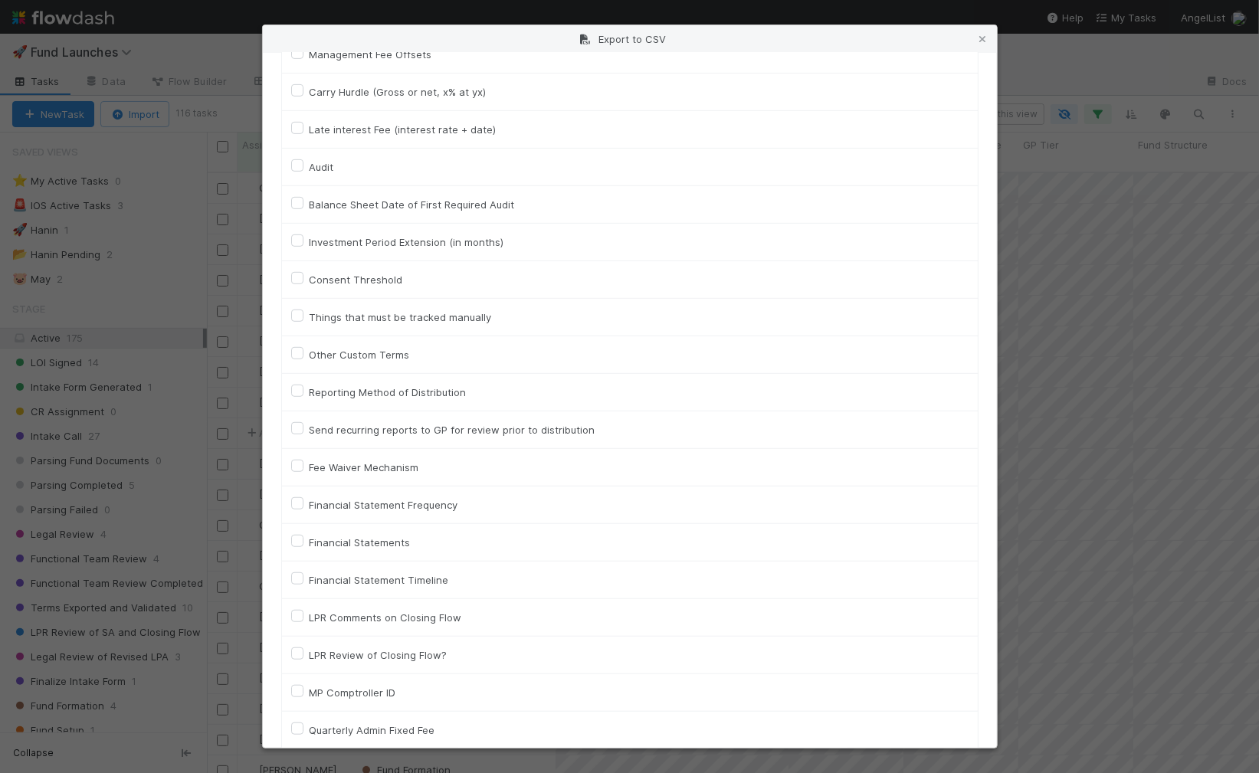
scroll to position [4760, 0]
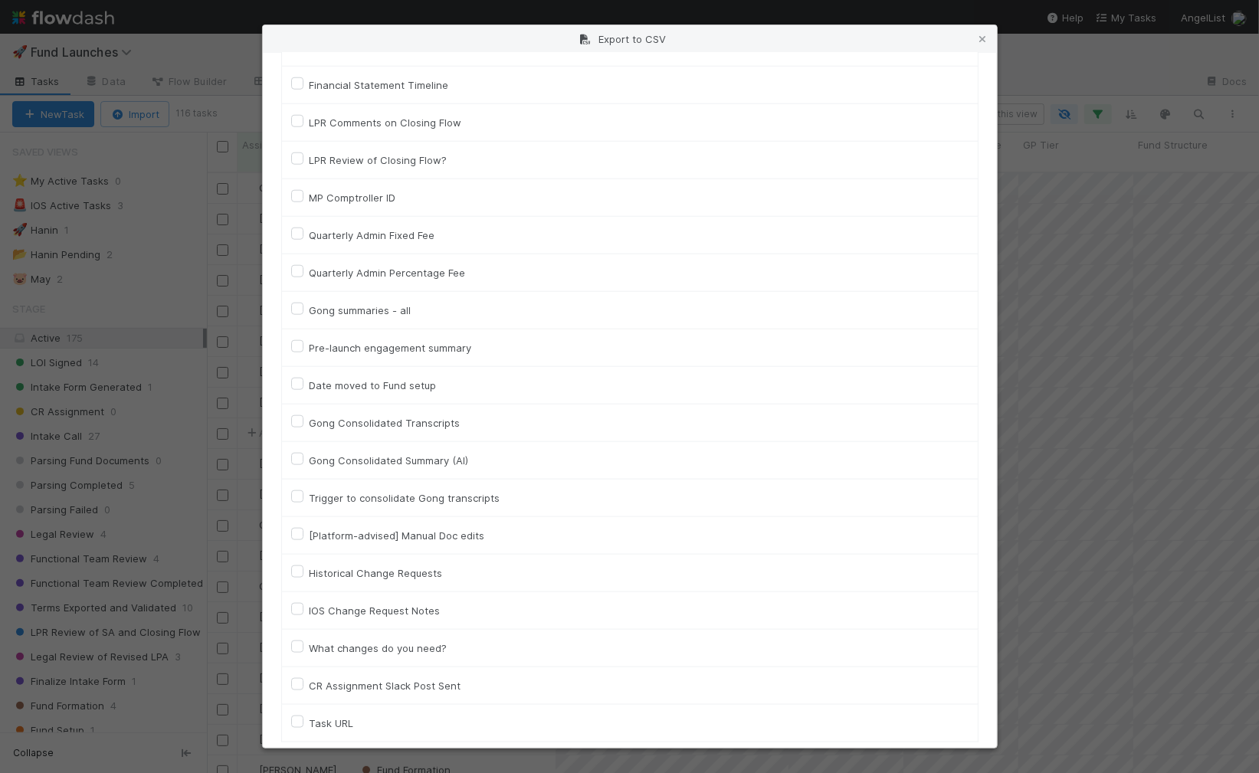
click at [304, 755] on button "Generate CSV" at bounding box center [326, 768] width 90 height 26
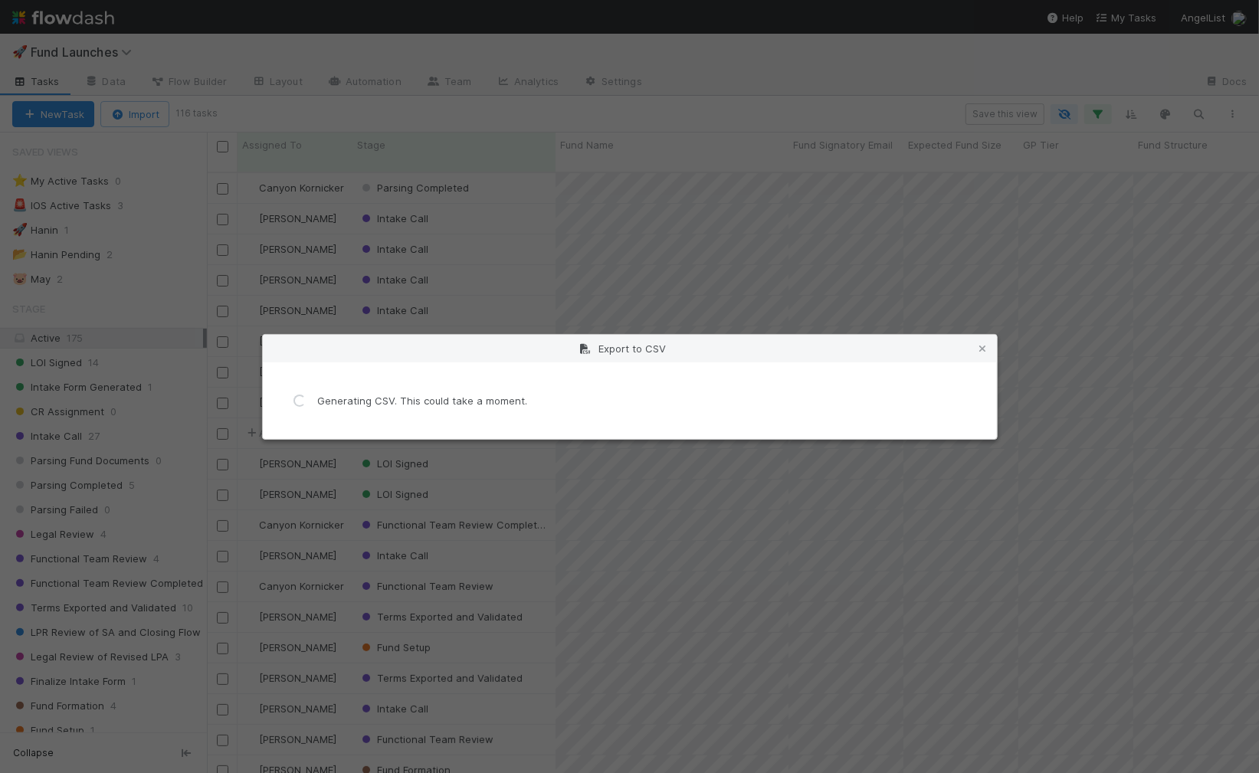
scroll to position [0, 0]
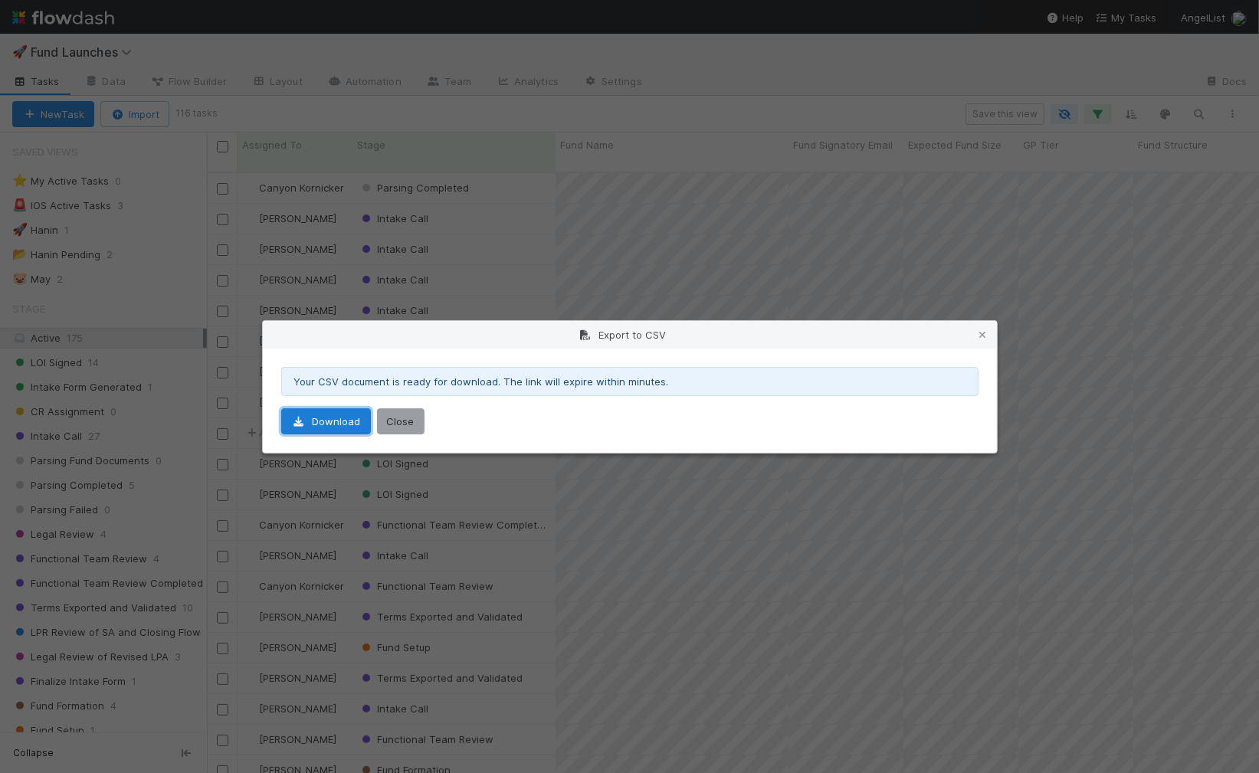
click at [311, 423] on link "Download" at bounding box center [326, 421] width 90 height 26
click at [982, 332] on icon at bounding box center [982, 335] width 15 height 10
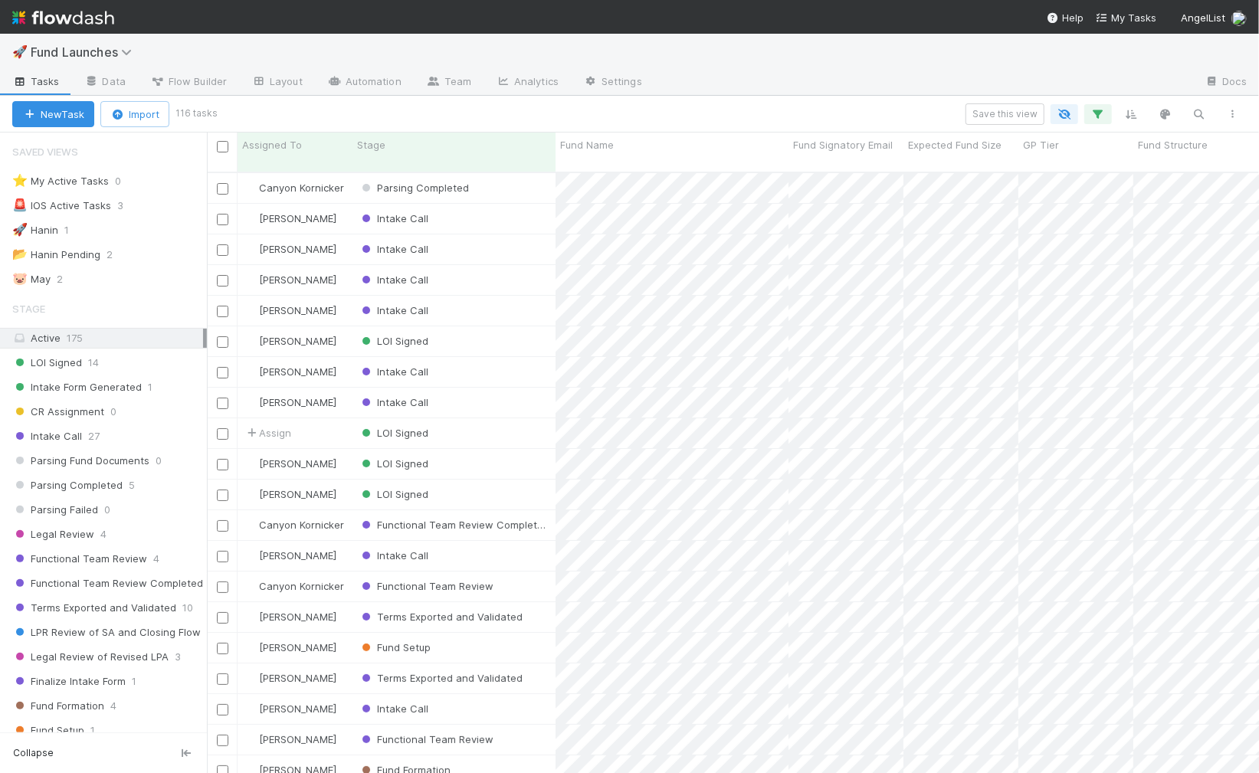
click at [416, 112] on div "Save this view" at bounding box center [731, 113] width 1035 height 21
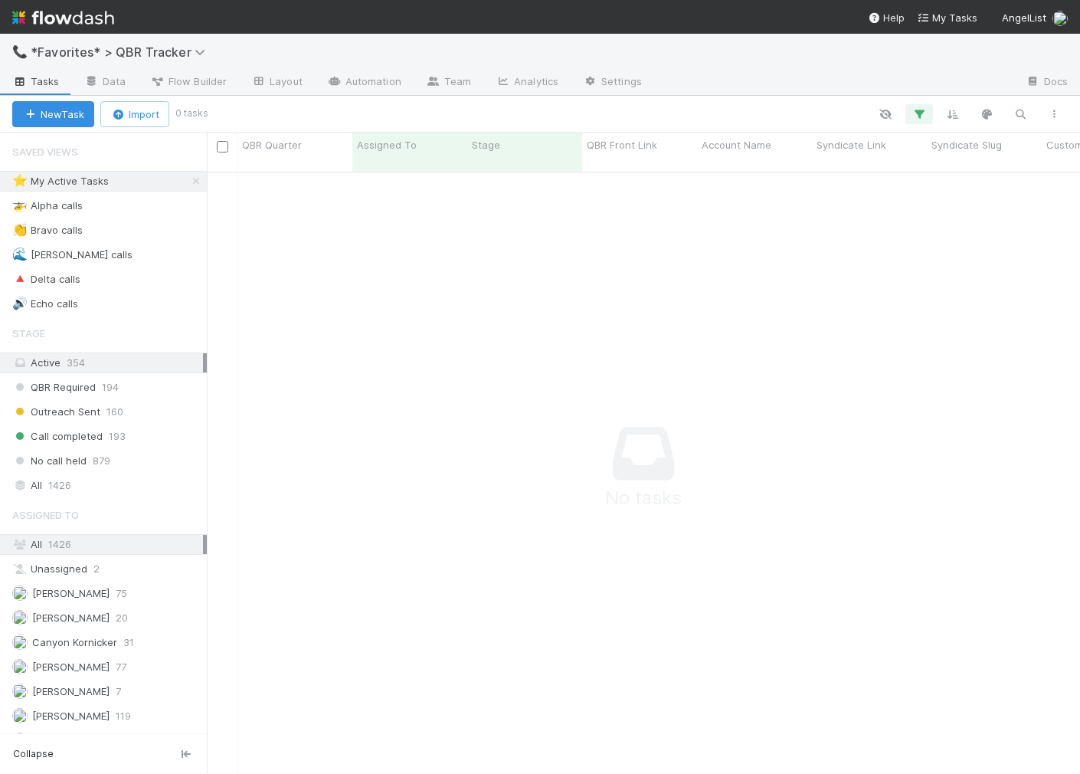
scroll to position [614, 873]
click at [113, 427] on span "193" at bounding box center [117, 436] width 17 height 19
click at [920, 117] on icon "button" at bounding box center [919, 114] width 15 height 14
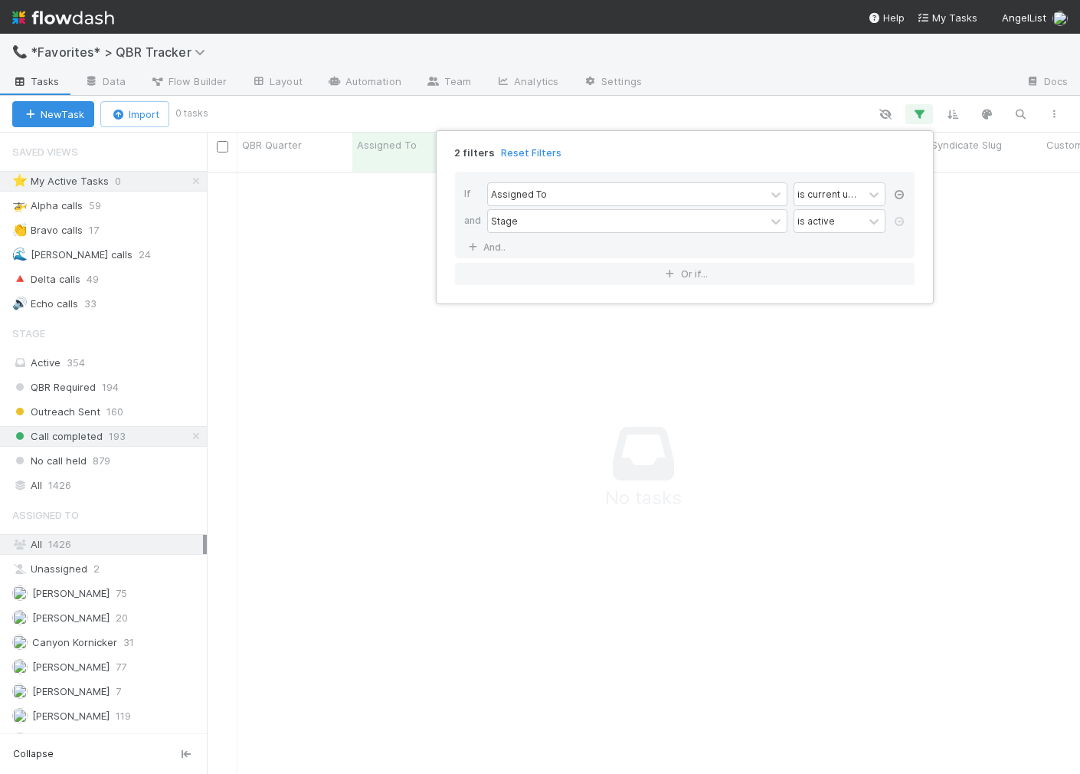
click at [900, 194] on icon at bounding box center [899, 194] width 15 height 9
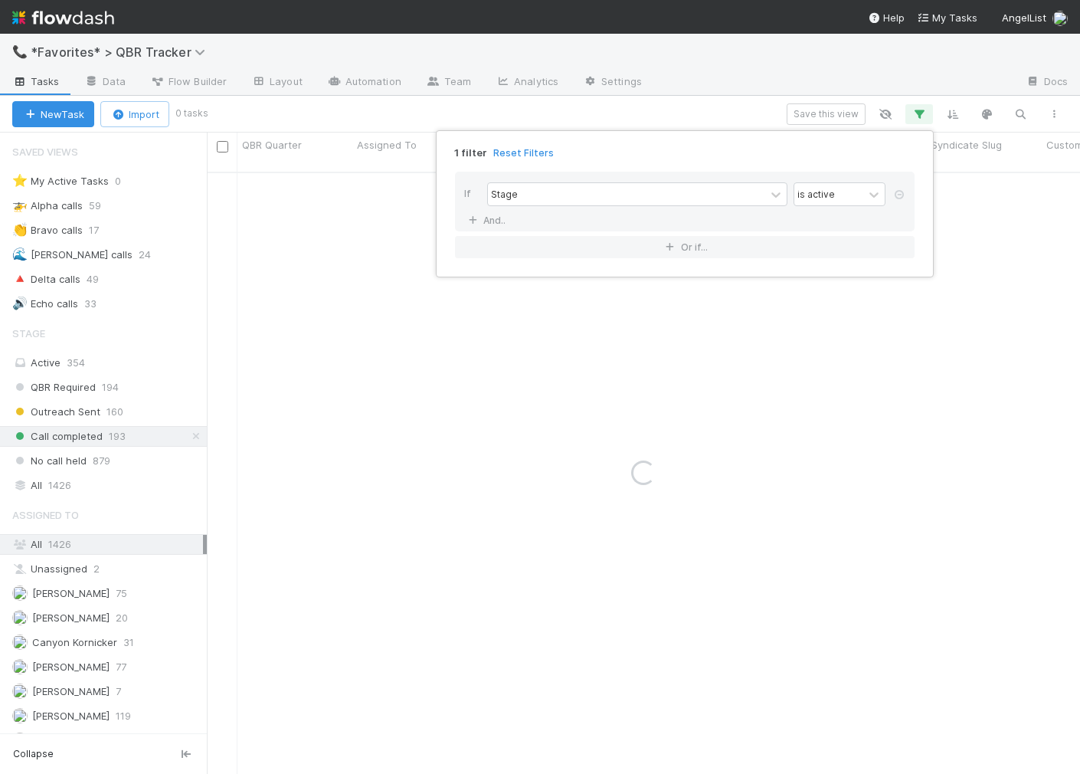
drag, startPoint x: 900, startPoint y: 194, endPoint x: 875, endPoint y: 193, distance: 25.3
click at [900, 194] on icon at bounding box center [899, 194] width 15 height 9
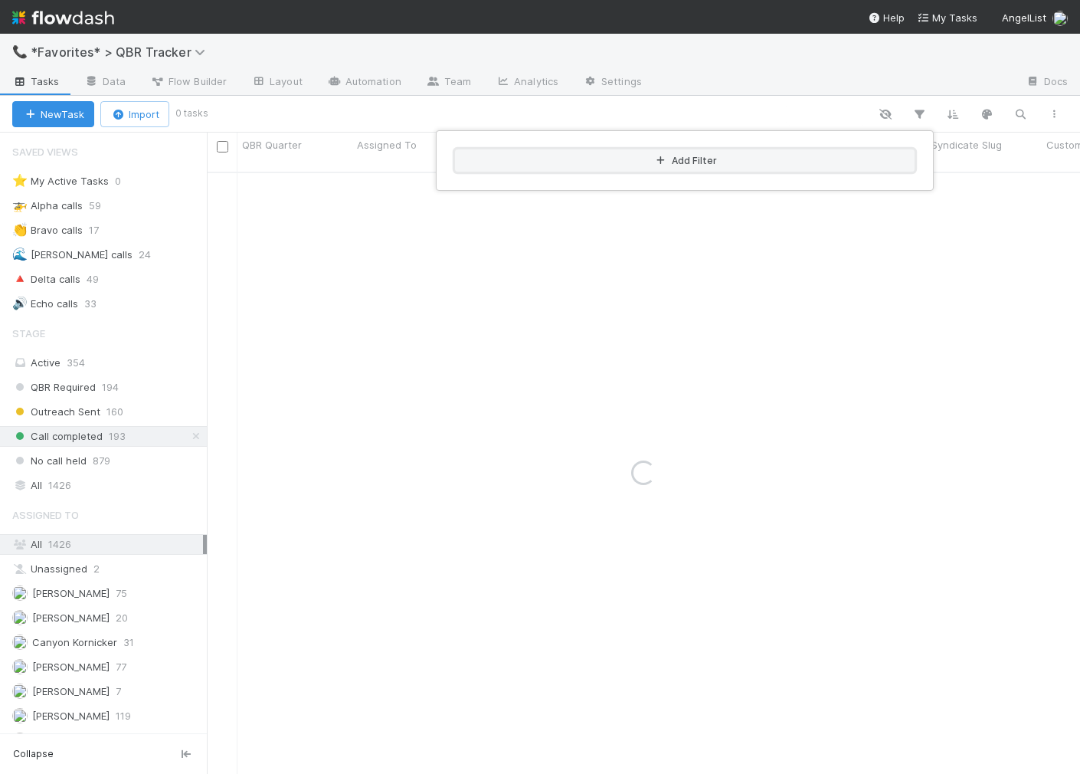
click at [592, 164] on button "Add Filter" at bounding box center [685, 160] width 460 height 22
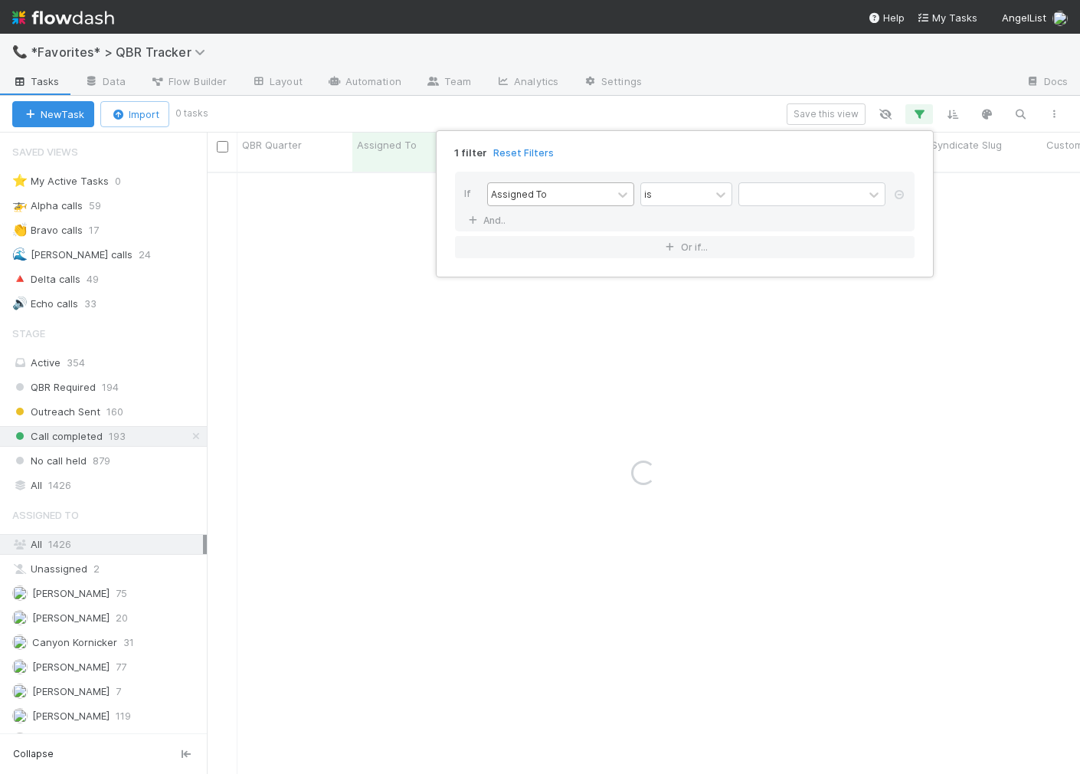
click at [561, 186] on div "Assigned To" at bounding box center [550, 194] width 124 height 22
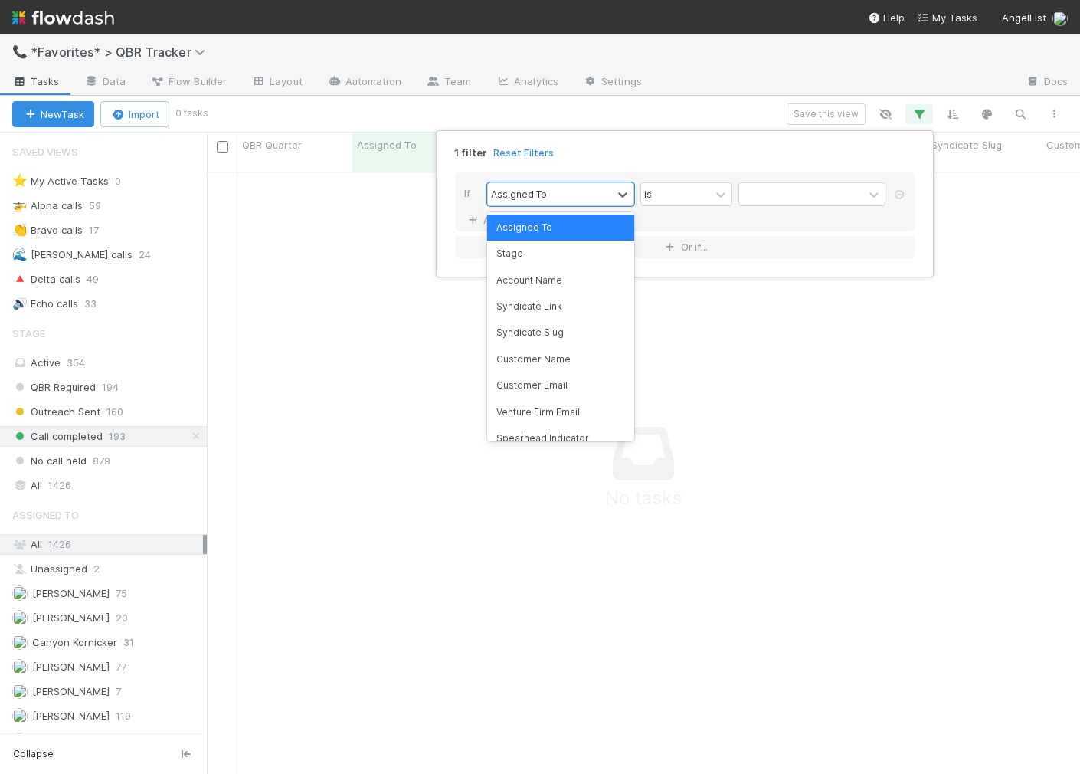
scroll to position [614, 873]
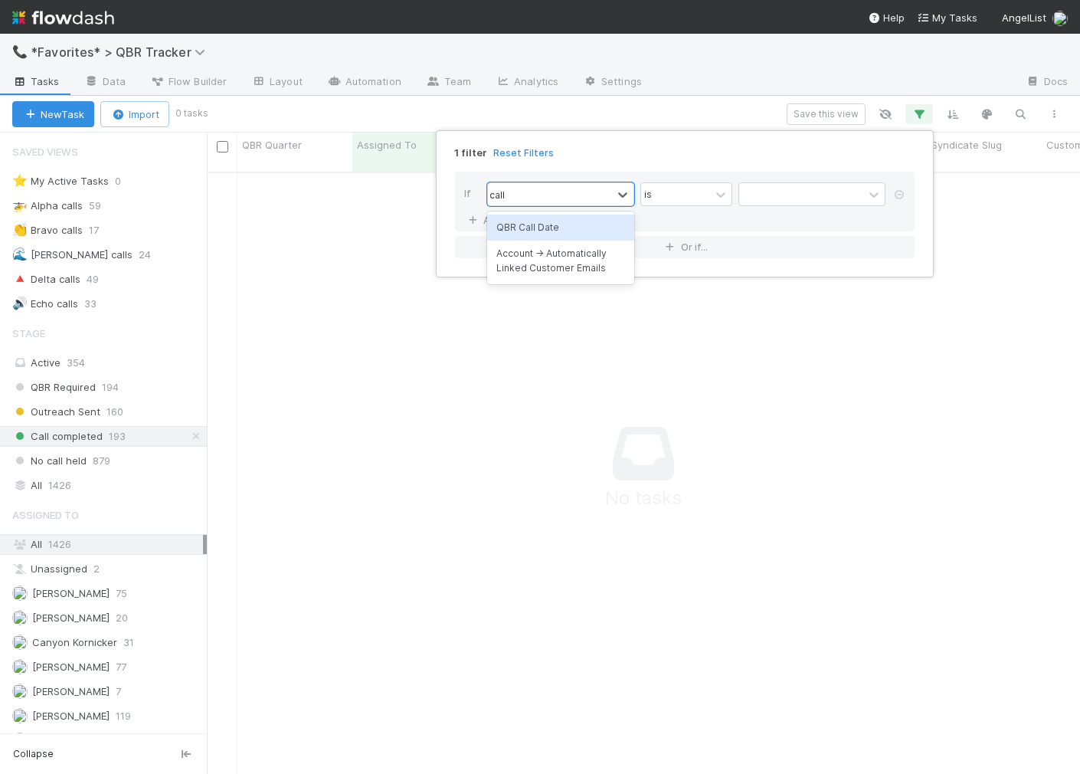
type input "call d"
click at [659, 199] on div "is" at bounding box center [675, 194] width 69 height 22
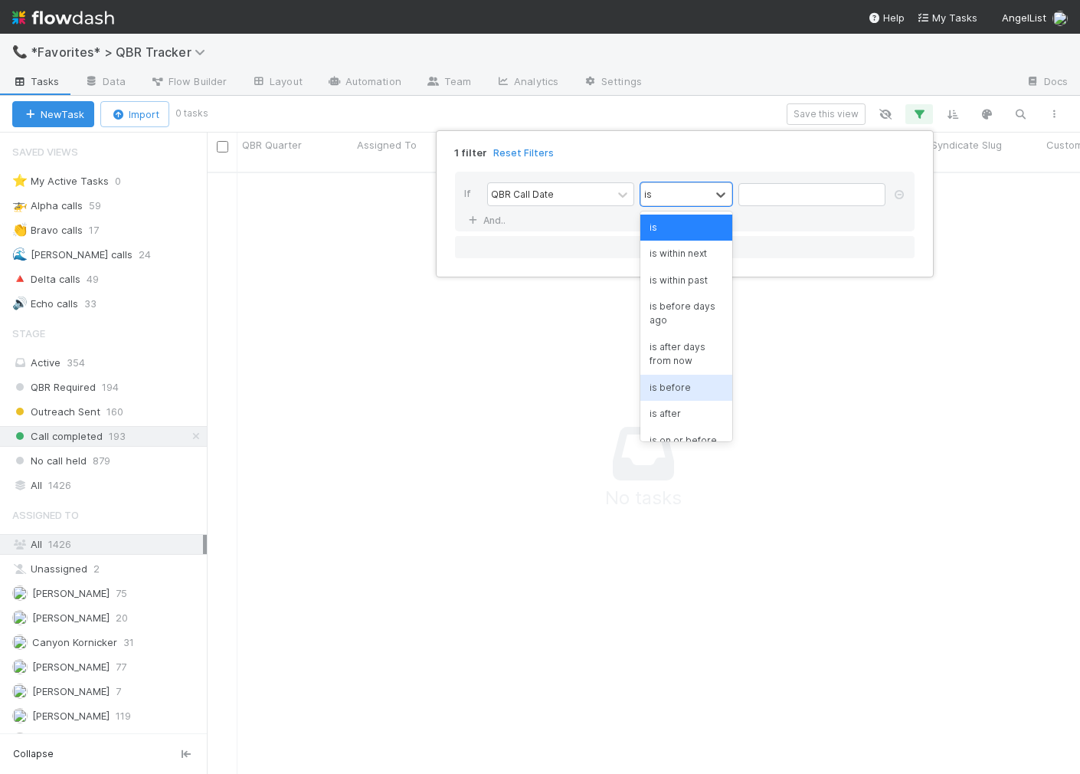
click at [668, 389] on div "is before" at bounding box center [686, 388] width 92 height 26
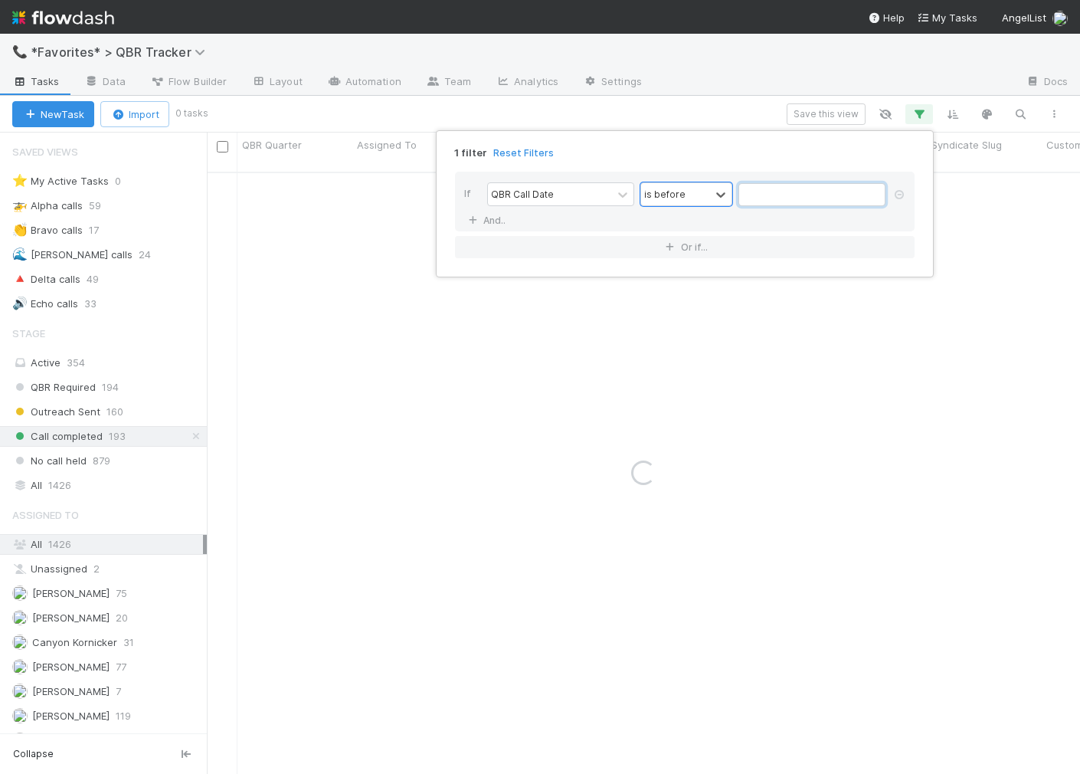
click at [768, 198] on input "text" at bounding box center [811, 194] width 147 height 23
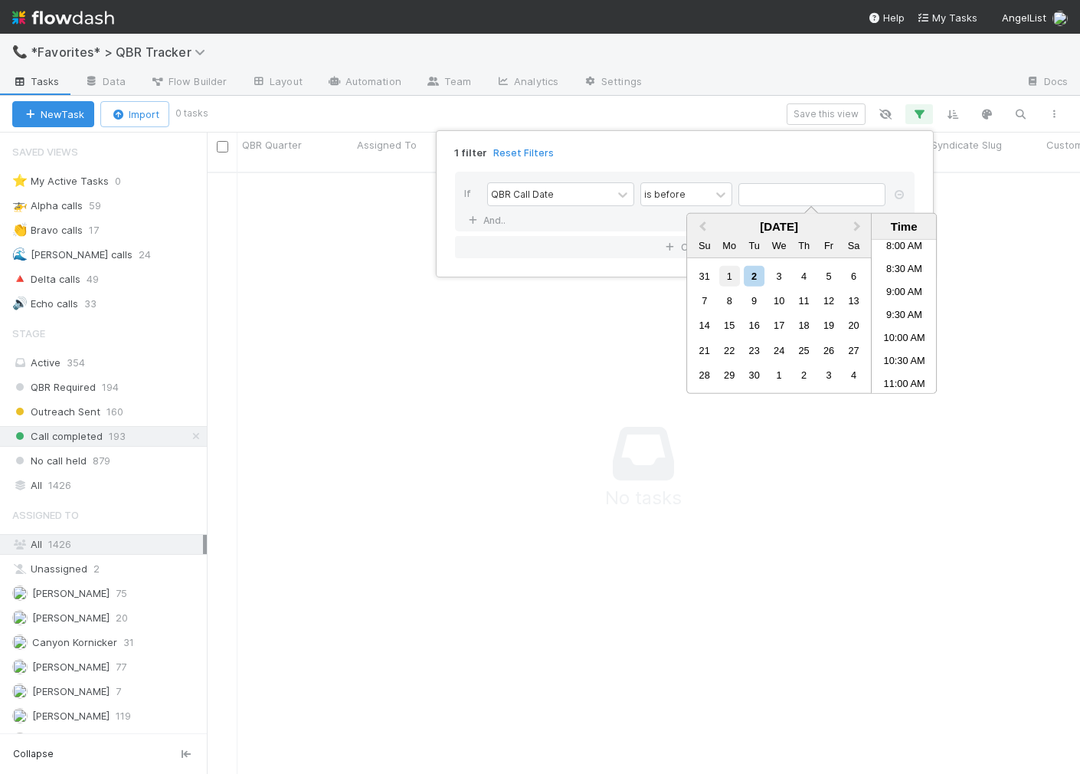
click at [728, 280] on div "1" at bounding box center [729, 275] width 21 height 21
type input "09/01/2025 12:00:00 AM"
click at [490, 214] on link "And.." at bounding box center [488, 220] width 48 height 22
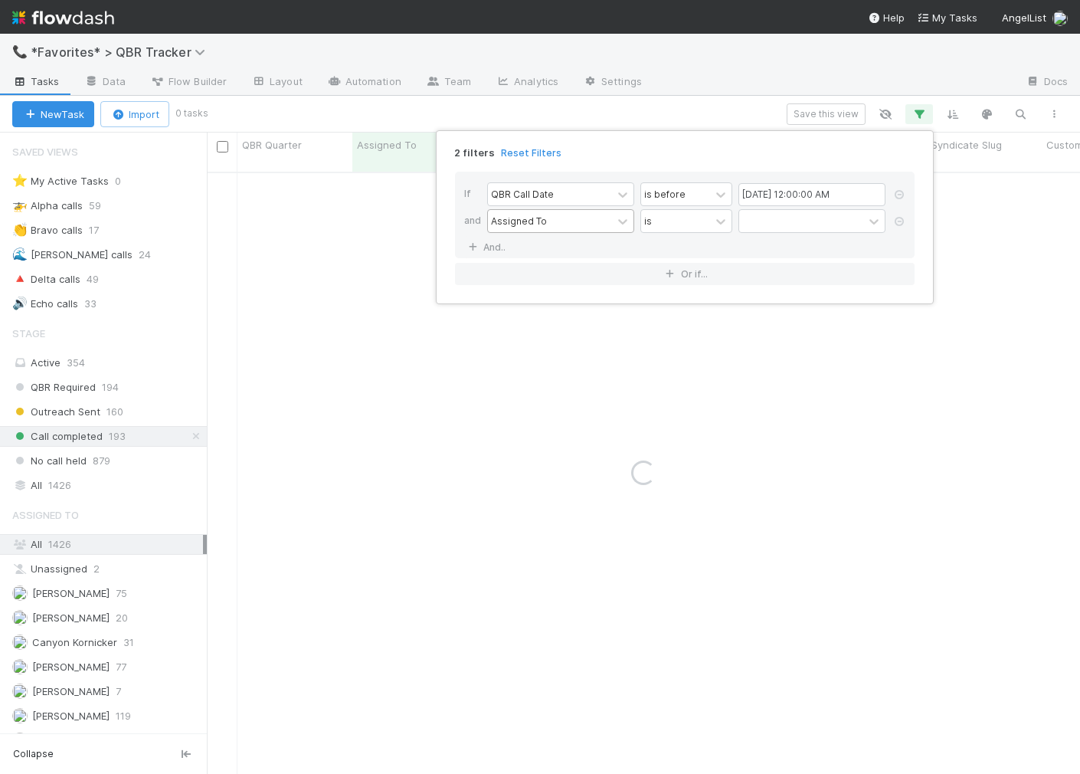
click at [525, 221] on div "Assigned To" at bounding box center [519, 221] width 56 height 14
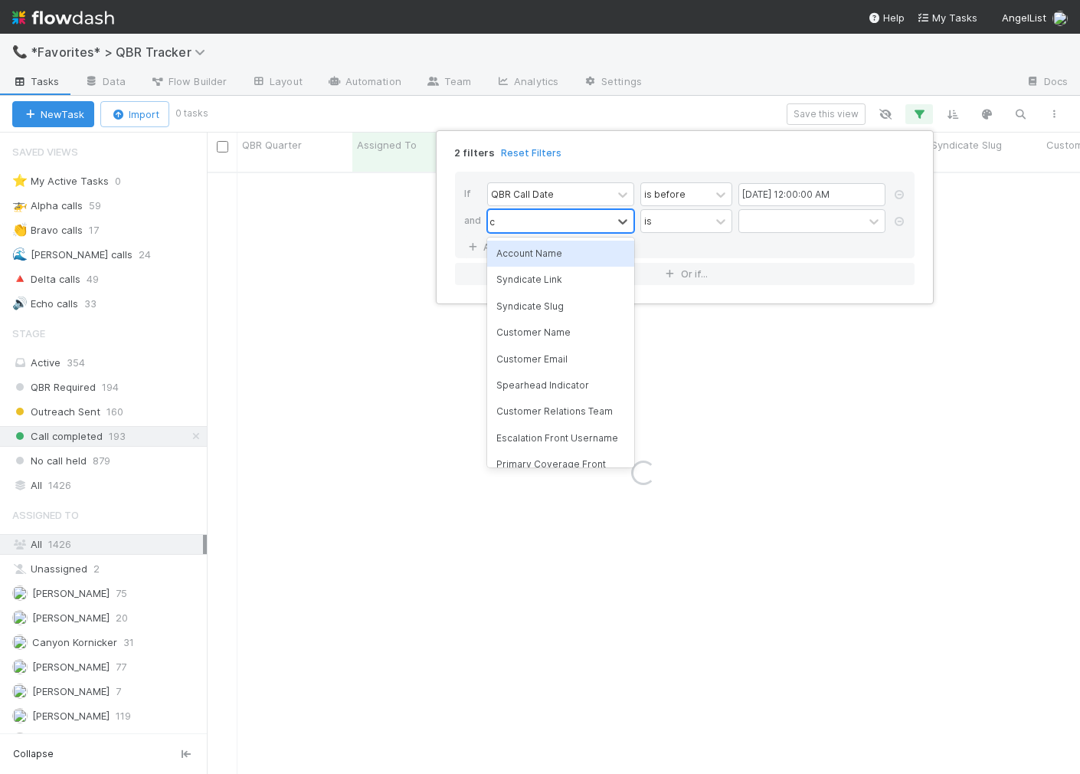
type input "ca"
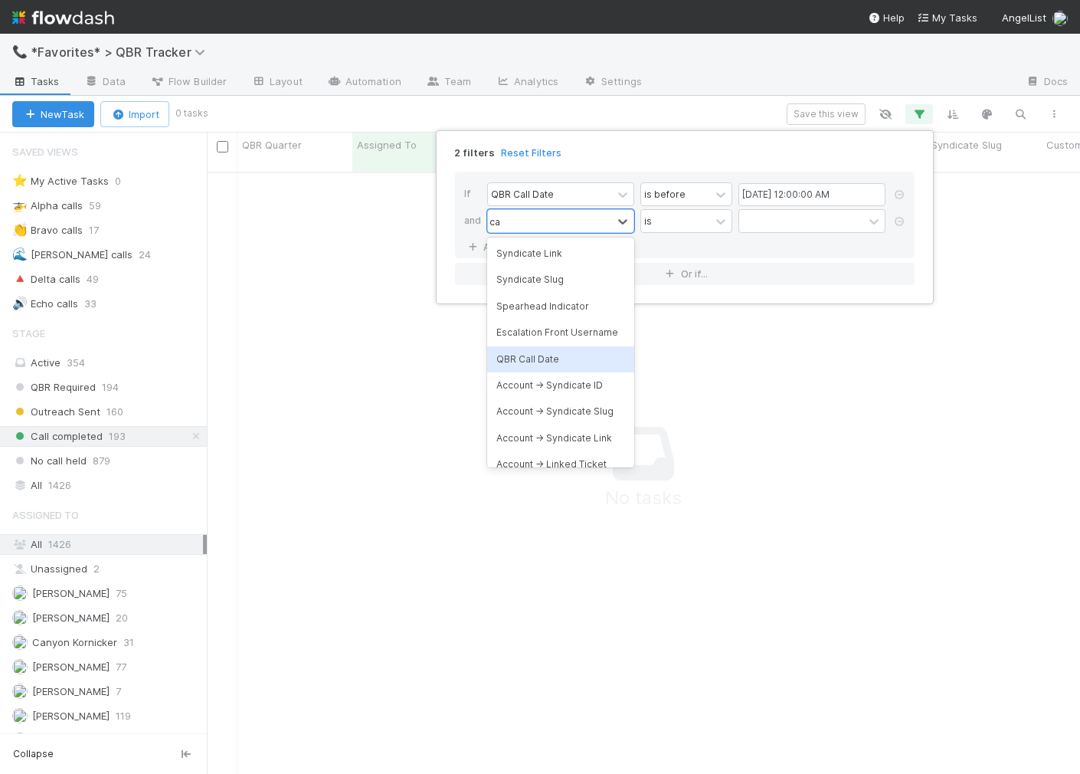
click at [558, 355] on div "QBR Call Date" at bounding box center [560, 359] width 147 height 26
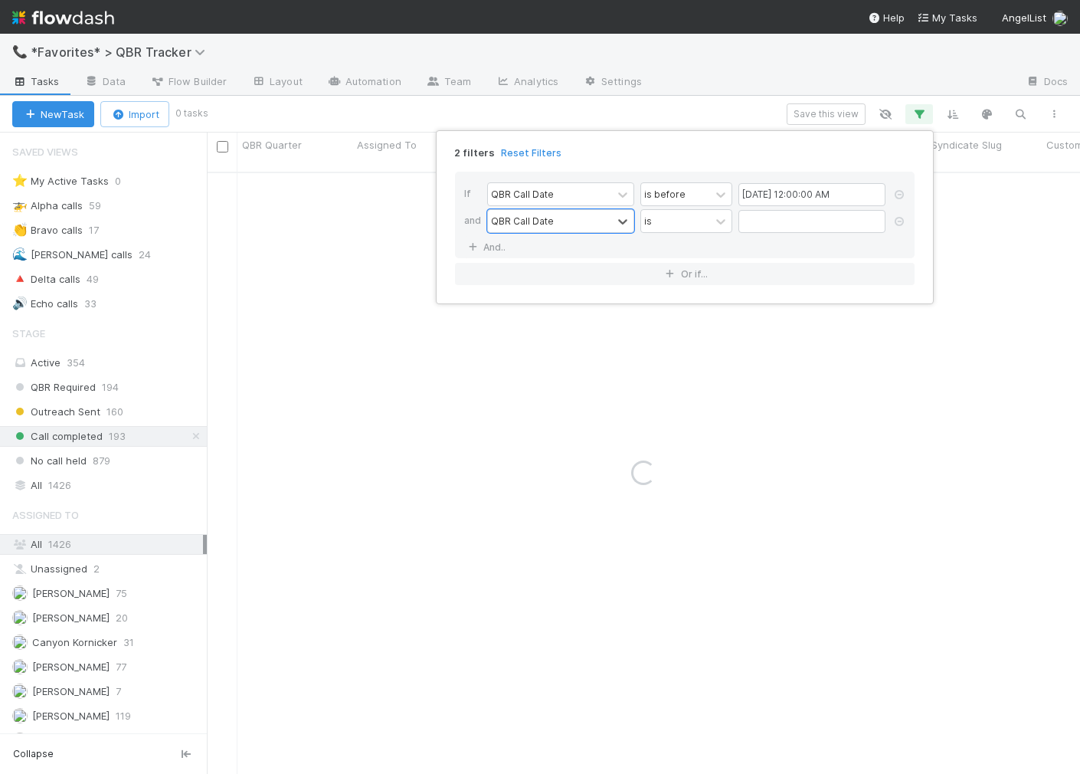
drag, startPoint x: 667, startPoint y: 225, endPoint x: 666, endPoint y: 235, distance: 10.0
click at [666, 225] on div "is" at bounding box center [675, 221] width 69 height 22
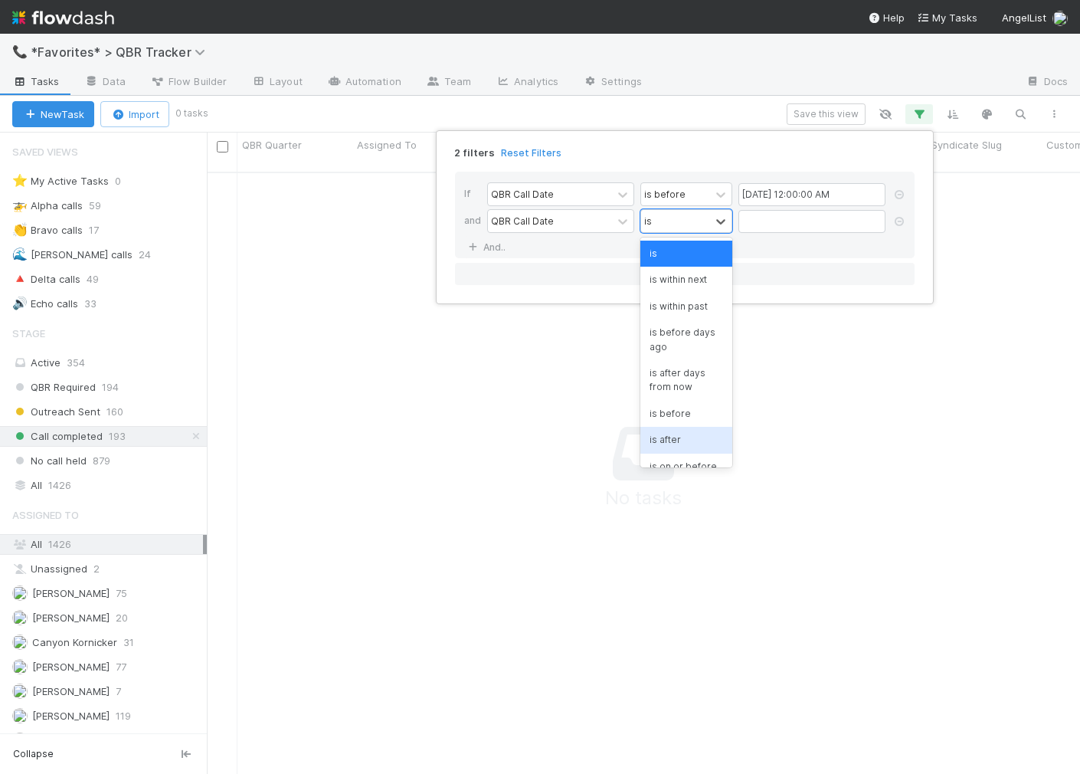
click at [667, 430] on div "is after" at bounding box center [686, 440] width 92 height 26
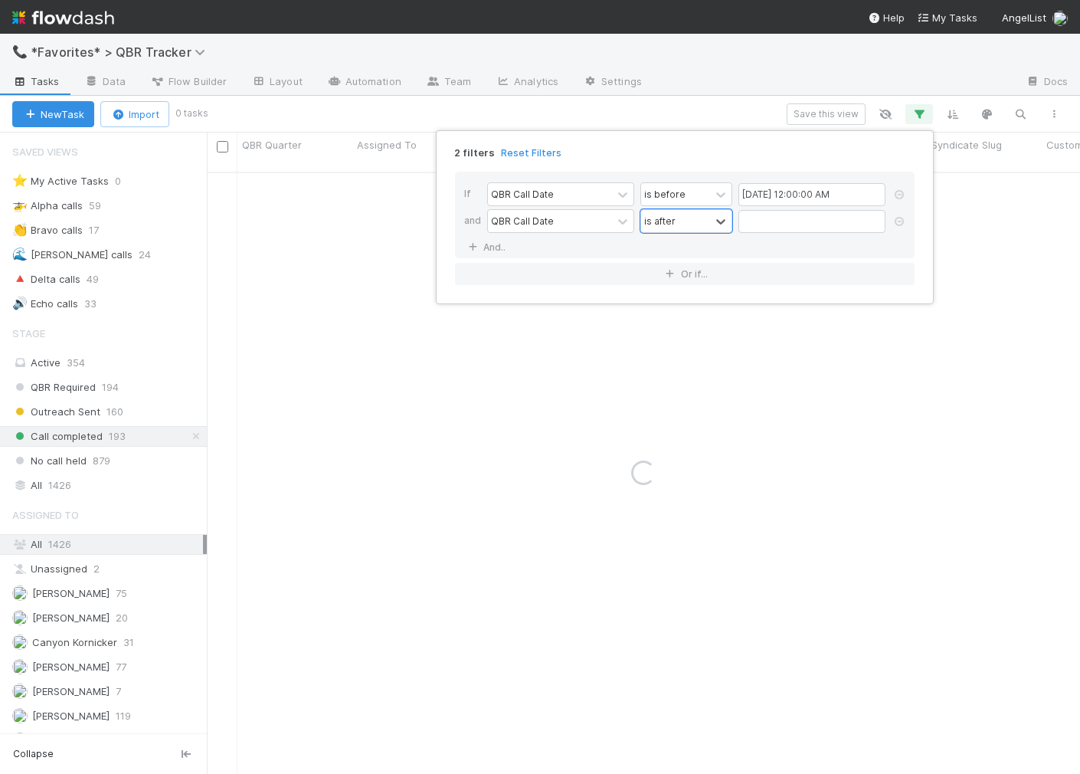
click at [821, 232] on div "QBR Call Date option is after, selected. 0 results available. Select is focused…" at bounding box center [689, 222] width 404 height 27
click at [819, 218] on input "text" at bounding box center [811, 221] width 147 height 23
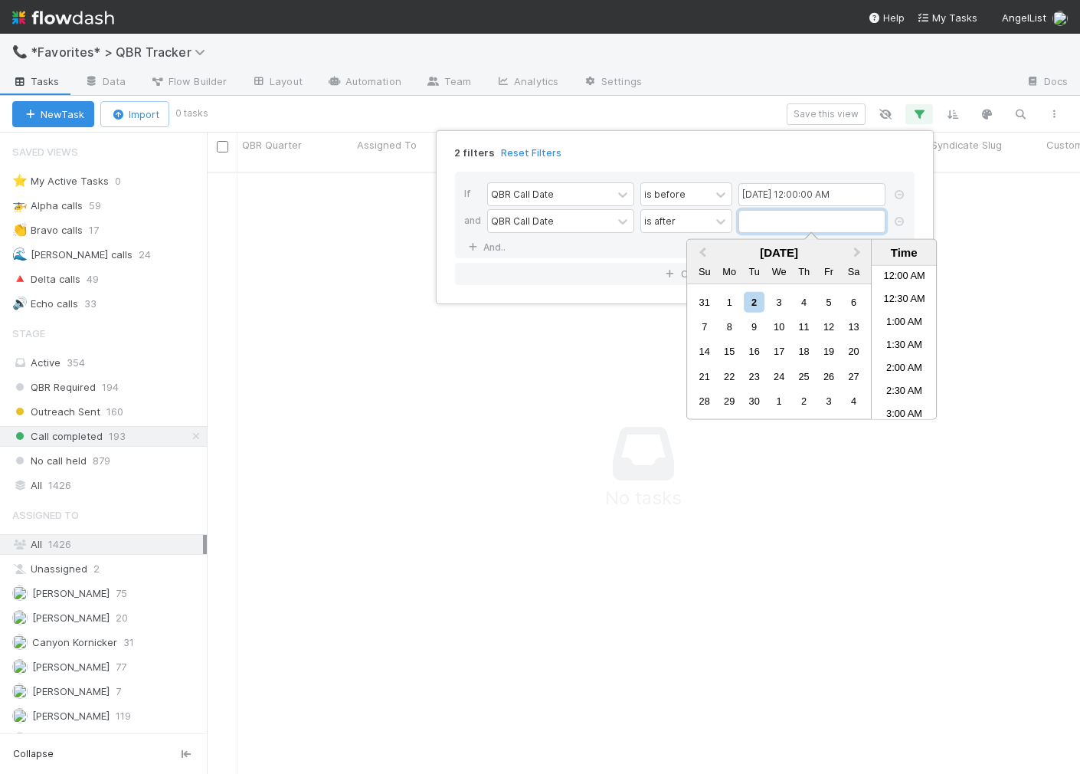
scroll to position [372, 0]
drag, startPoint x: 700, startPoint y: 251, endPoint x: 707, endPoint y: 264, distance: 14.1
click at [702, 251] on span "Previous Month" at bounding box center [702, 253] width 0 height 18
click at [836, 302] on div "1" at bounding box center [828, 301] width 21 height 21
click at [805, 300] on div "31" at bounding box center [804, 301] width 21 height 21
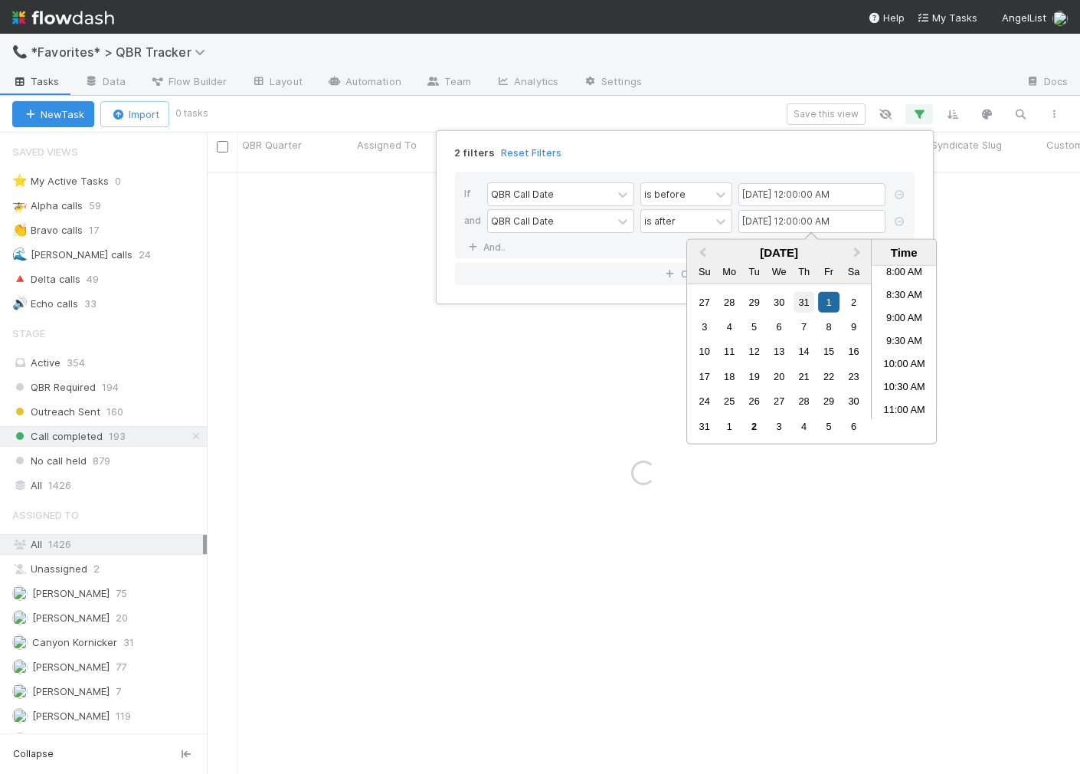
type input "07/31/2025 12:00:00 AM"
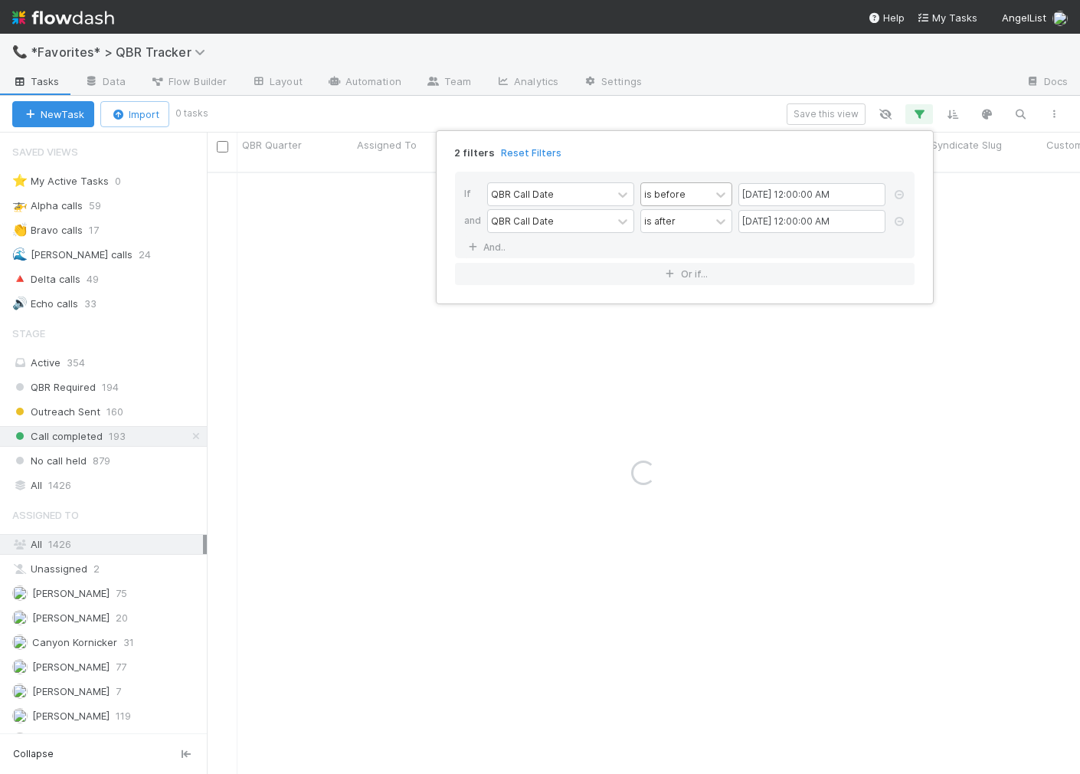
drag, startPoint x: 664, startPoint y: 155, endPoint x: 693, endPoint y: 191, distance: 46.3
click at [664, 155] on div "2 filters Reset Filters" at bounding box center [685, 148] width 484 height 22
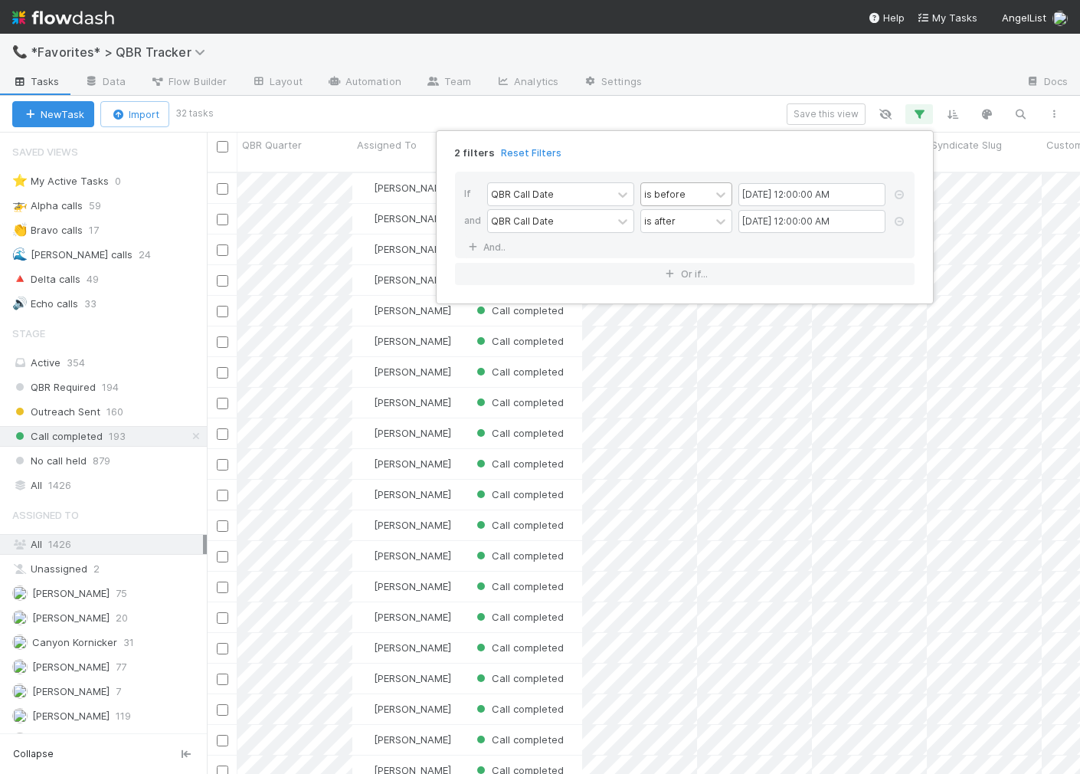
scroll to position [614, 873]
drag, startPoint x: 653, startPoint y: 69, endPoint x: 645, endPoint y: 72, distance: 8.3
click at [652, 69] on div "2 filters Reset Filters If QBR Call Date is before 09/01/2025 12:00:00 AM and Q…" at bounding box center [540, 387] width 1080 height 774
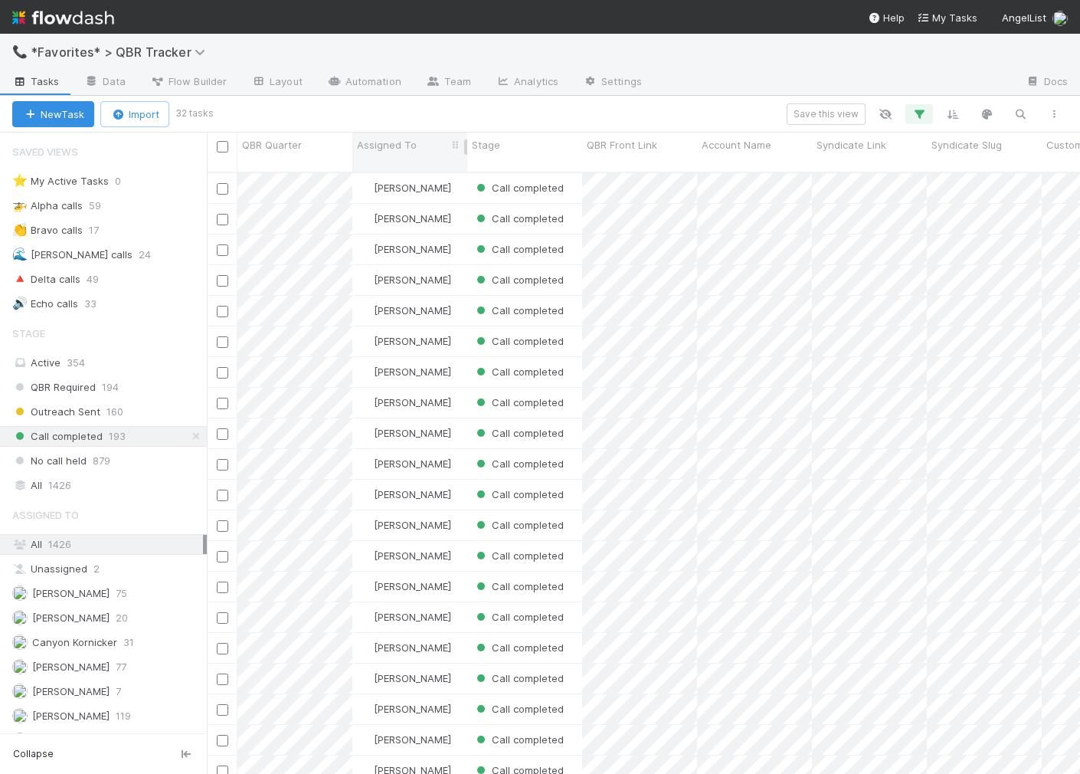
click at [397, 133] on div "Assigned To" at bounding box center [409, 152] width 115 height 39
click at [403, 147] on span "Assigned To" at bounding box center [387, 144] width 60 height 15
click at [407, 169] on div "Sort A → Z" at bounding box center [445, 173] width 175 height 23
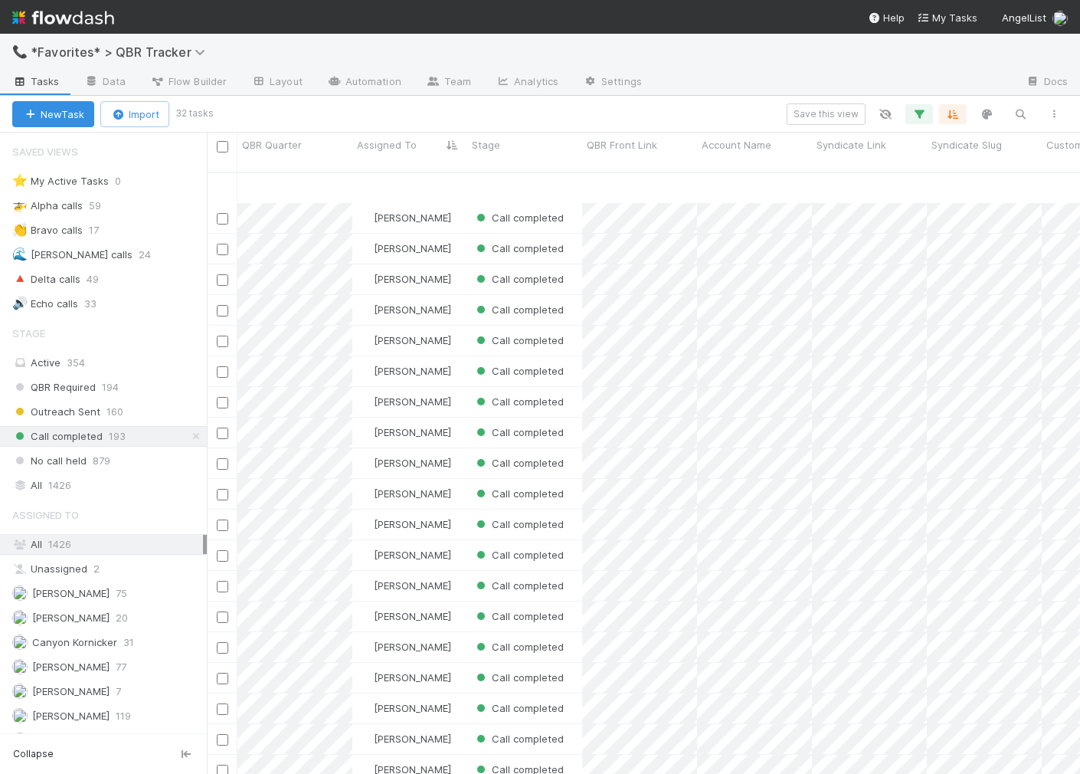
scroll to position [365, 0]
